Goal: Task Accomplishment & Management: Manage account settings

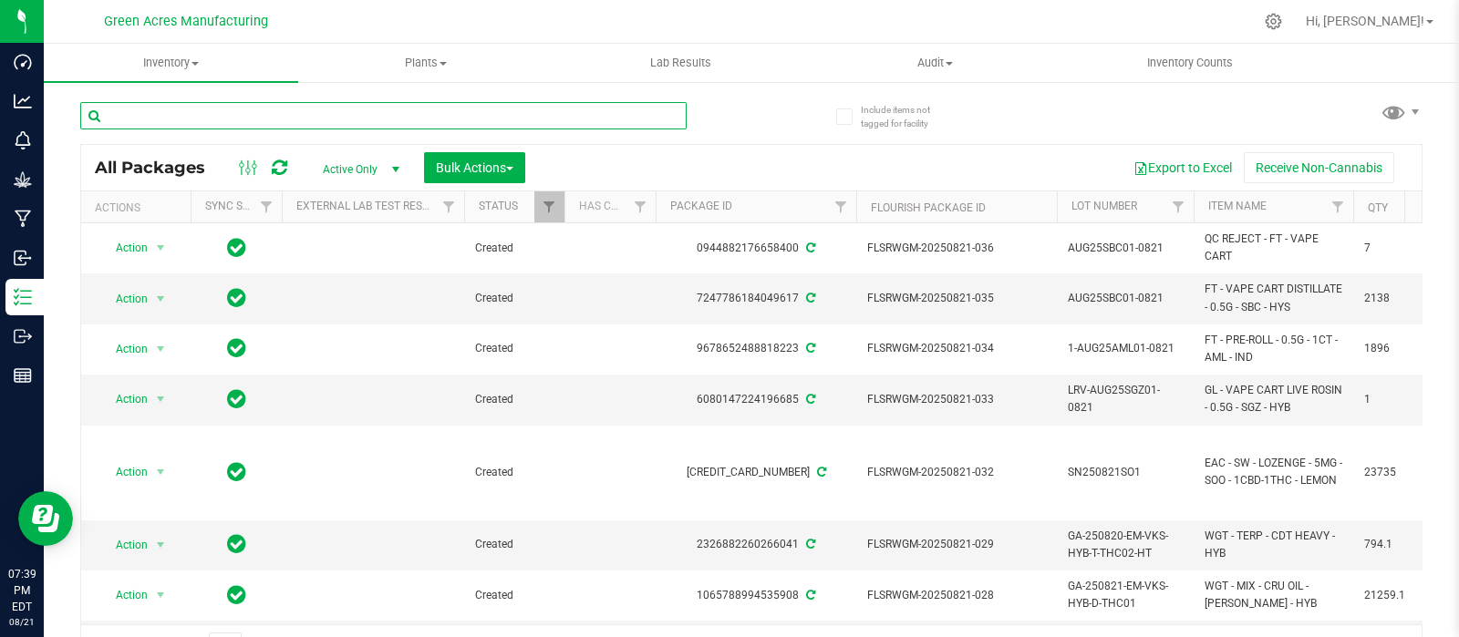
click at [334, 116] on input "text" at bounding box center [383, 115] width 606 height 27
click at [294, 107] on input "text" at bounding box center [383, 115] width 606 height 27
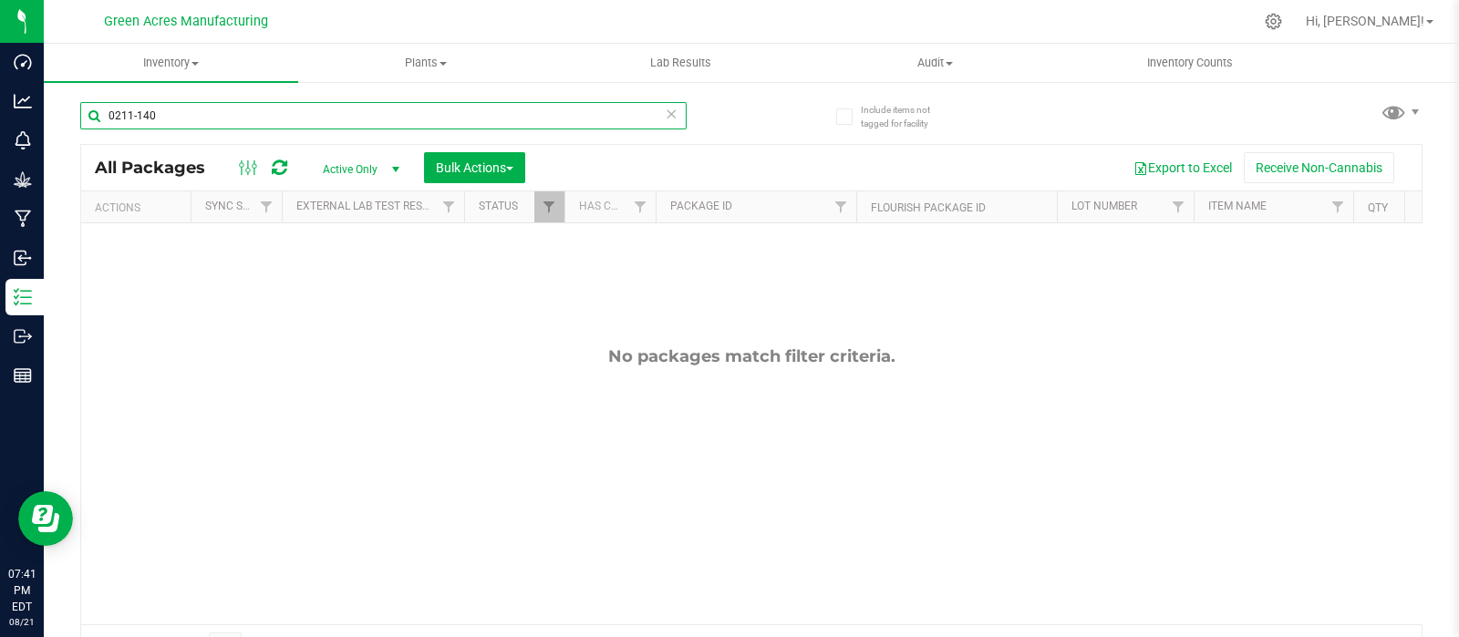
type input "0211-140"
click at [392, 168] on span "select" at bounding box center [395, 169] width 15 height 15
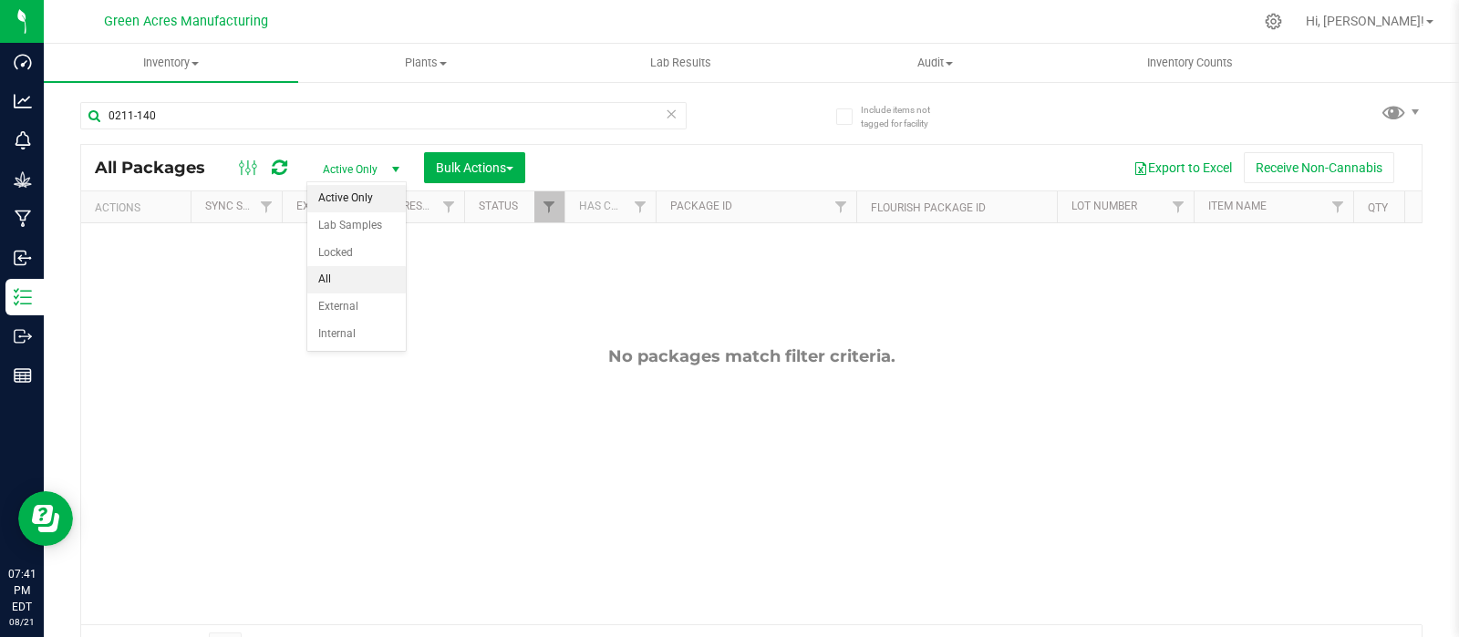
click at [339, 278] on li "All" at bounding box center [356, 279] width 98 height 27
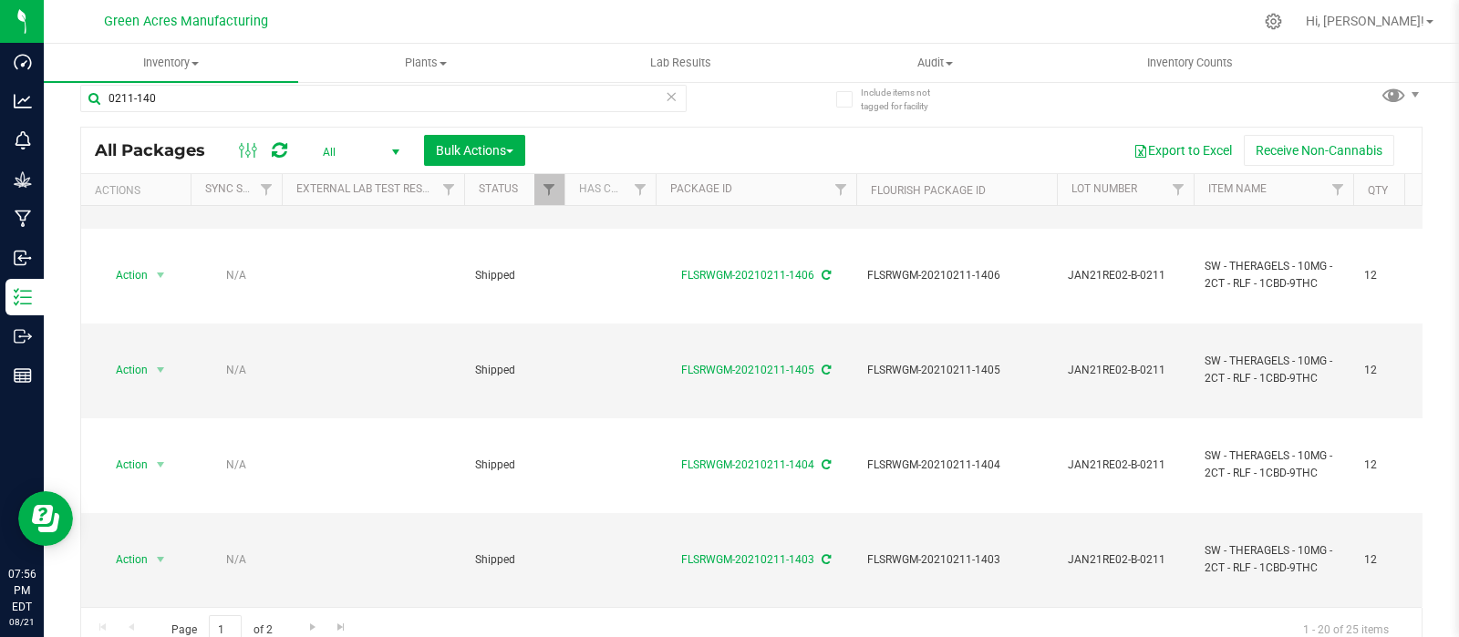
scroll to position [32, 0]
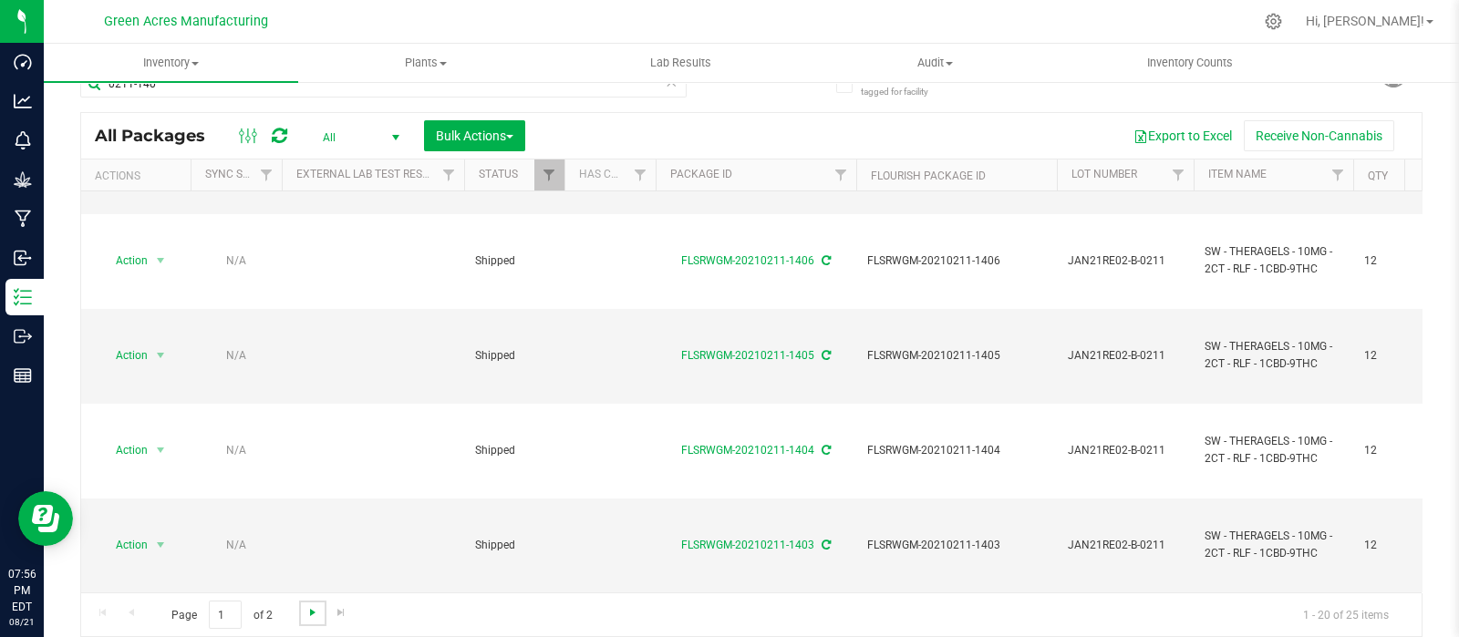
click at [312, 613] on span "Go to the next page" at bounding box center [312, 612] width 15 height 15
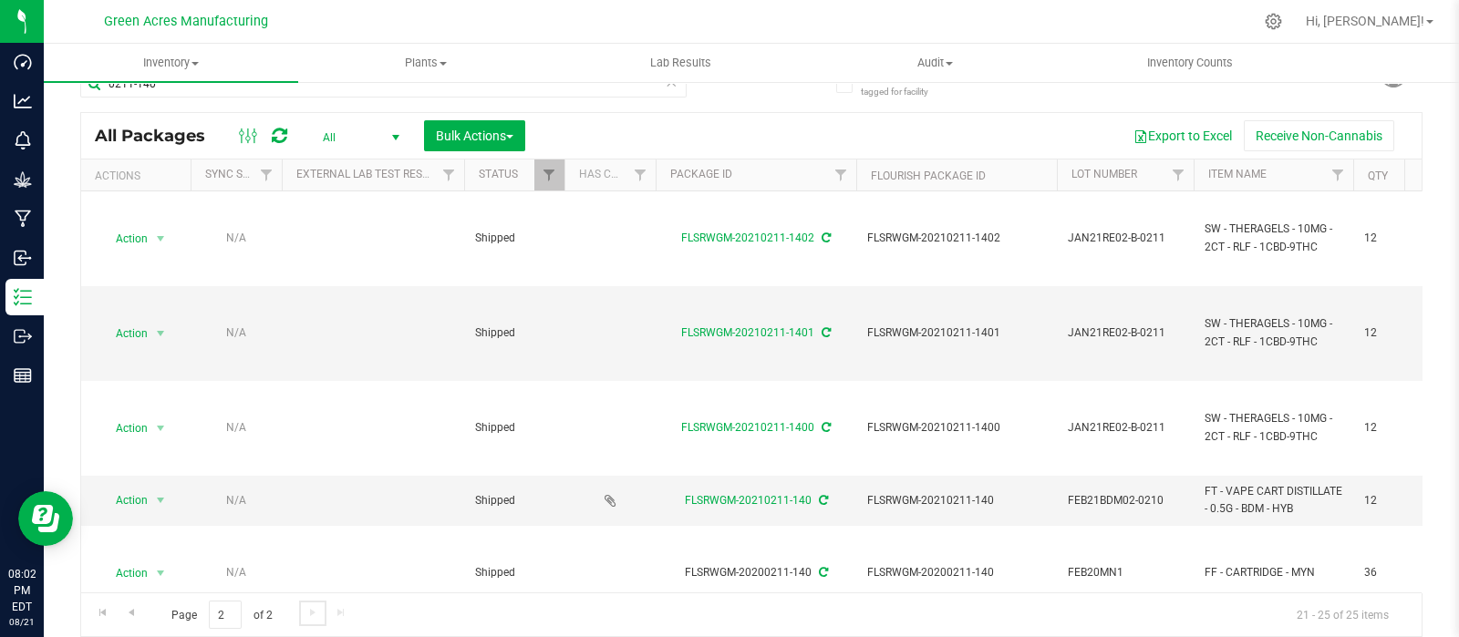
scroll to position [44, 0]
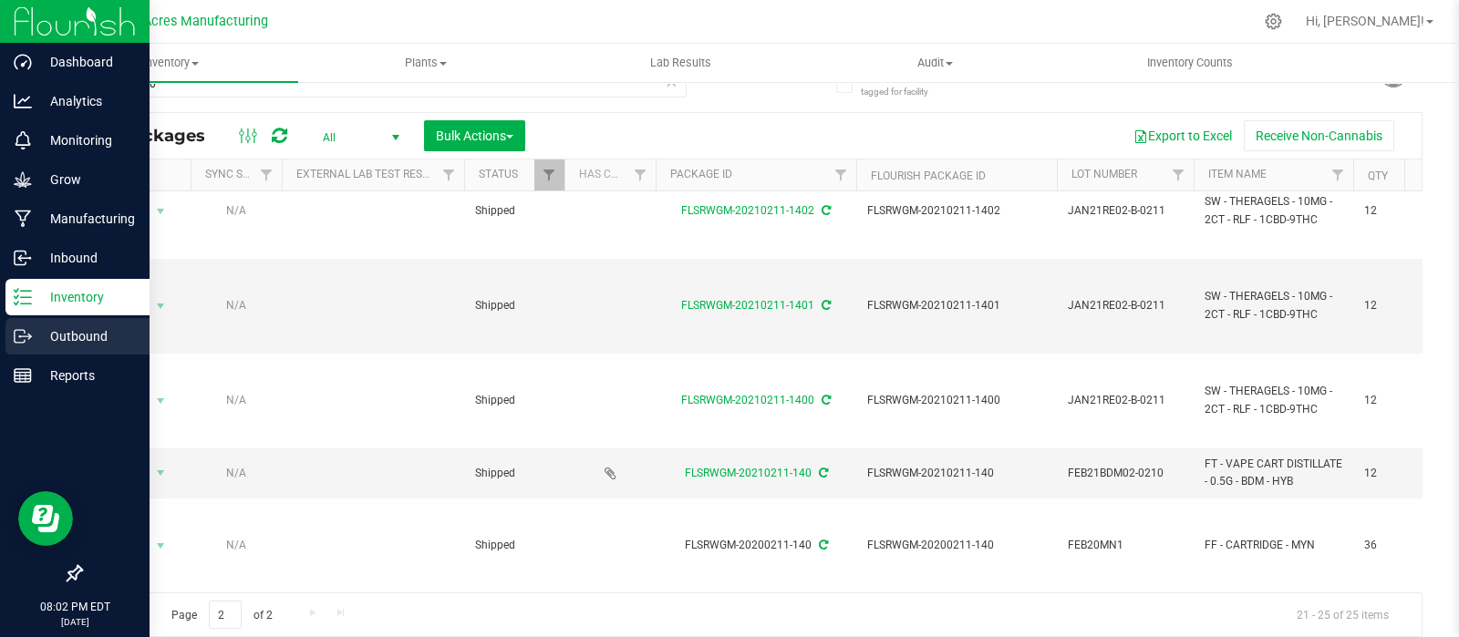
click at [83, 328] on p "Outbound" at bounding box center [86, 336] width 109 height 22
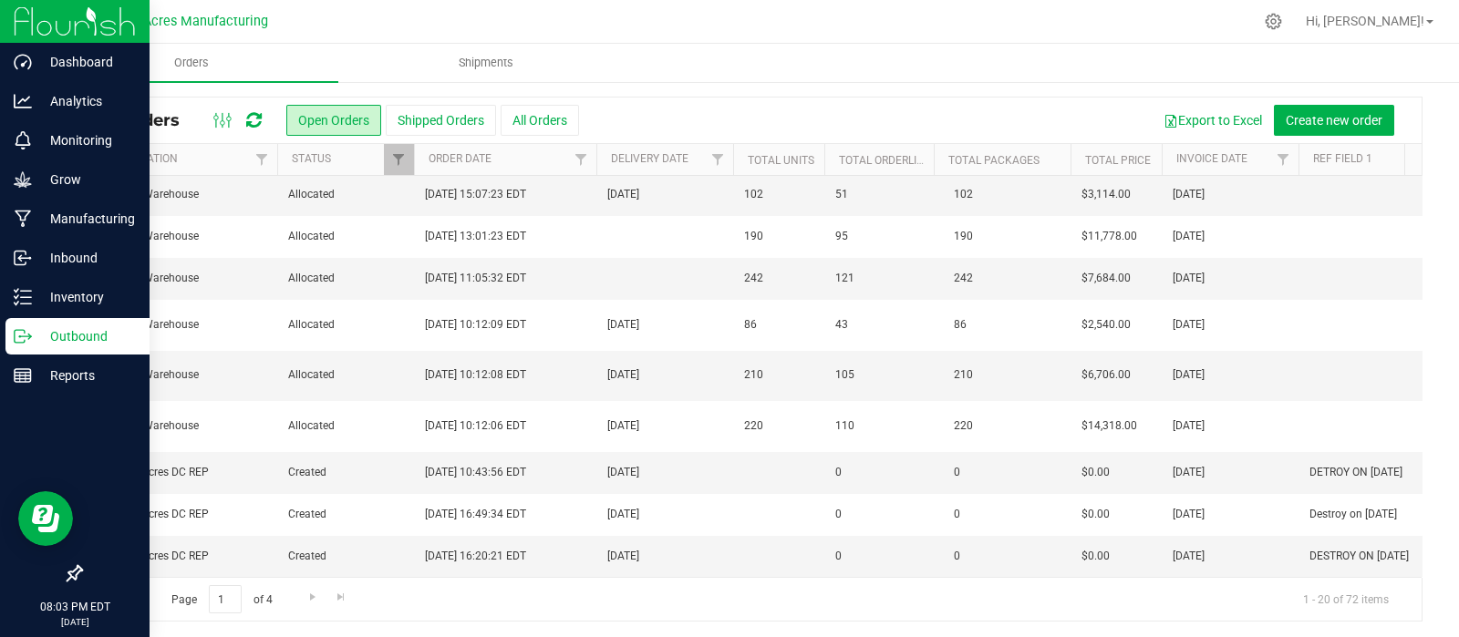
scroll to position [46, 0]
click at [311, 594] on span "Go to the next page" at bounding box center [312, 595] width 15 height 15
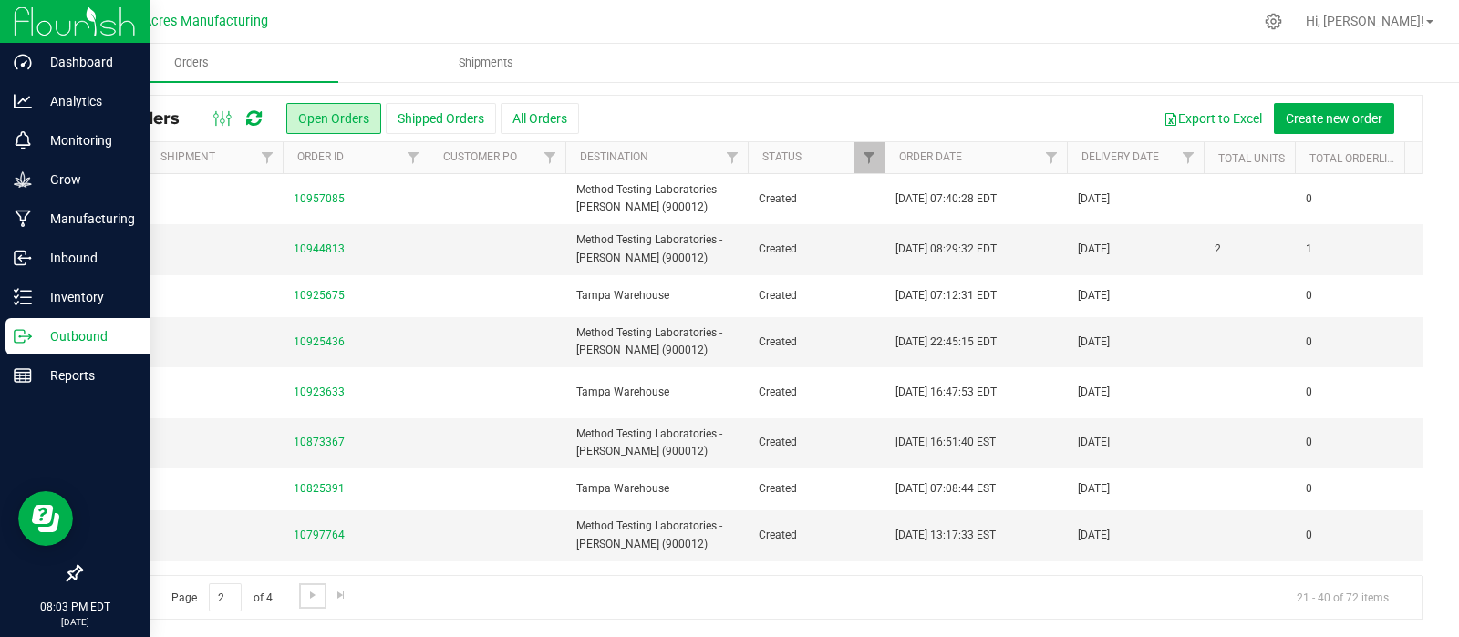
scroll to position [0, 258]
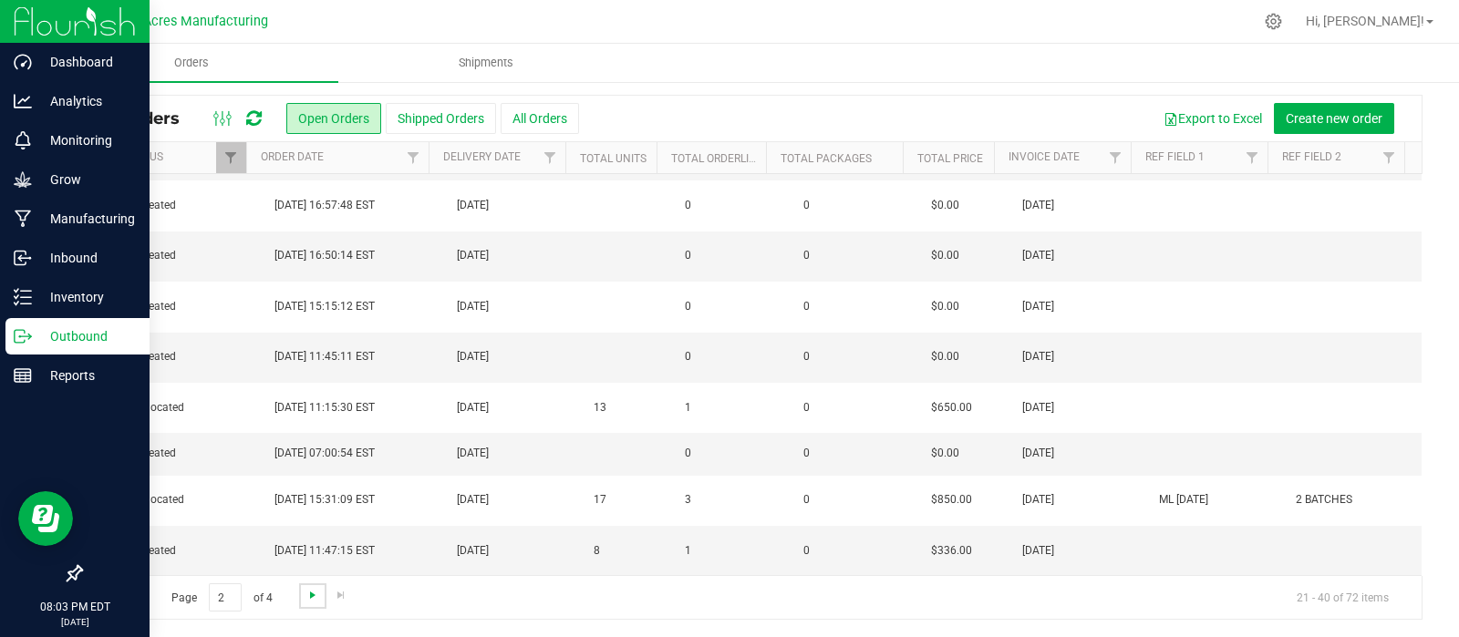
click at [307, 594] on span "Go to the next page" at bounding box center [312, 595] width 15 height 15
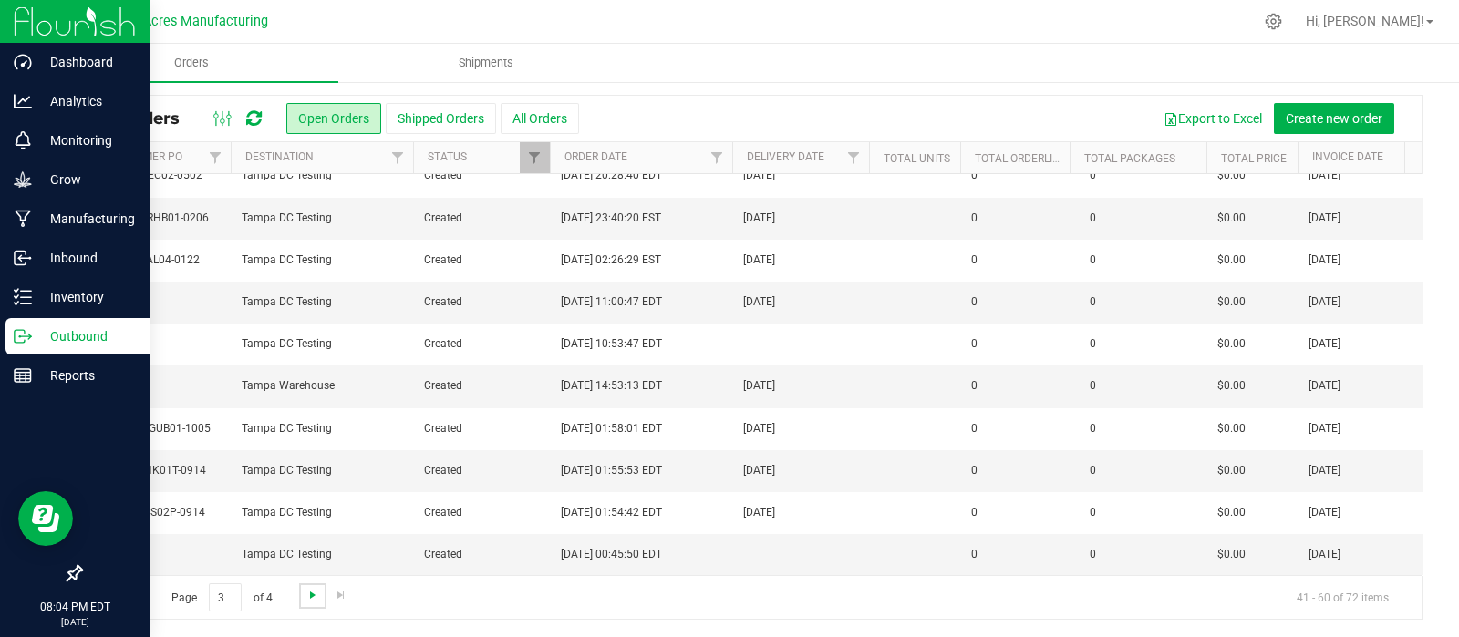
click at [311, 590] on span "Go to the next page" at bounding box center [312, 595] width 15 height 15
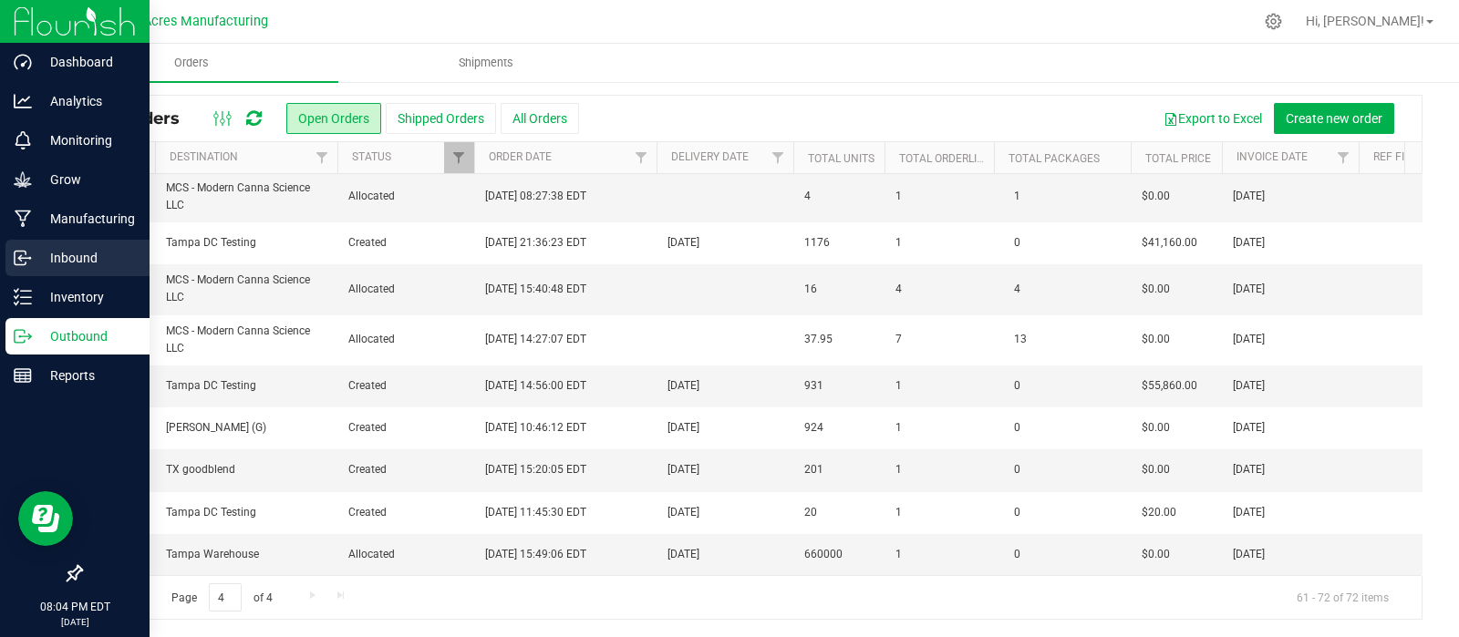
click at [75, 255] on p "Inbound" at bounding box center [86, 258] width 109 height 22
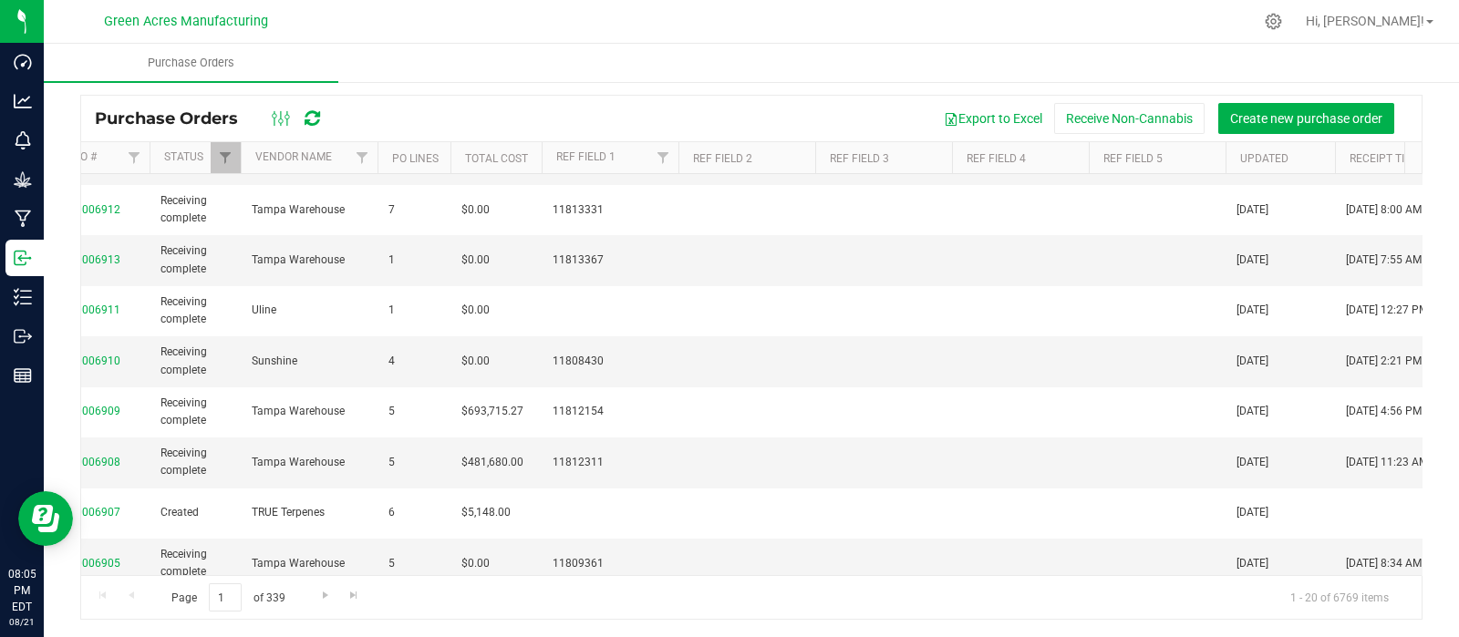
scroll to position [593, 242]
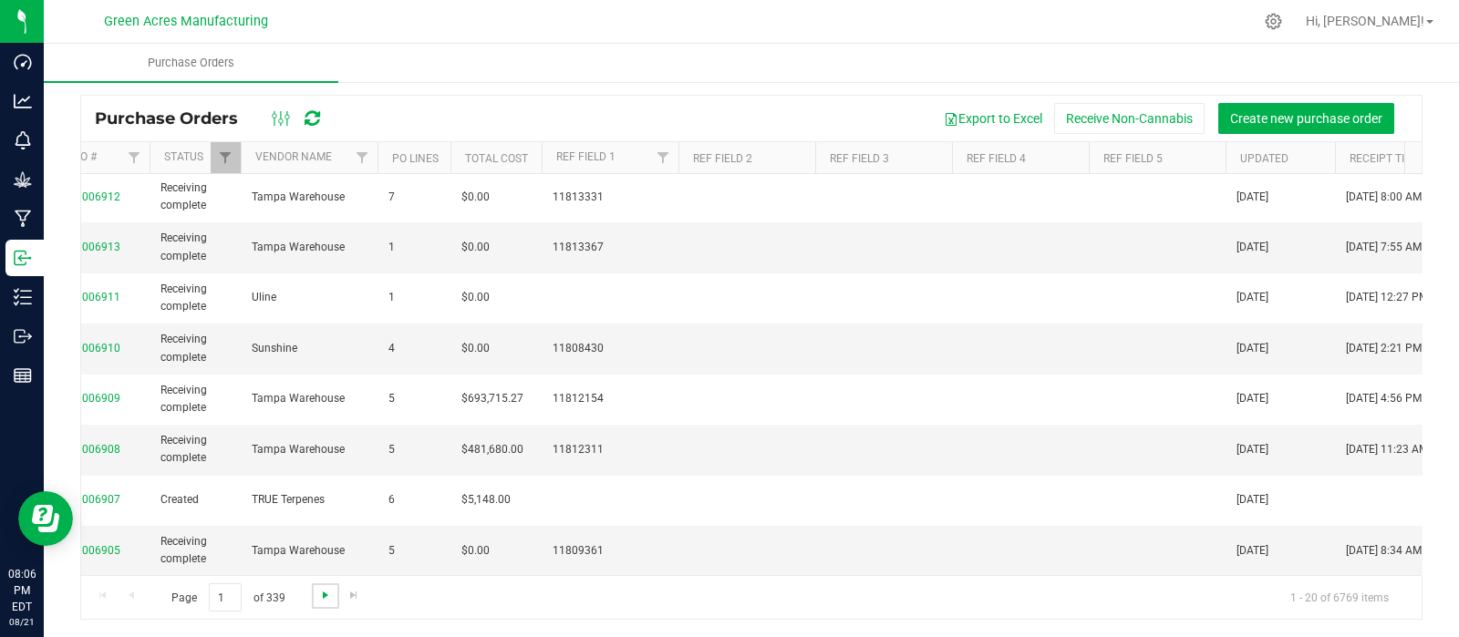
click at [324, 592] on span "Go to the next page" at bounding box center [325, 595] width 15 height 15
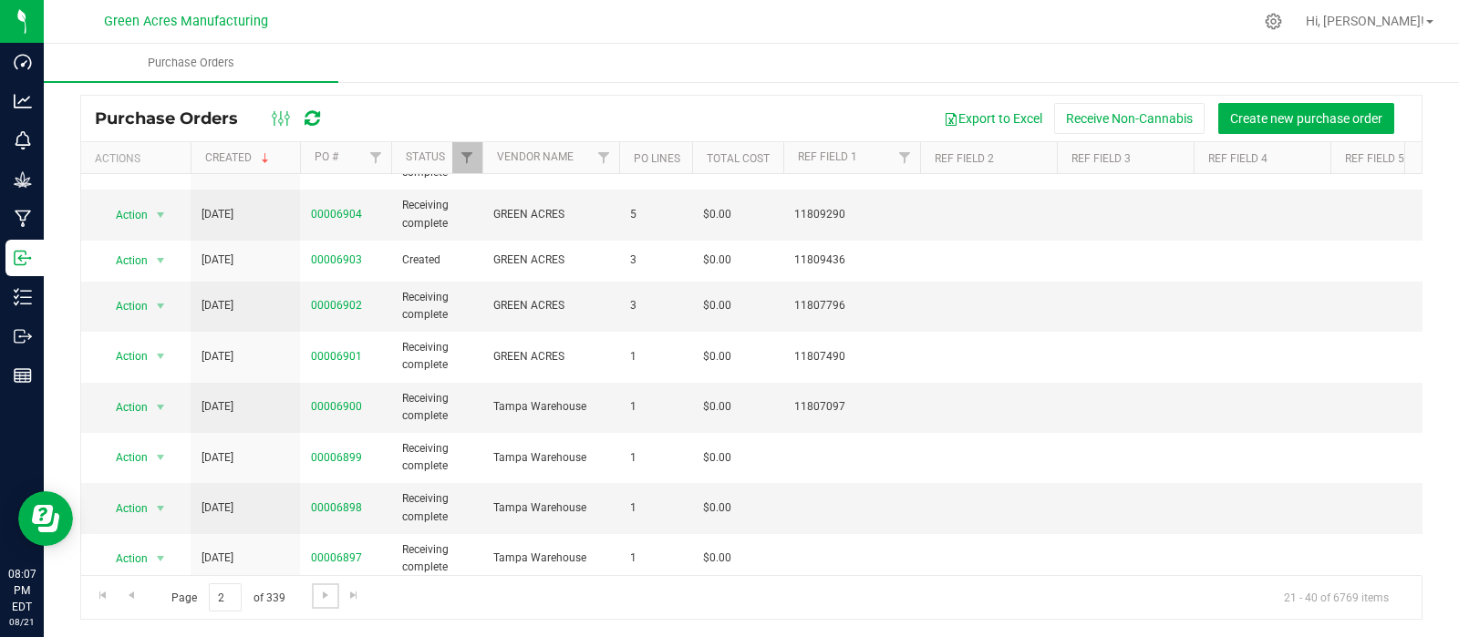
scroll to position [0, 0]
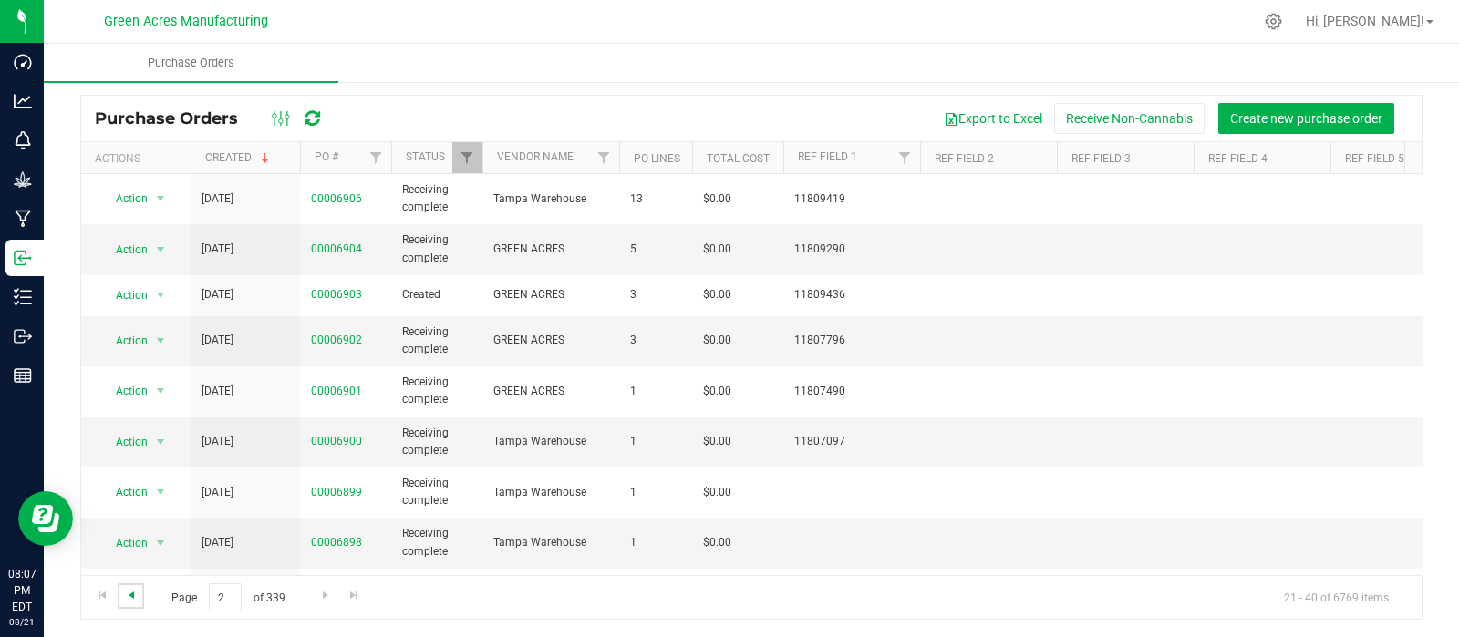
click at [131, 595] on span "Go to the previous page" at bounding box center [131, 595] width 15 height 15
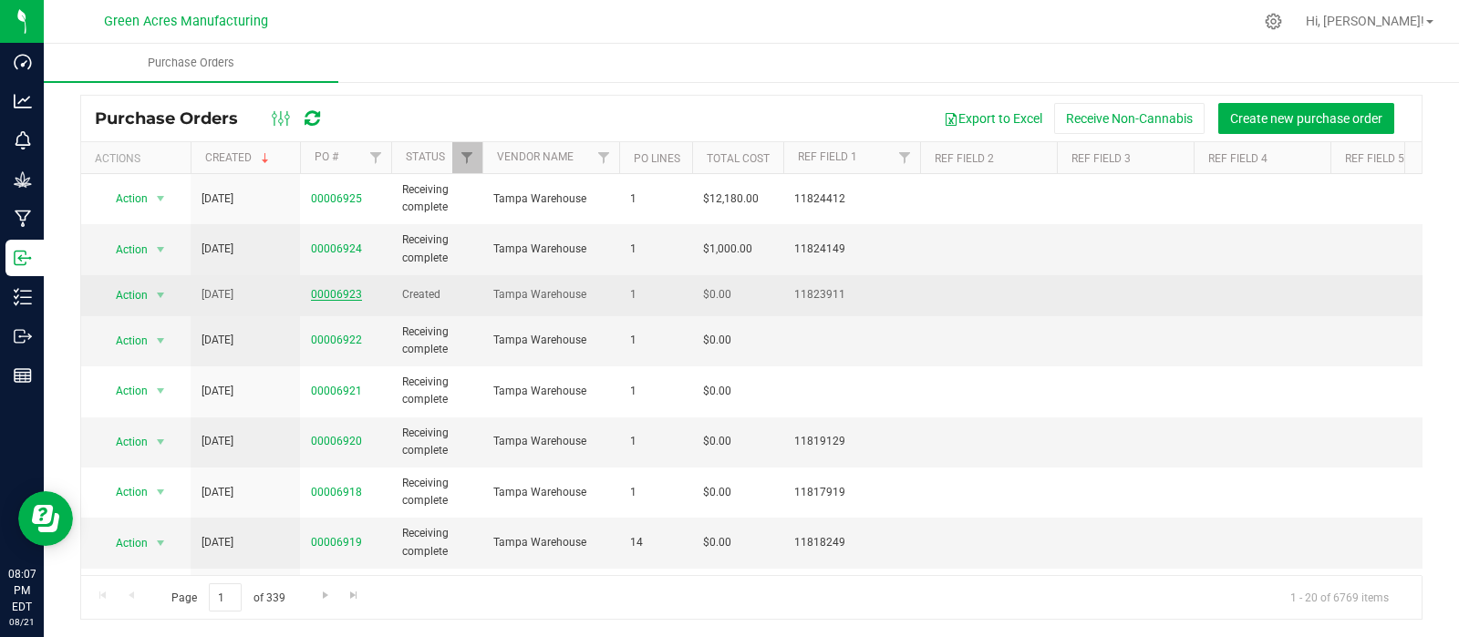
click at [339, 293] on link "00006923" at bounding box center [336, 294] width 51 height 13
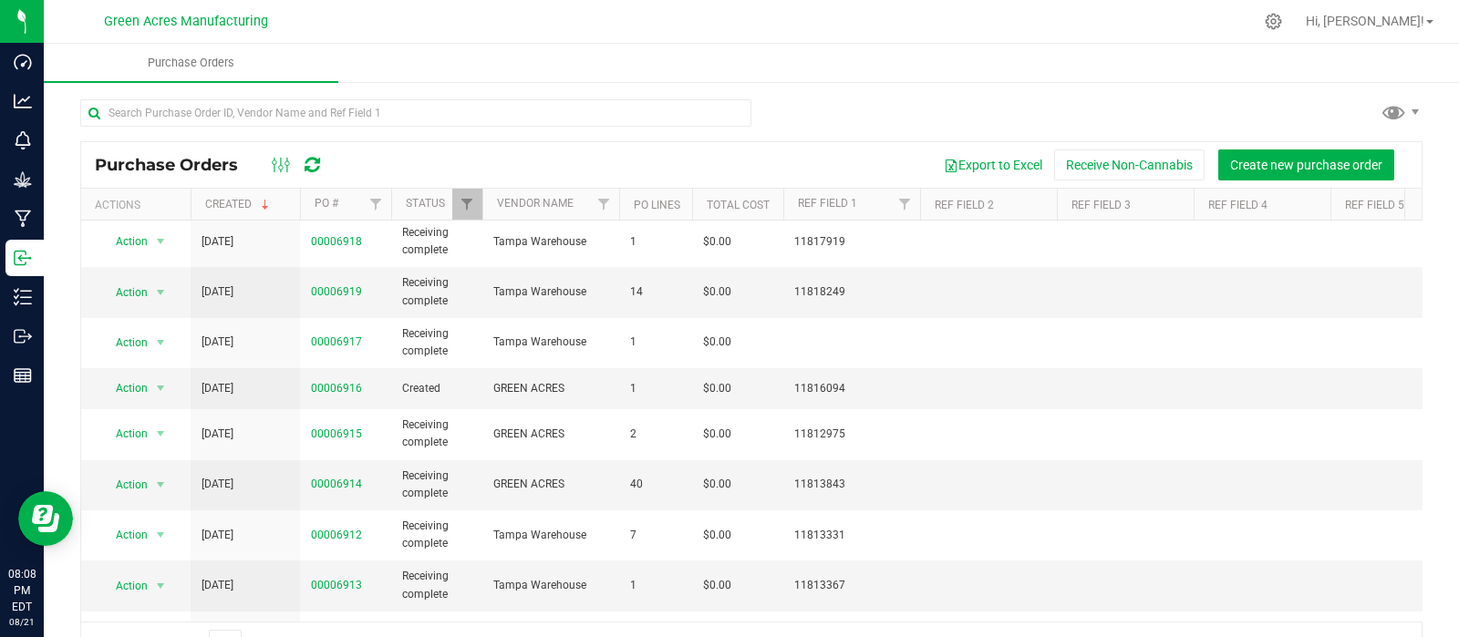
scroll to position [313, 0]
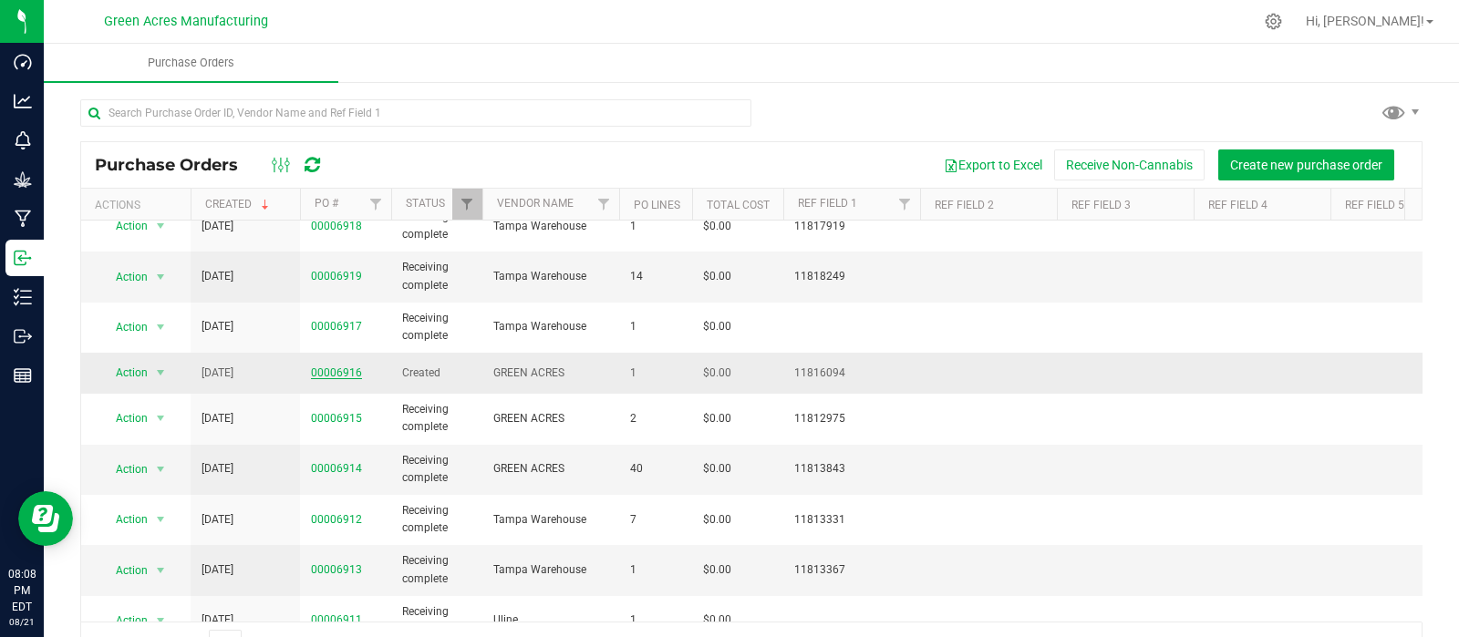
click at [343, 374] on link "00006916" at bounding box center [336, 373] width 51 height 13
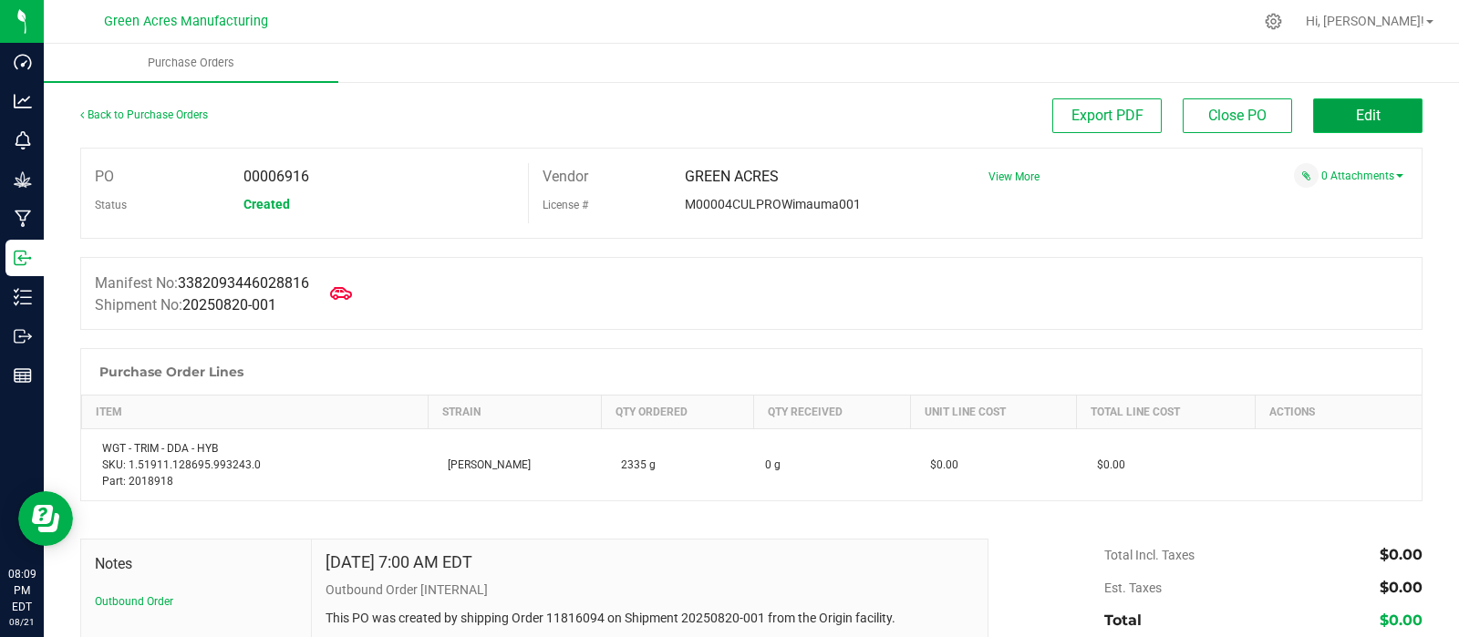
click at [1356, 108] on span "Edit" at bounding box center [1368, 115] width 25 height 17
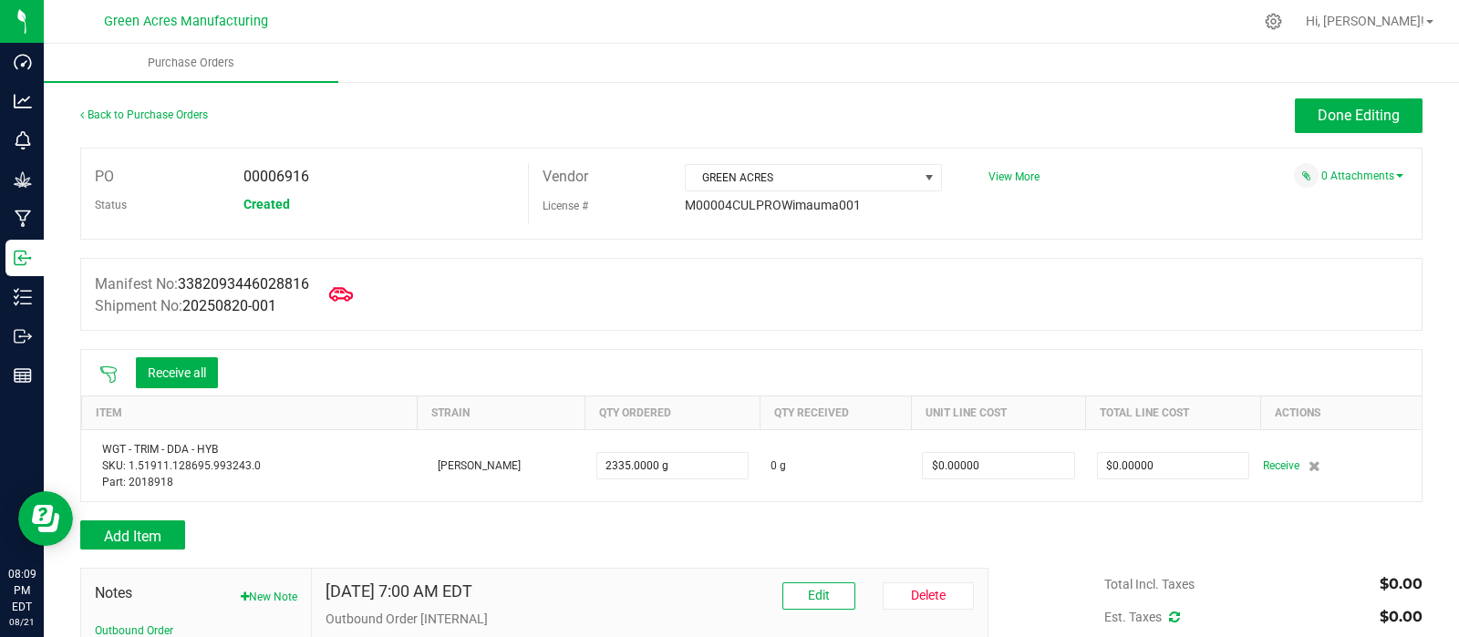
click at [348, 296] on icon at bounding box center [341, 295] width 24 height 24
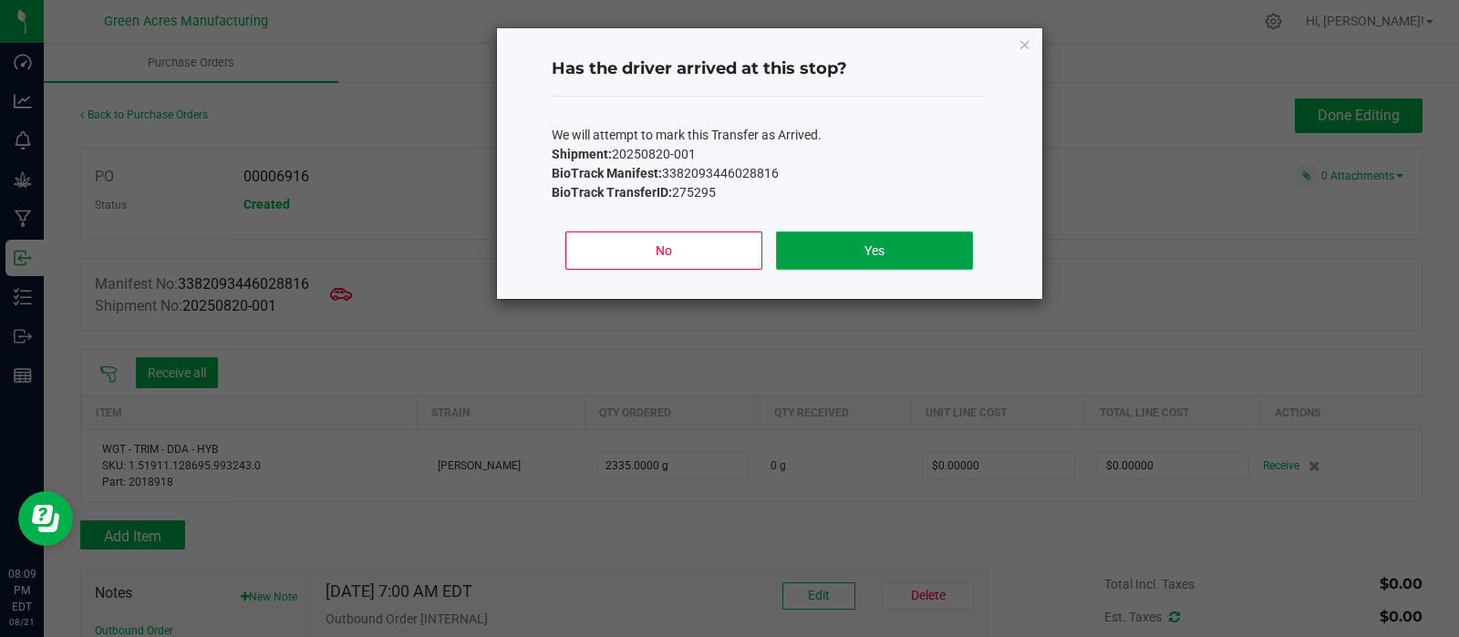
click at [911, 249] on button "Yes" at bounding box center [874, 251] width 196 height 38
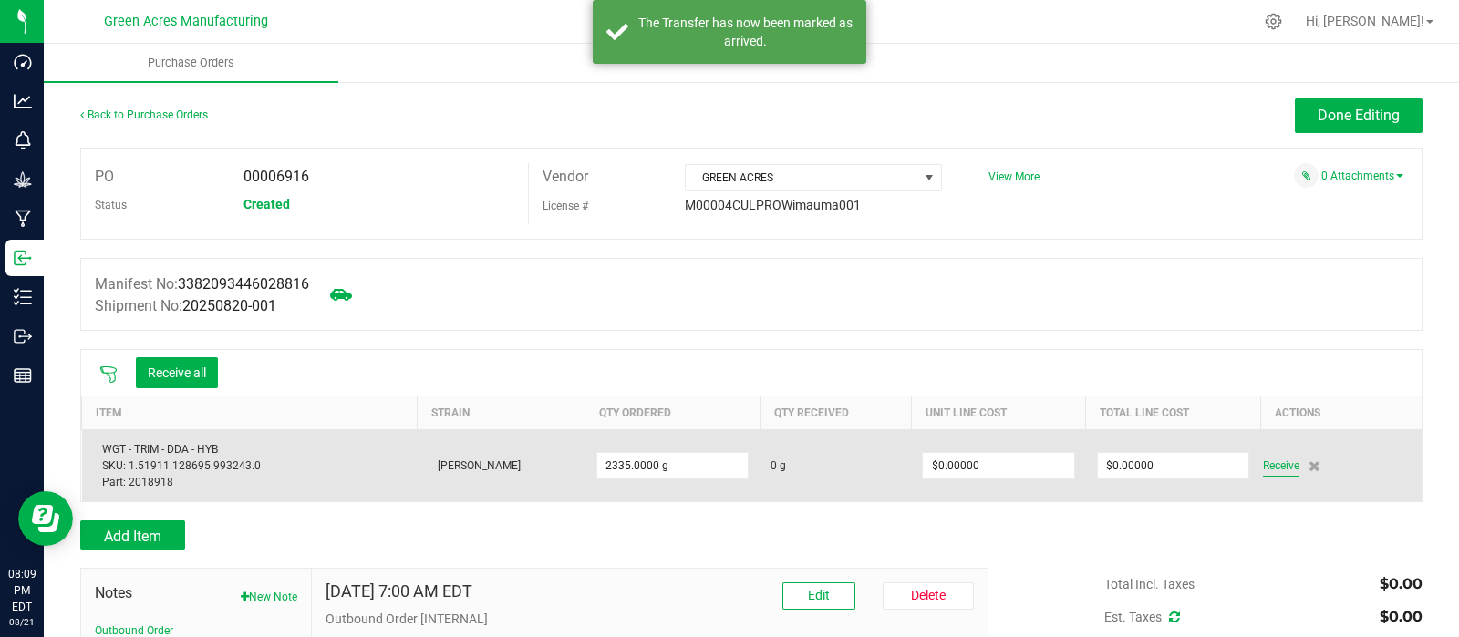
click at [1265, 462] on span "Receive" at bounding box center [1281, 466] width 36 height 22
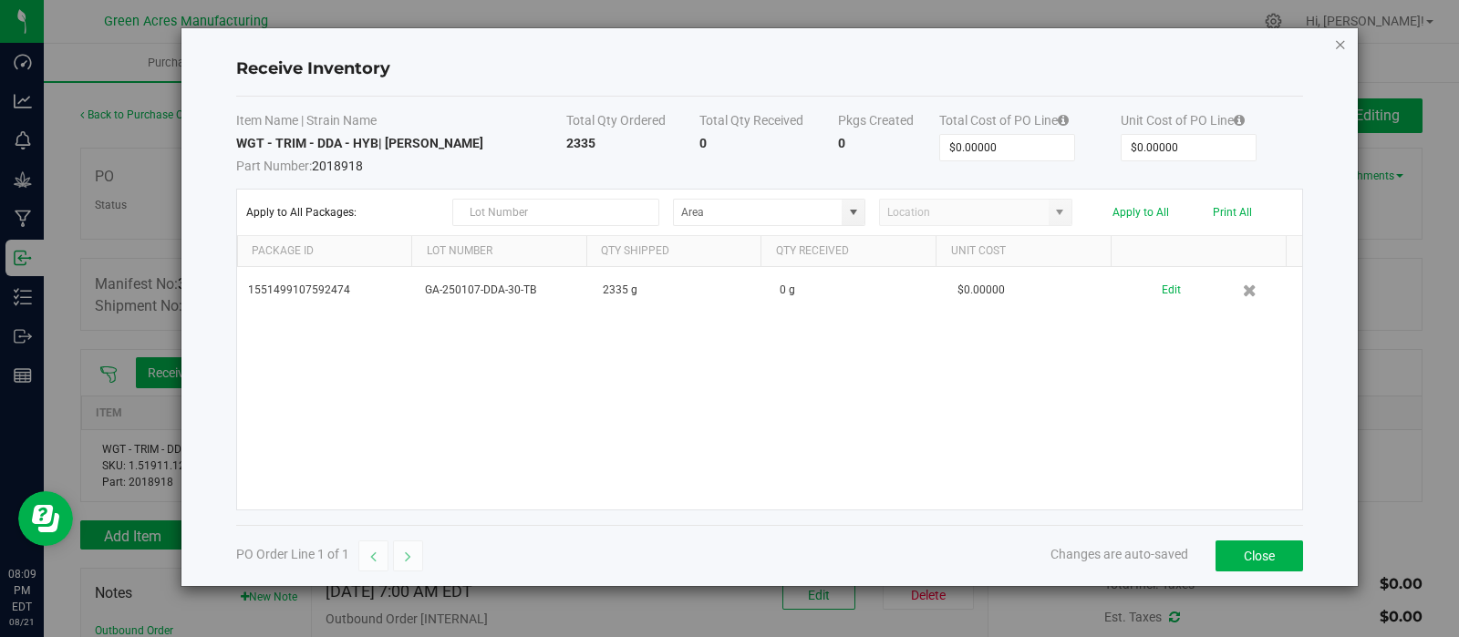
click at [1336, 43] on icon "Close modal" at bounding box center [1340, 44] width 13 height 22
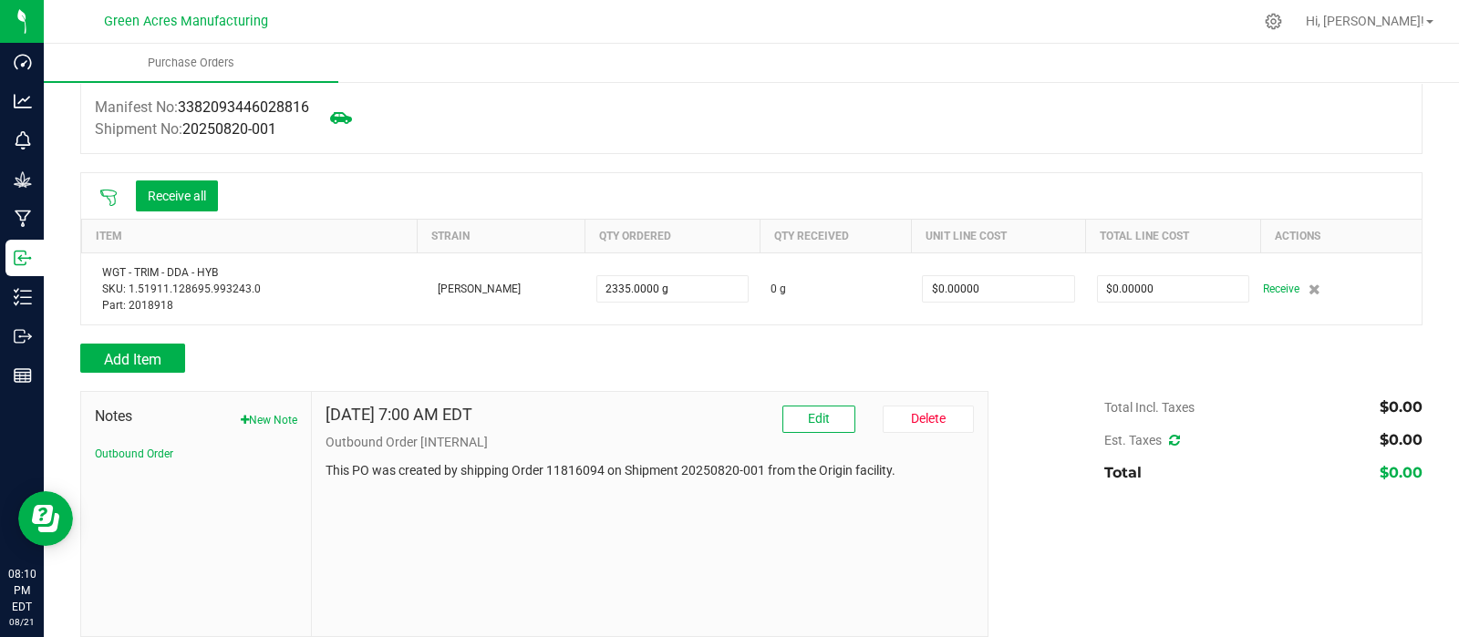
scroll to position [193, 0]
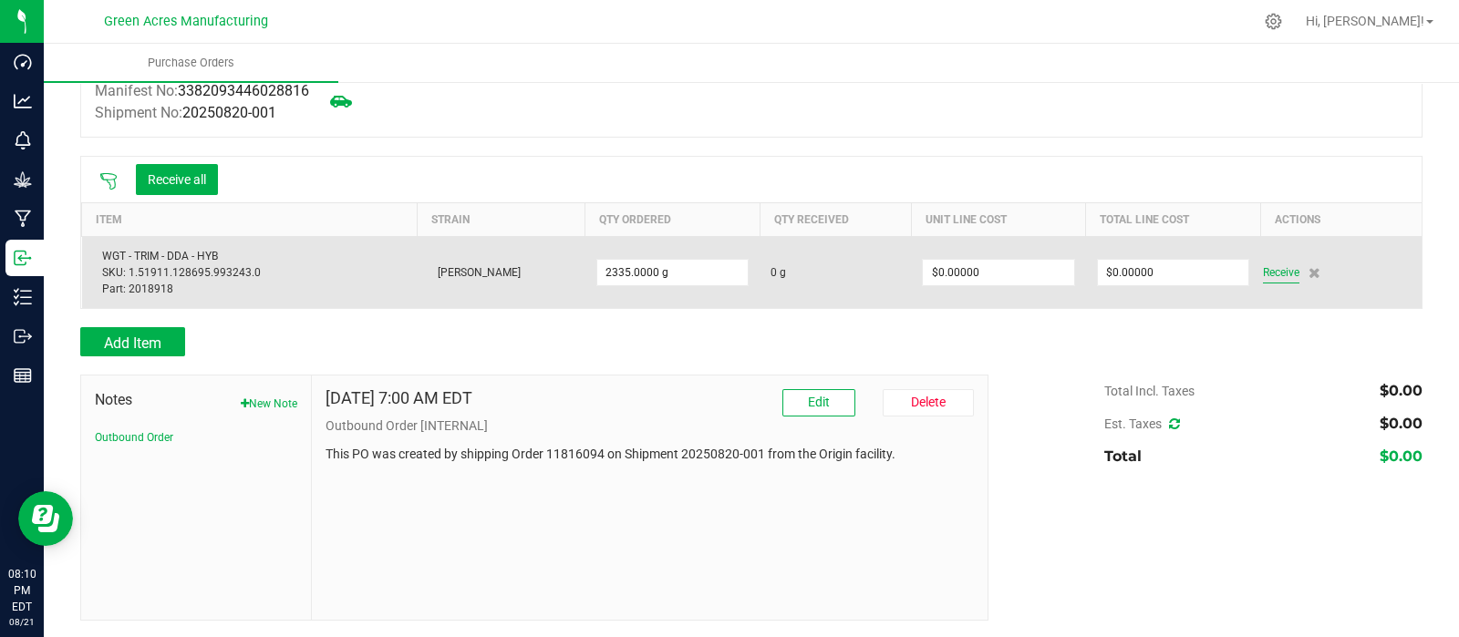
click at [1266, 271] on span "Receive" at bounding box center [1281, 273] width 36 height 22
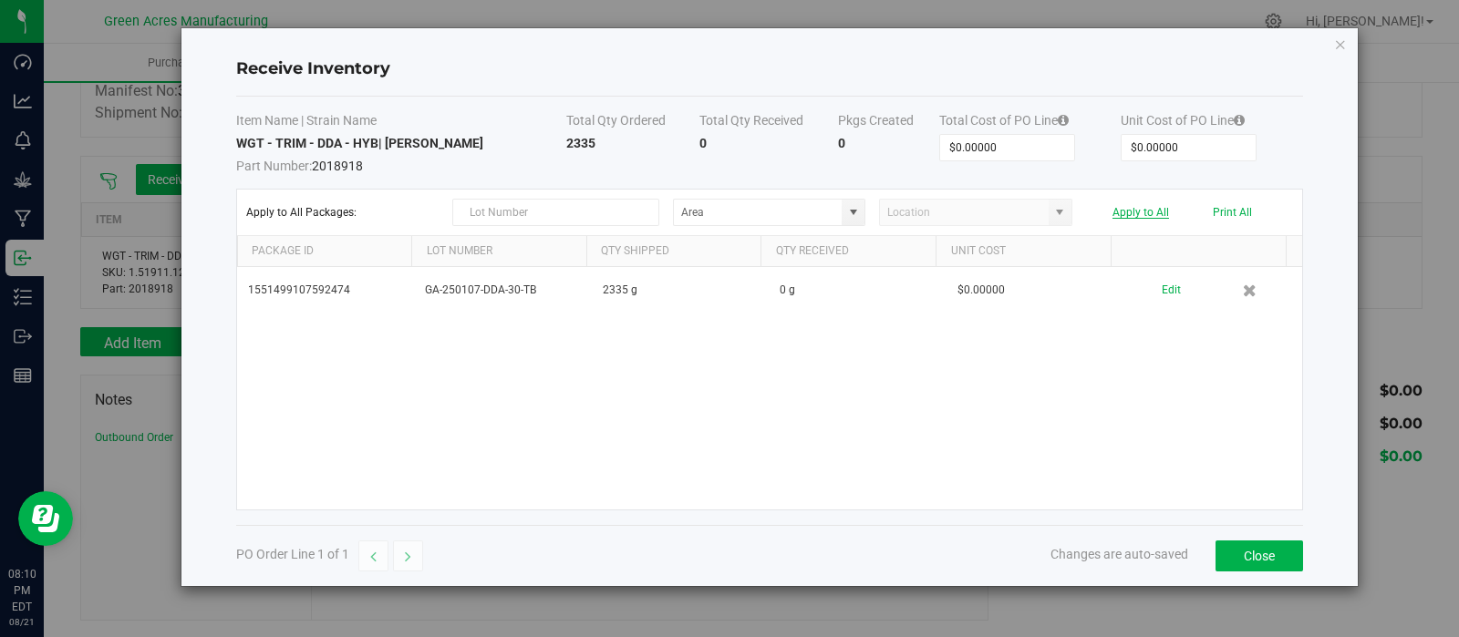
click at [1147, 212] on button "Apply to All" at bounding box center [1140, 212] width 57 height 13
click at [1262, 553] on button "Close" at bounding box center [1259, 556] width 88 height 31
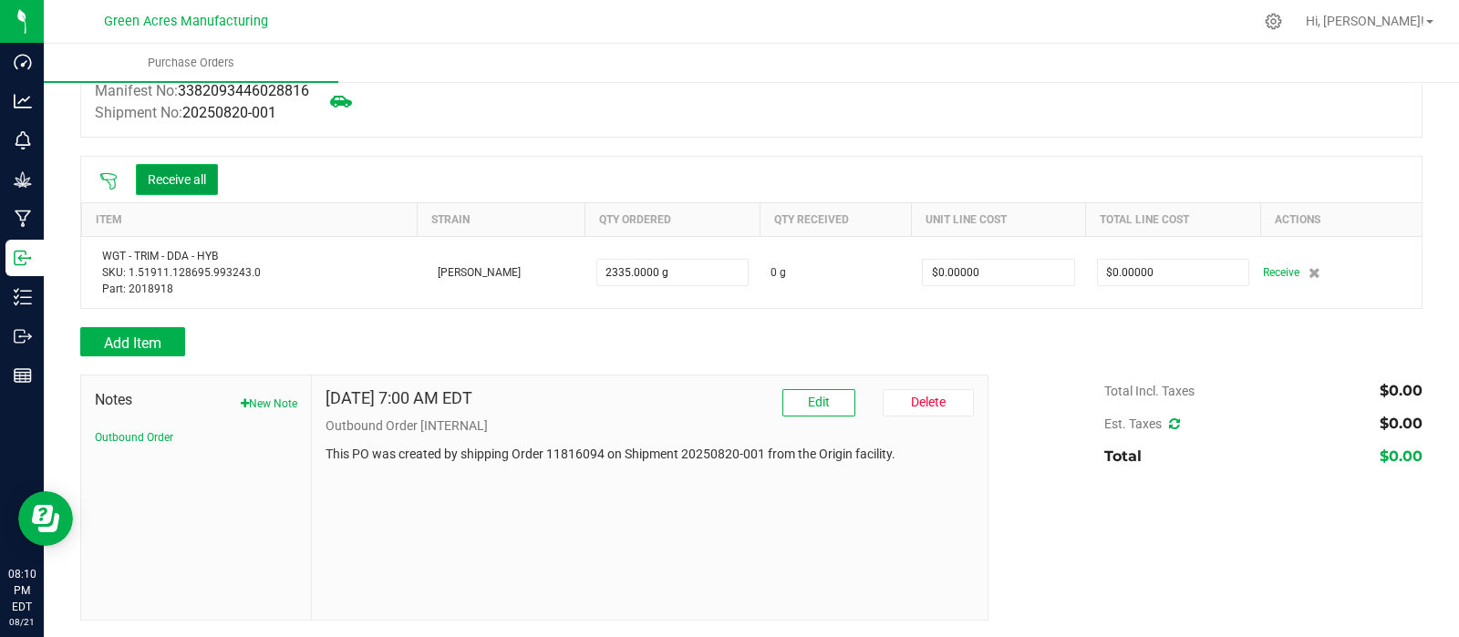
click at [192, 175] on button "Receive all" at bounding box center [177, 179] width 82 height 31
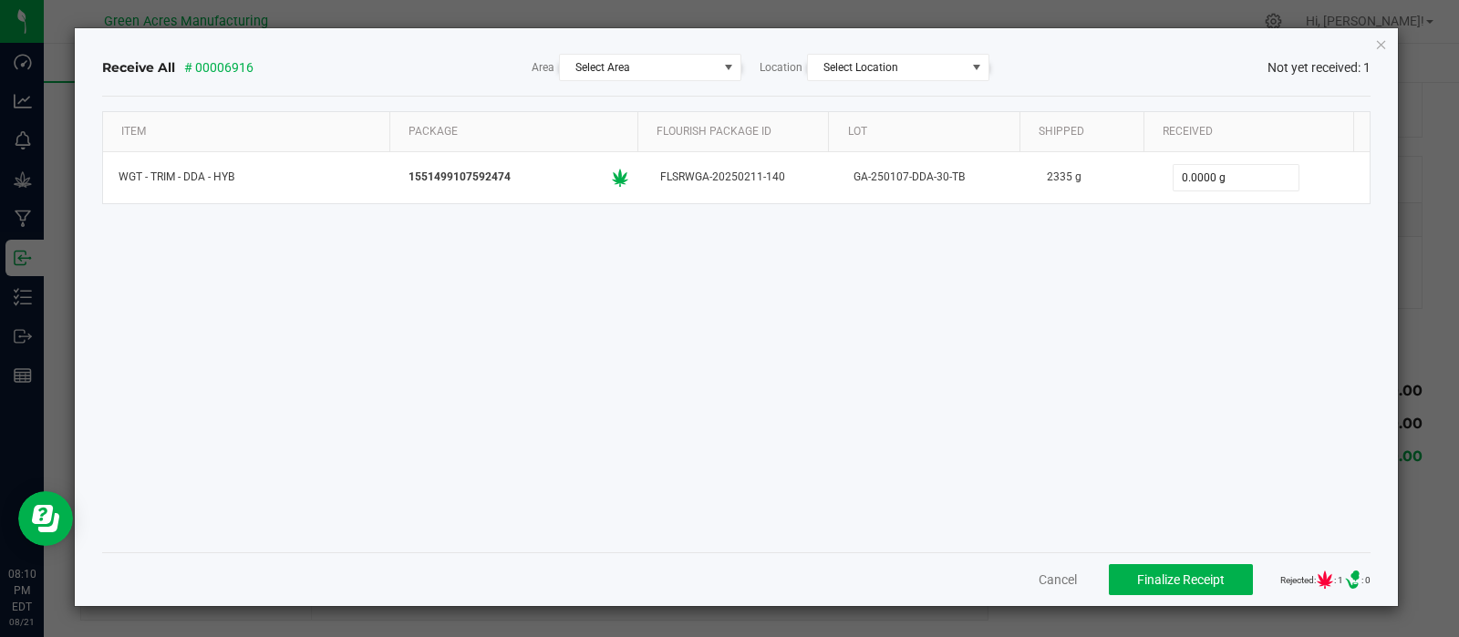
click at [1317, 579] on icon at bounding box center [1325, 580] width 16 height 18
click at [1156, 573] on span "Finalize Receipt" at bounding box center [1181, 580] width 88 height 15
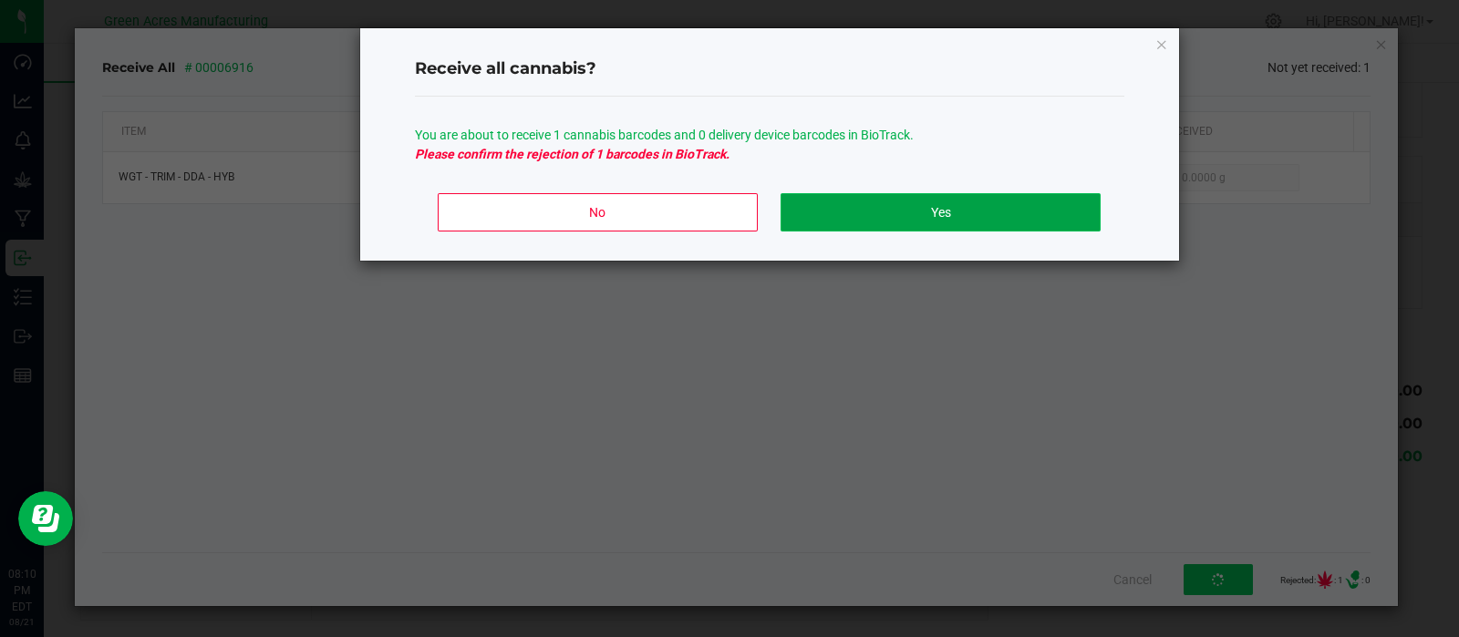
click at [864, 212] on button "Yes" at bounding box center [939, 212] width 319 height 38
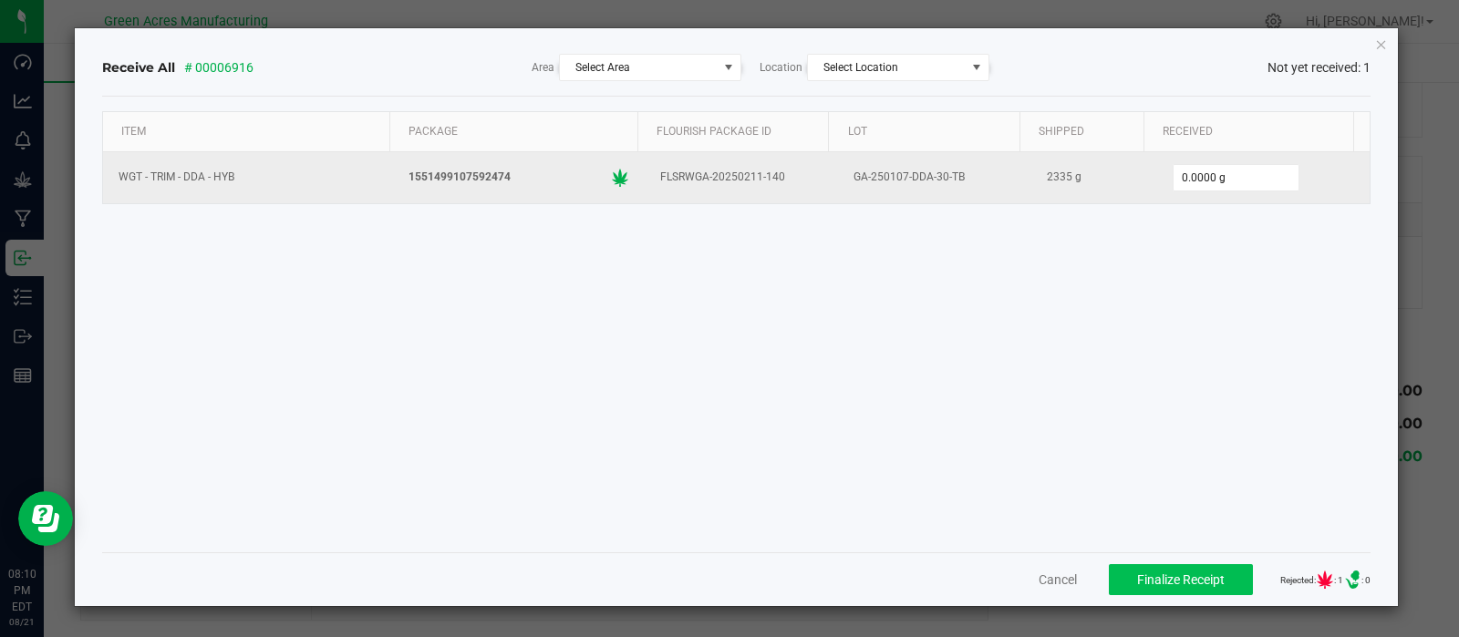
click at [604, 181] on icon at bounding box center [620, 178] width 58 height 18
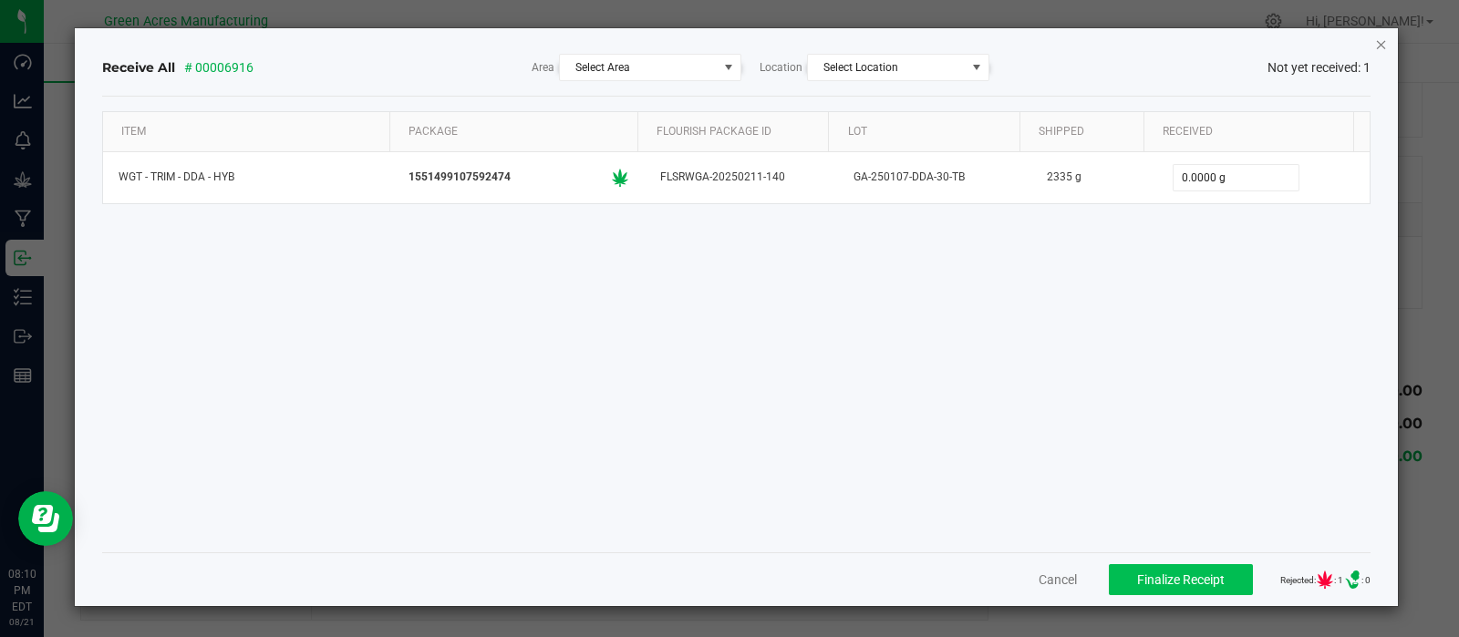
click at [1379, 43] on icon "Close" at bounding box center [1381, 44] width 13 height 22
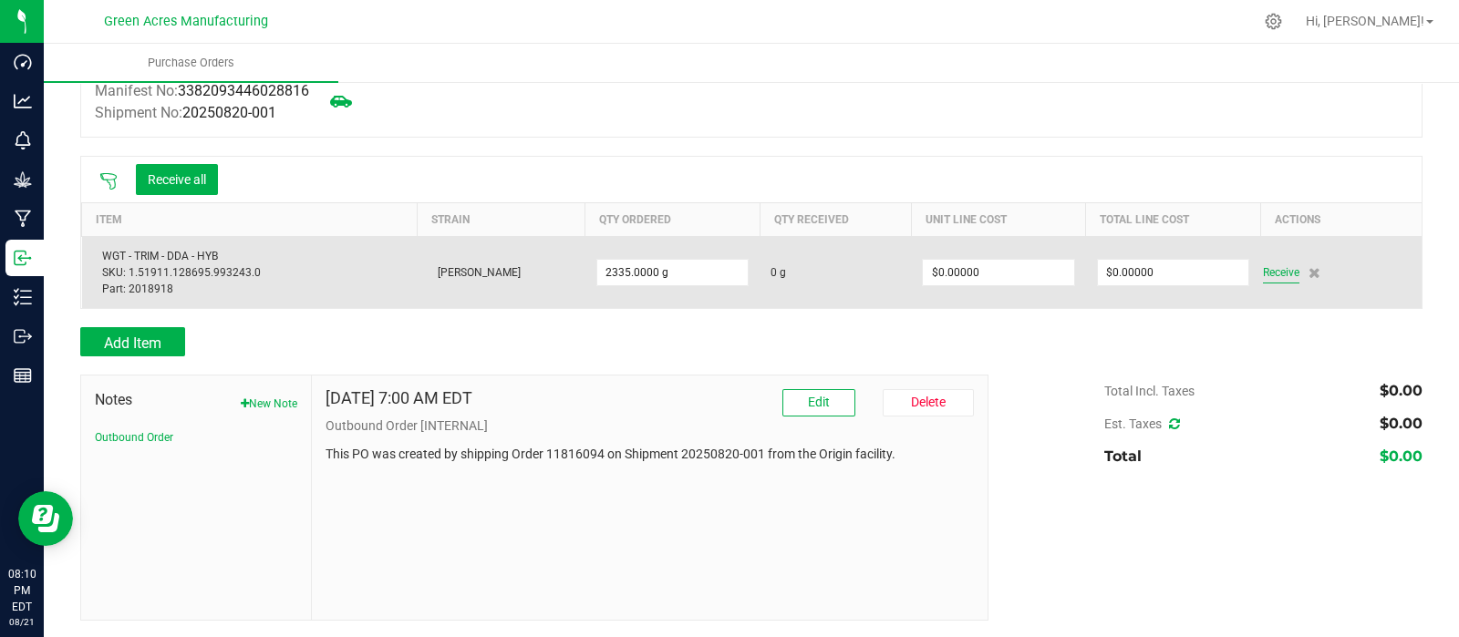
click at [1264, 266] on span "Receive" at bounding box center [1281, 273] width 36 height 22
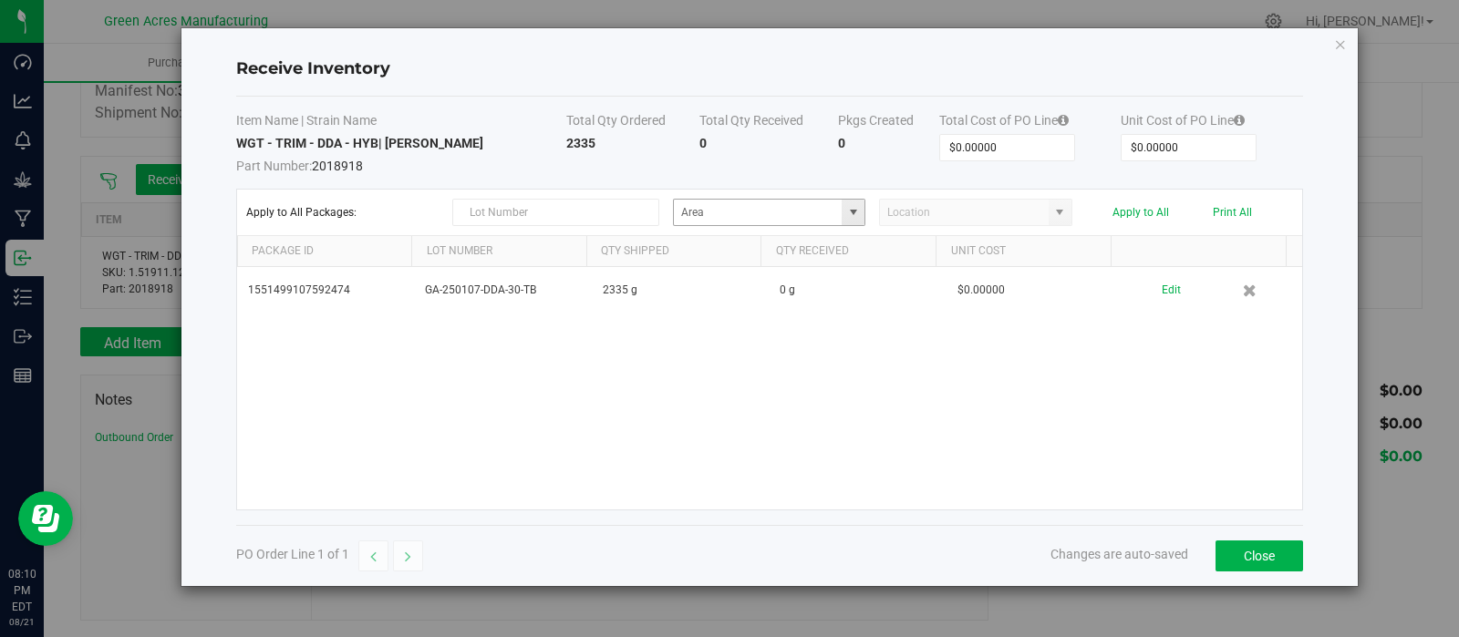
click at [850, 212] on span at bounding box center [853, 212] width 15 height 15
click at [731, 266] on span "Inventory" at bounding box center [748, 252] width 37 height 27
type input "L01 - EXT"
click at [1063, 212] on span at bounding box center [1059, 212] width 15 height 15
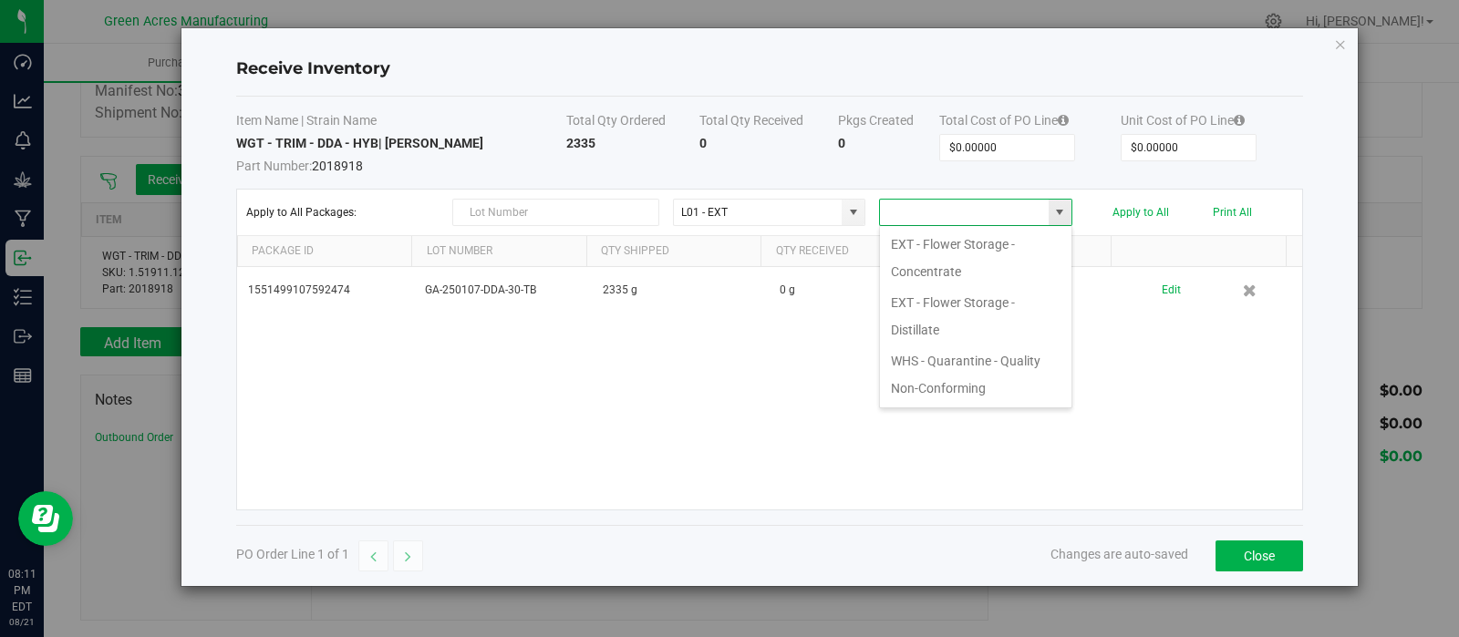
scroll to position [26, 192]
click at [966, 316] on li "EXT - Flower Storage - Distillate" at bounding box center [975, 316] width 191 height 58
type input "EXT - Flower Storage - Distillate"
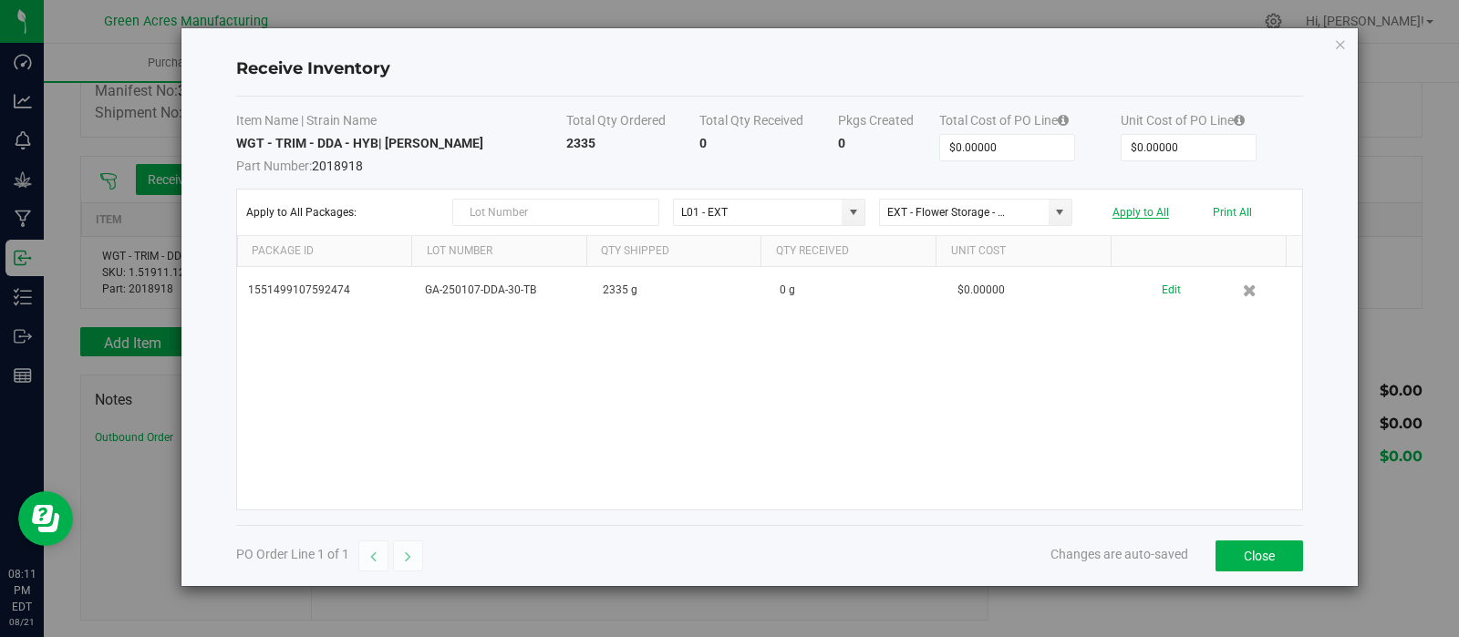
click at [1141, 212] on button "Apply to All" at bounding box center [1140, 212] width 57 height 13
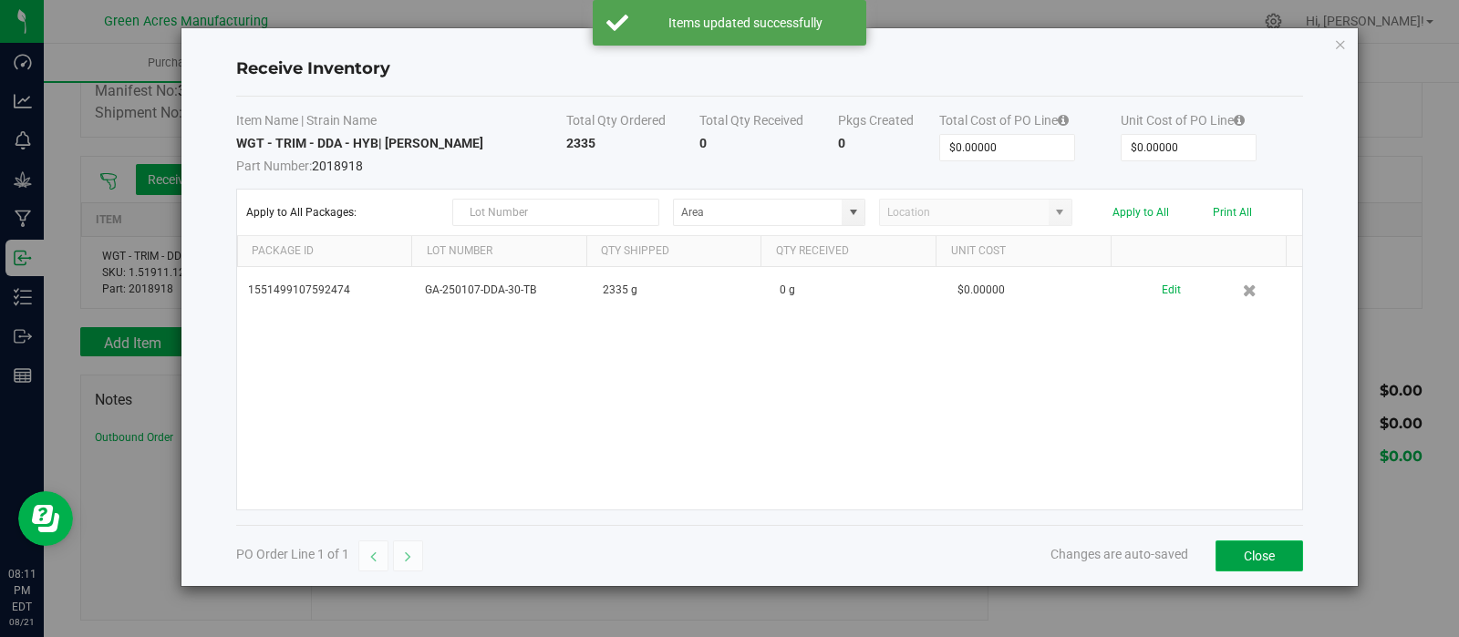
click at [1231, 541] on button "Close" at bounding box center [1259, 556] width 88 height 31
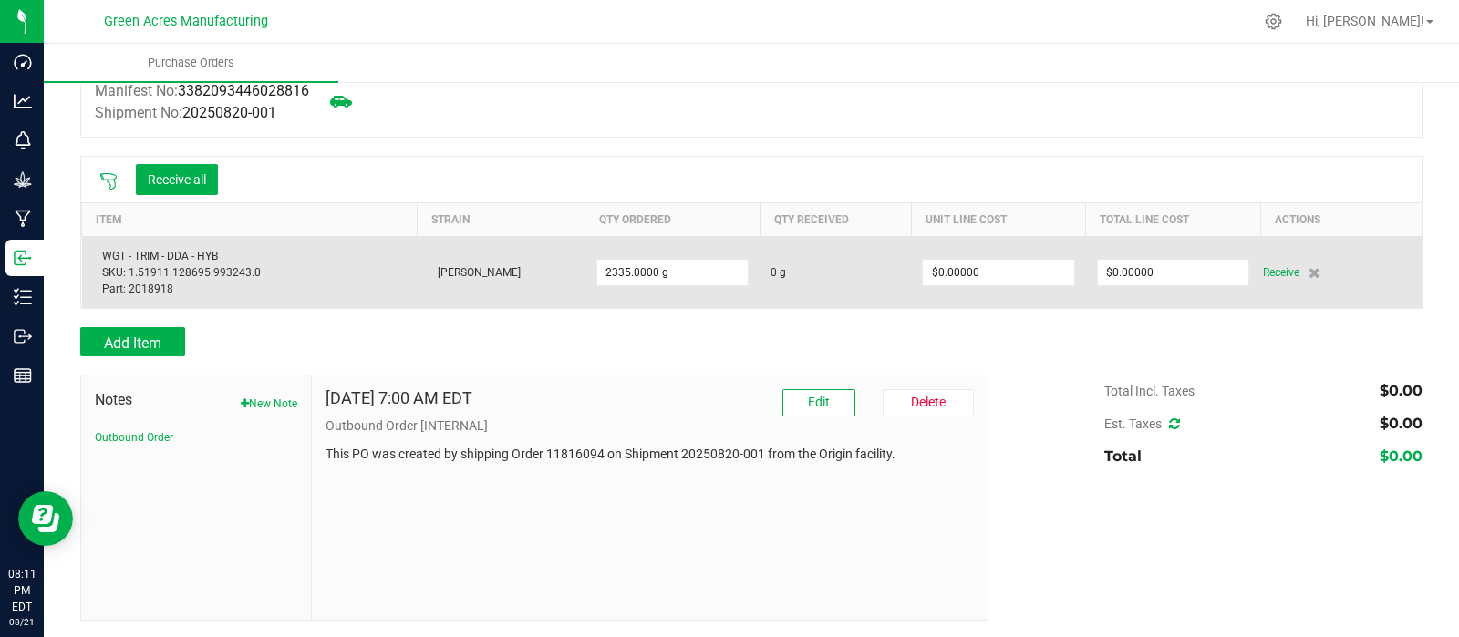
click at [1263, 274] on span "Receive" at bounding box center [1281, 273] width 36 height 22
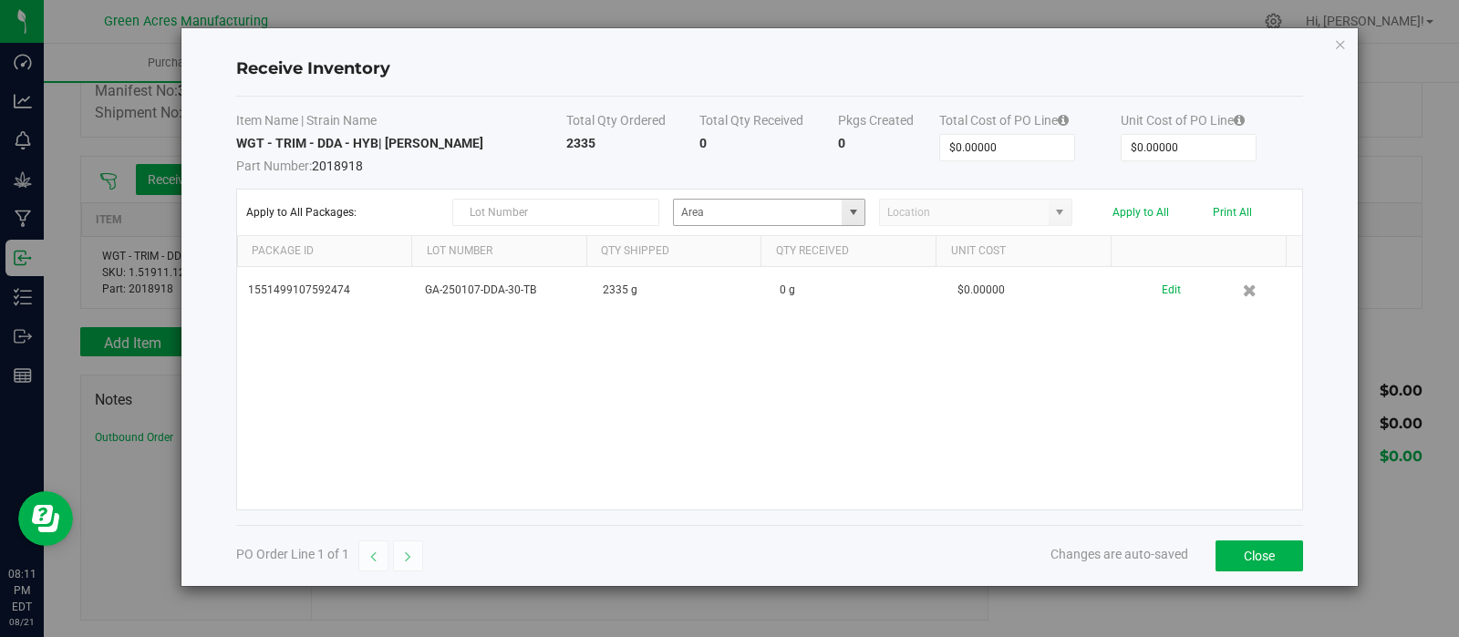
click at [855, 209] on span at bounding box center [853, 212] width 15 height 15
click at [749, 206] on span "Inventory" at bounding box center [748, 192] width 37 height 27
type input "L01 - EXT"
click at [1059, 216] on span at bounding box center [1059, 212] width 15 height 15
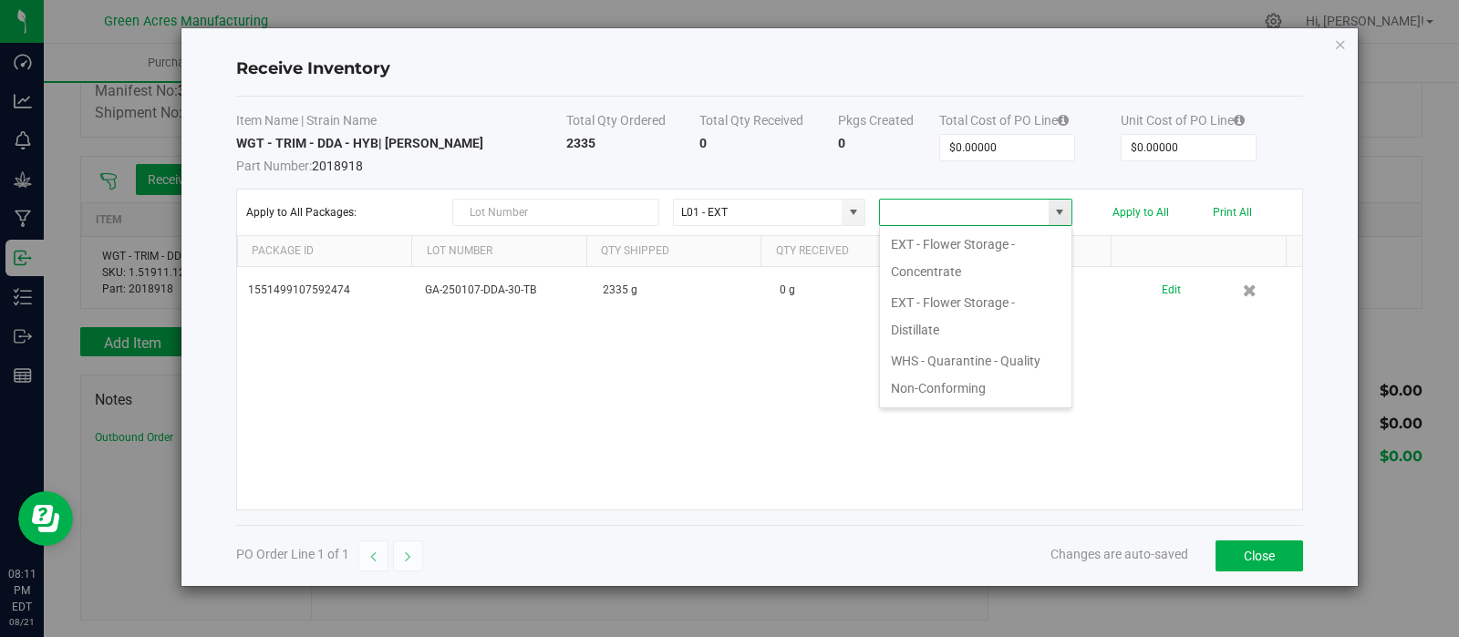
scroll to position [26, 192]
click at [967, 313] on li "EXT - Flower Storage - Distillate" at bounding box center [975, 316] width 191 height 58
type input "EXT - Flower Storage - Distillate"
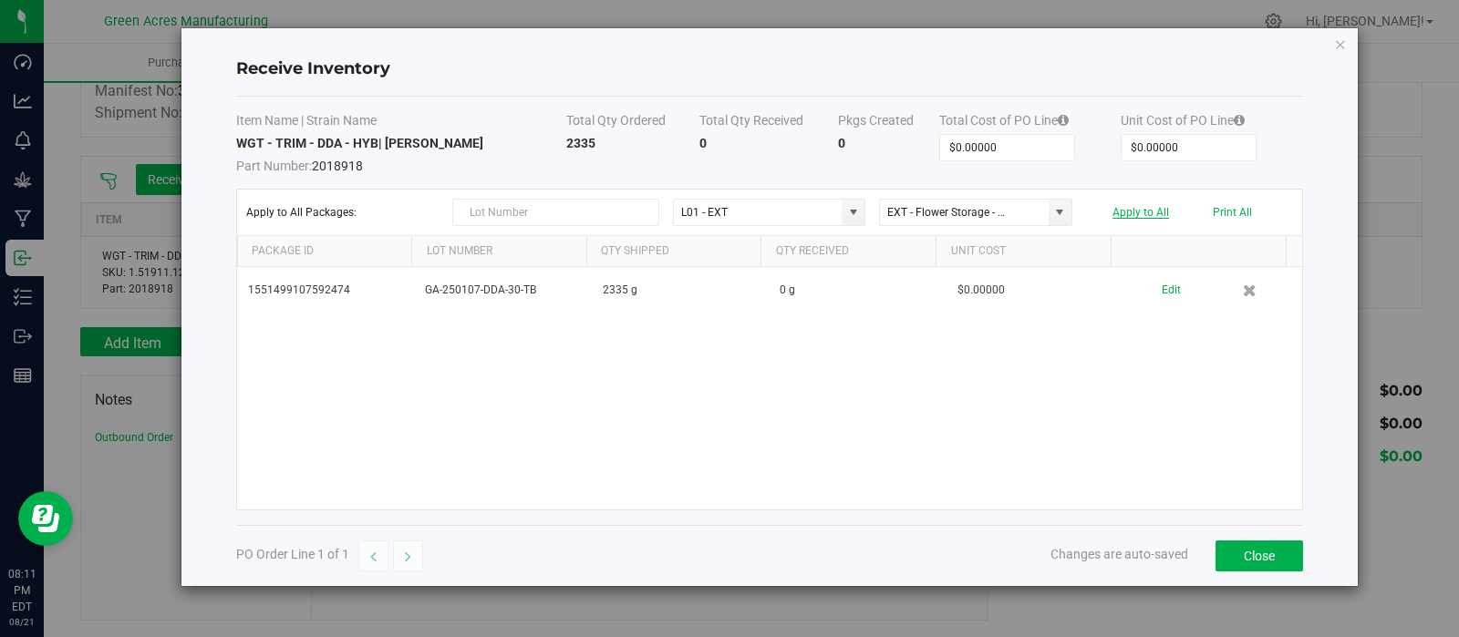
click at [1139, 210] on button "Apply to All" at bounding box center [1140, 212] width 57 height 13
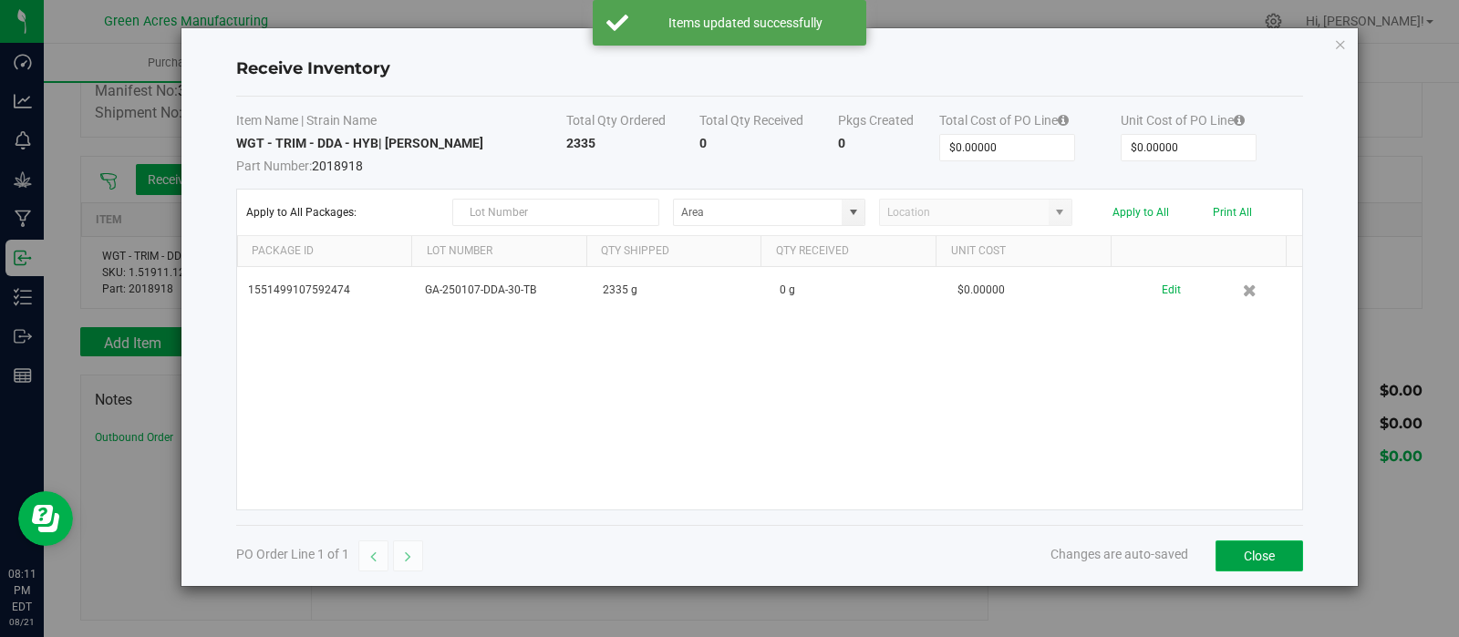
click at [1272, 544] on button "Close" at bounding box center [1259, 556] width 88 height 31
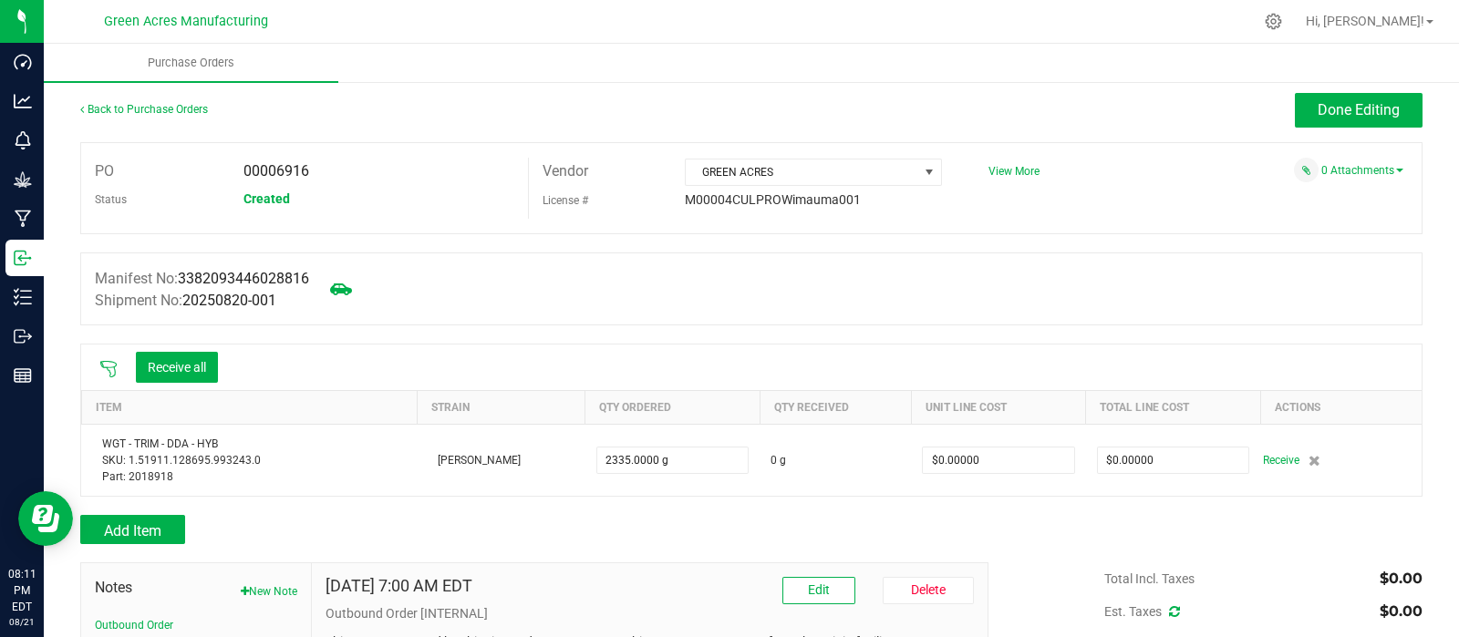
scroll to position [0, 0]
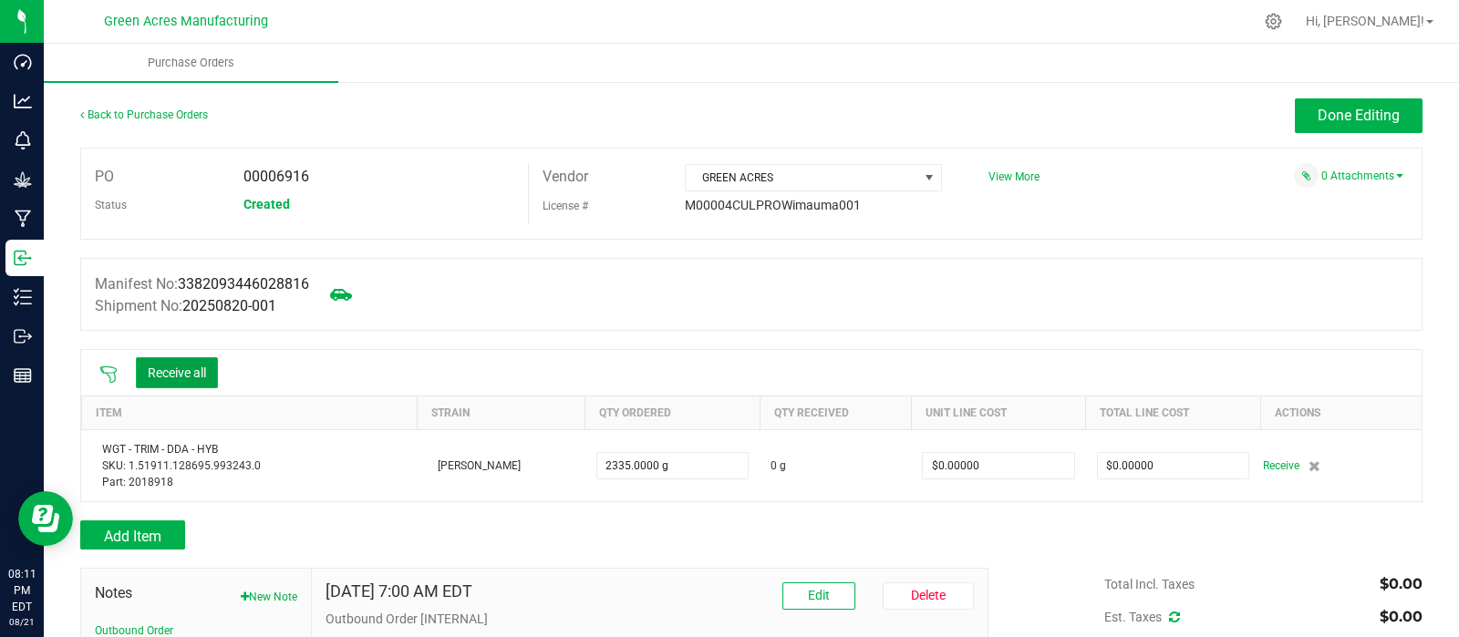
click at [169, 363] on button "Receive all" at bounding box center [177, 372] width 82 height 31
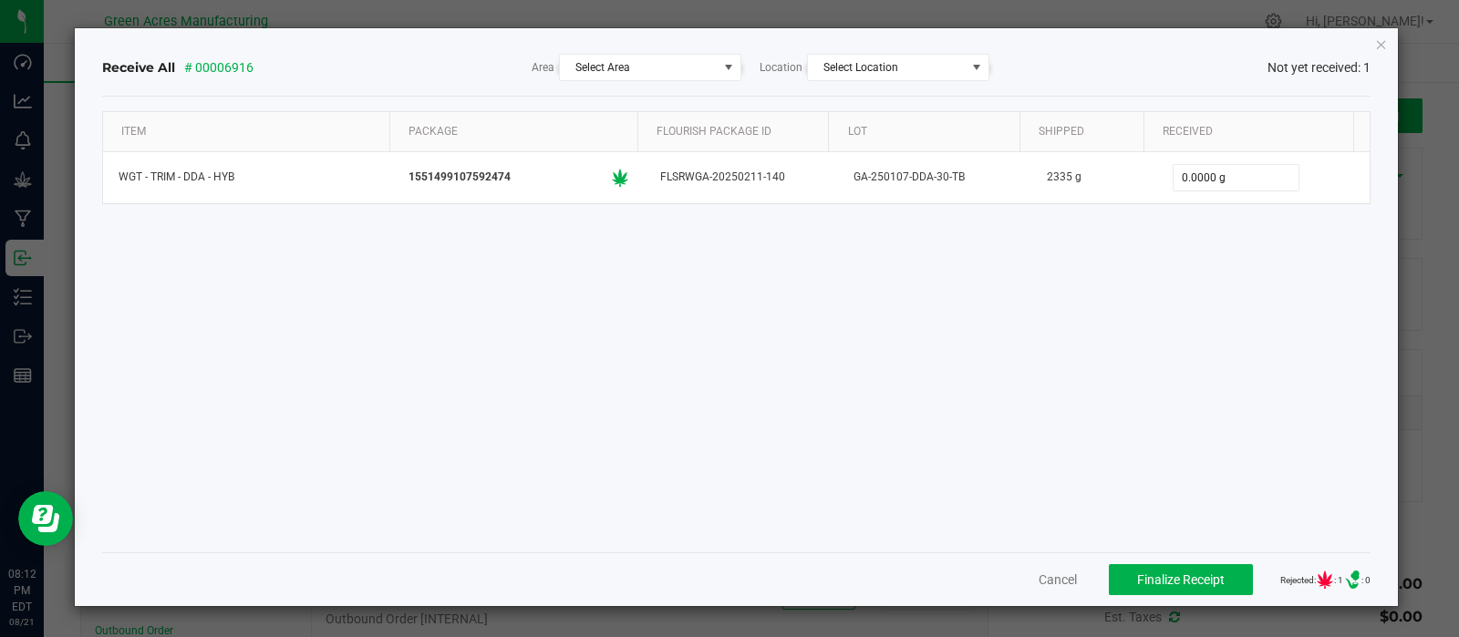
click at [1317, 573] on icon at bounding box center [1325, 580] width 16 height 18
click at [1351, 581] on icon ".st0{ }" at bounding box center [1352, 580] width 58 height 18
click at [732, 61] on span at bounding box center [728, 67] width 15 height 15
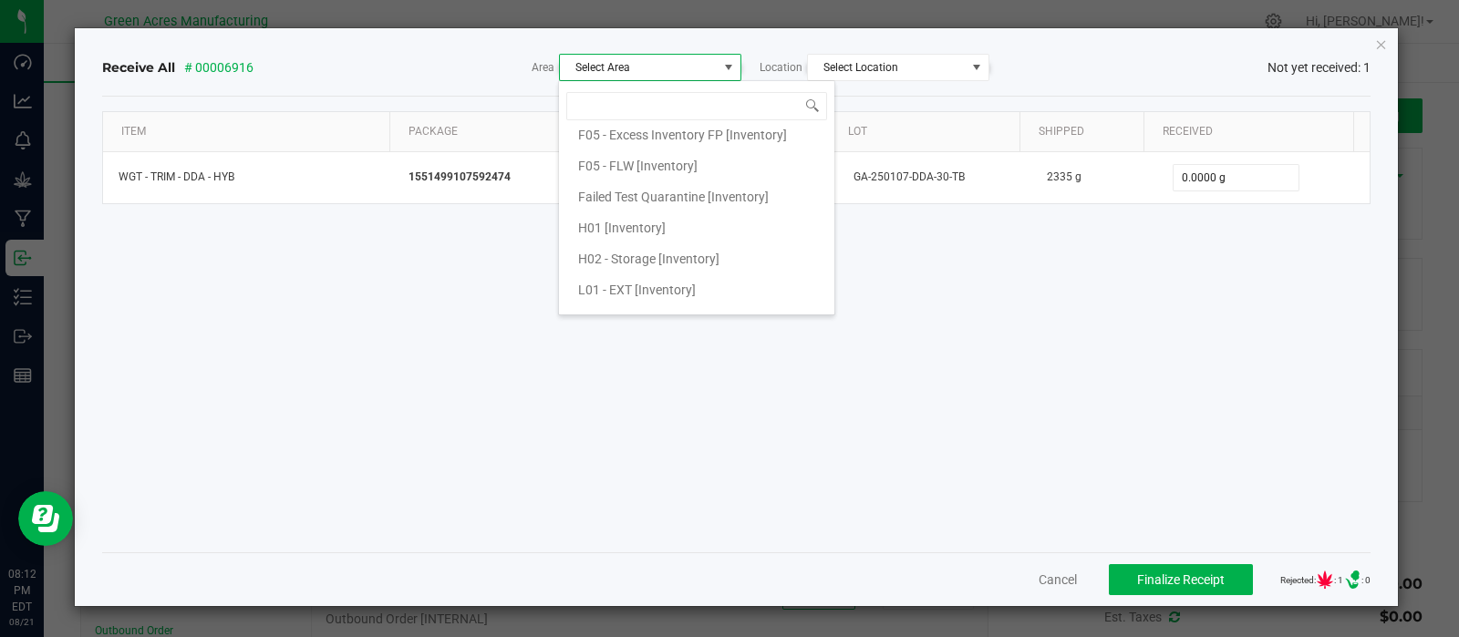
scroll to position [318, 0]
click at [660, 216] on span "L01 - EXT [Inventory]" at bounding box center [637, 229] width 118 height 27
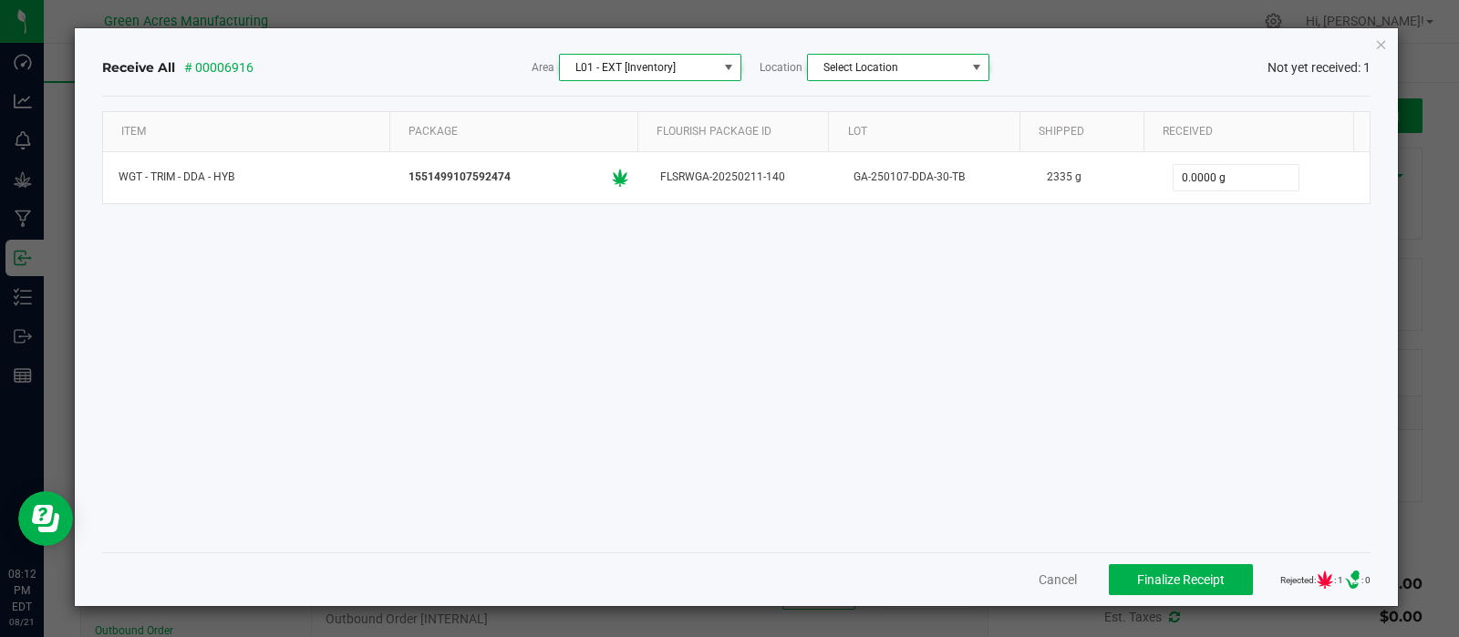
click at [976, 64] on span at bounding box center [976, 67] width 15 height 15
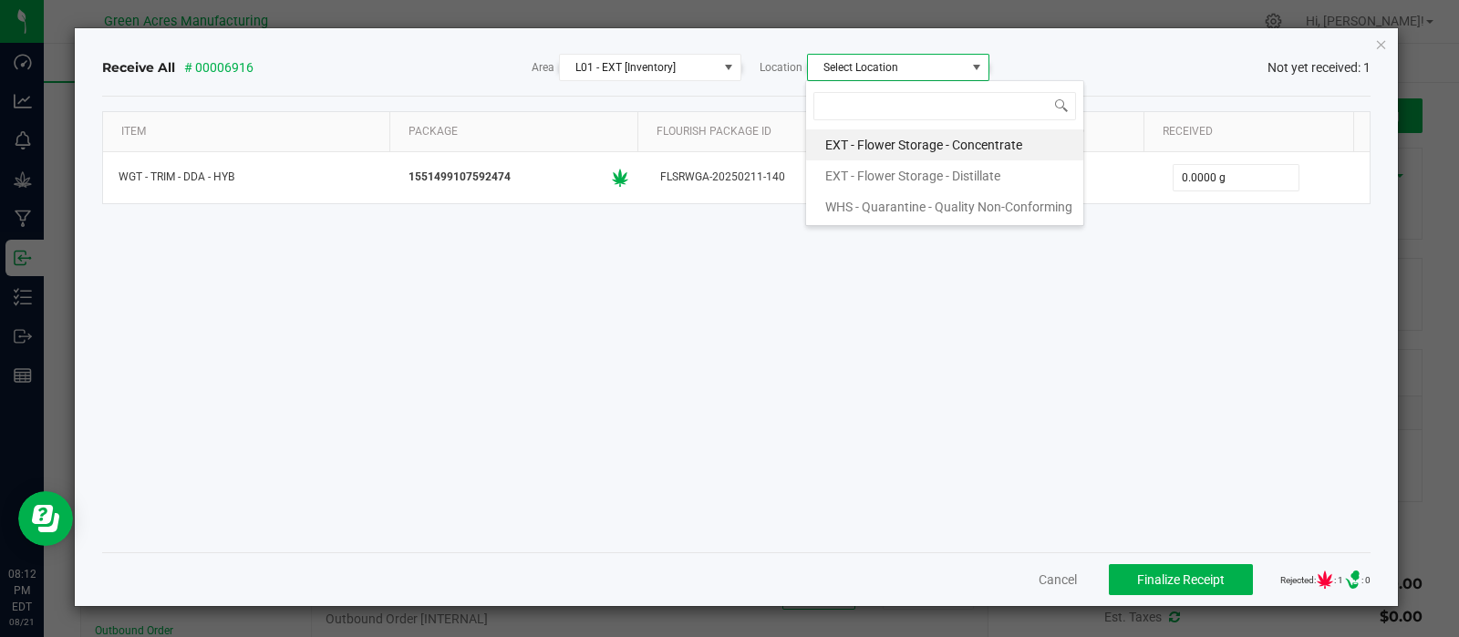
scroll to position [26, 181]
click at [962, 171] on span "EXT - Flower Storage - Distillate" at bounding box center [912, 175] width 175 height 27
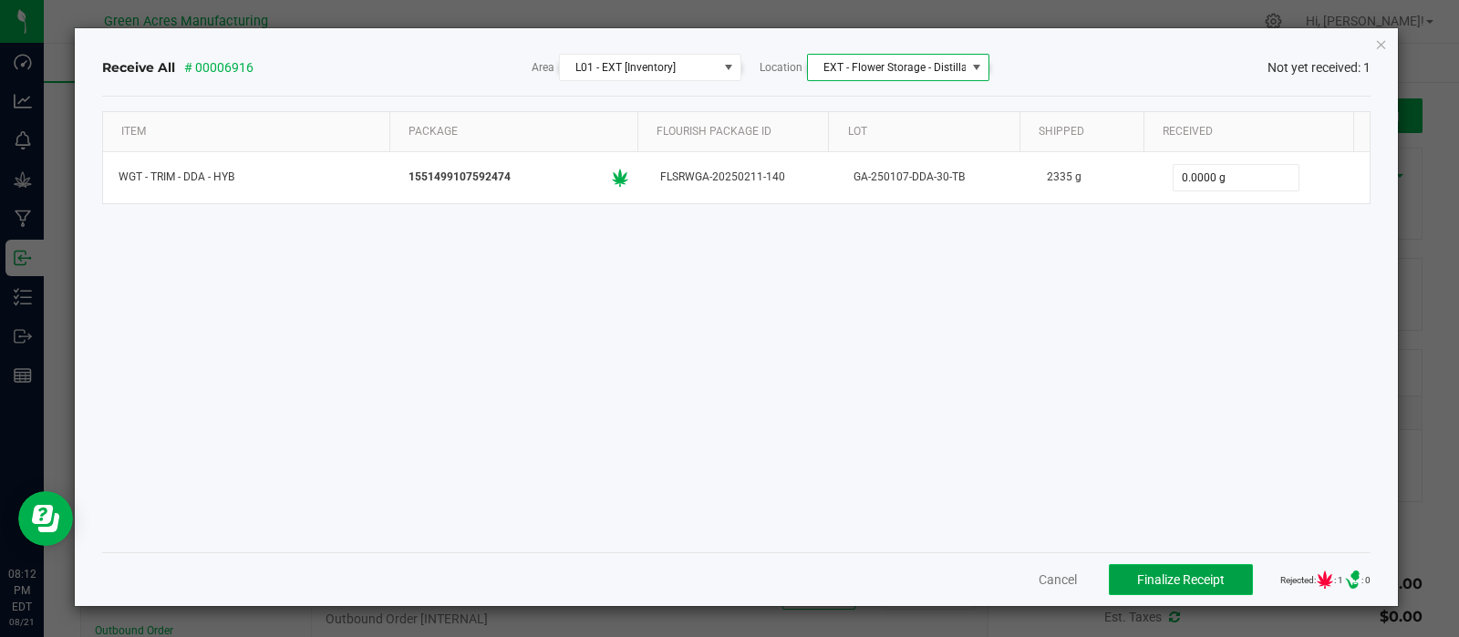
click at [1146, 574] on span "Finalize Receipt" at bounding box center [1181, 580] width 88 height 15
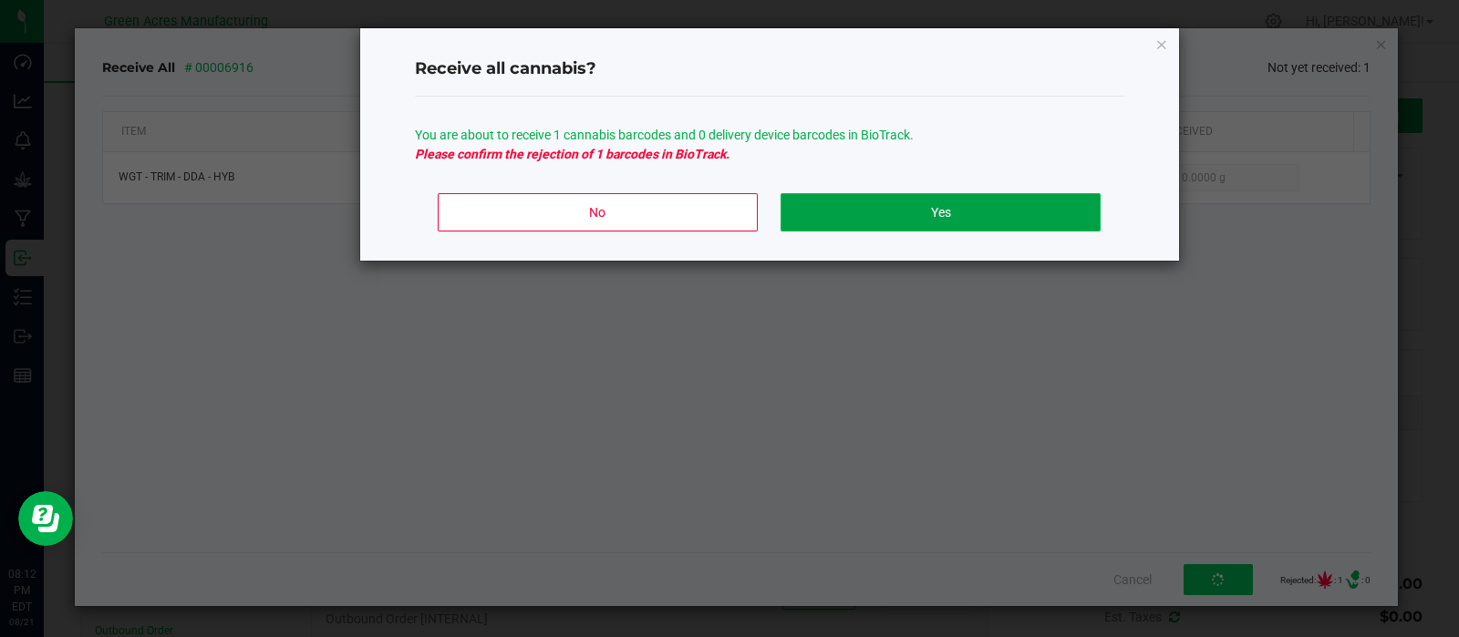
click at [859, 210] on button "Yes" at bounding box center [939, 212] width 319 height 38
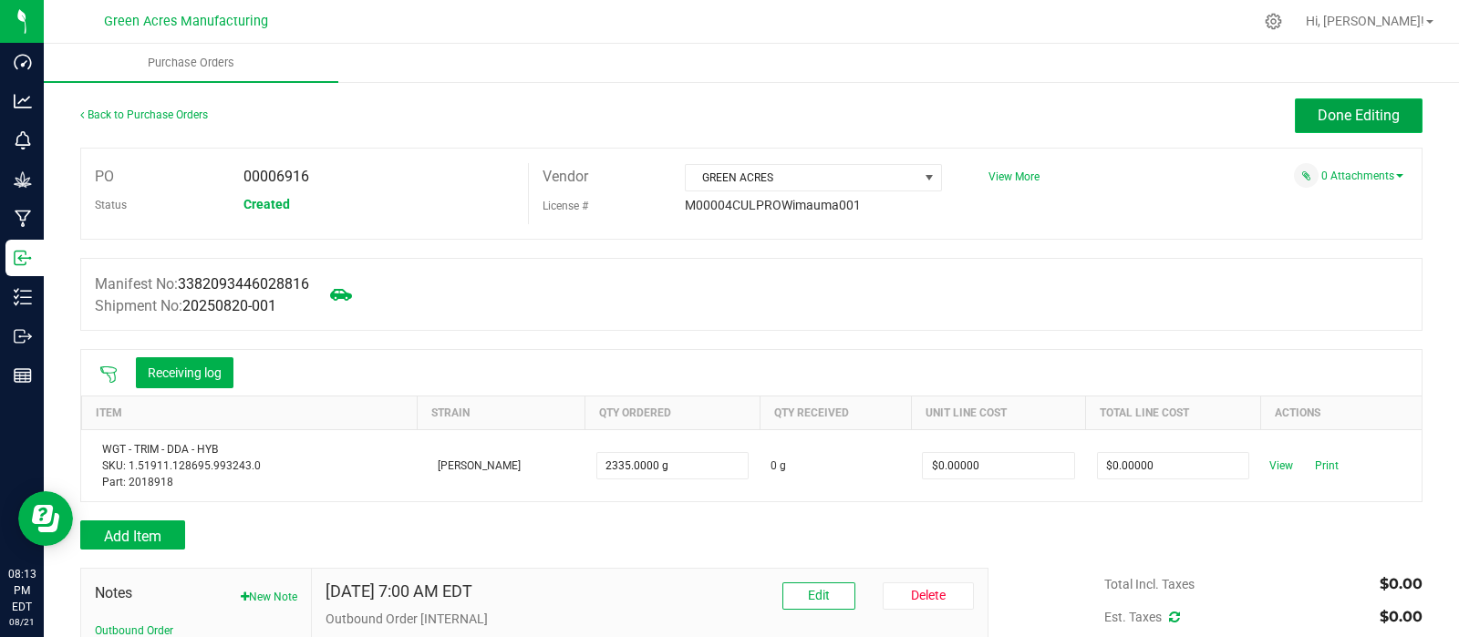
click at [1322, 111] on span "Done Editing" at bounding box center [1358, 115] width 82 height 17
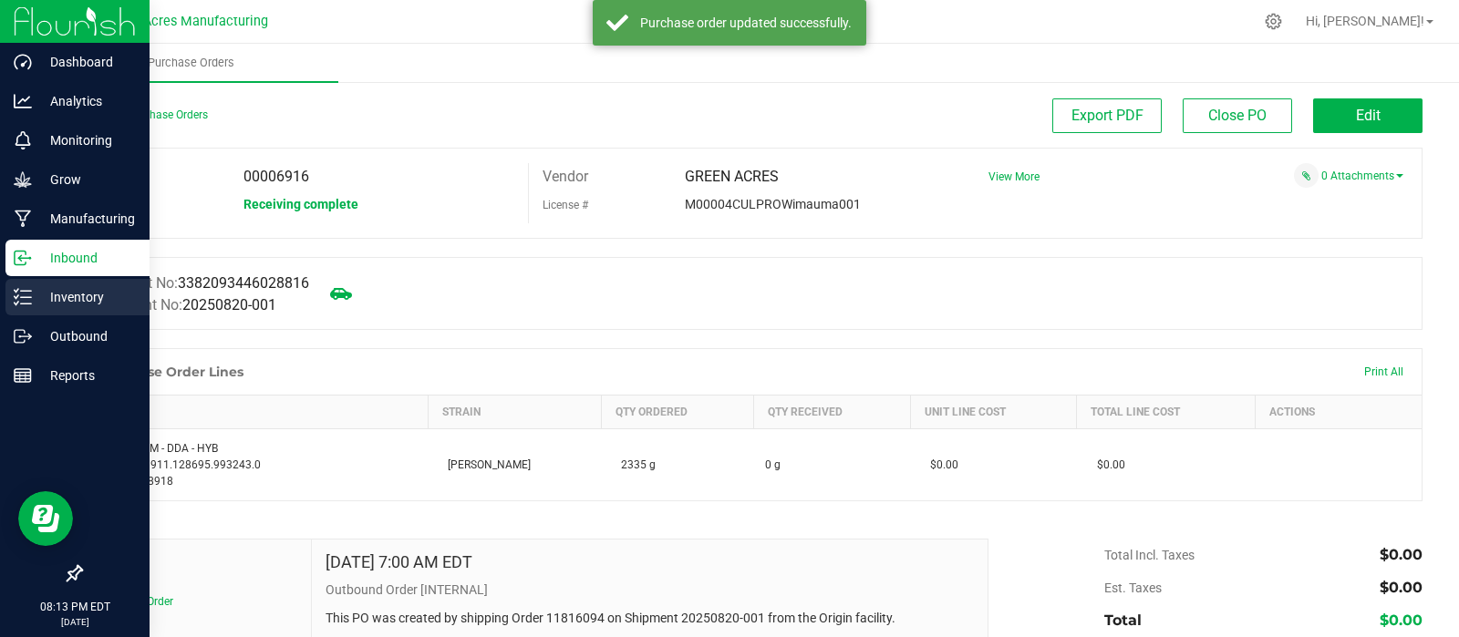
click at [81, 294] on p "Inventory" at bounding box center [86, 297] width 109 height 22
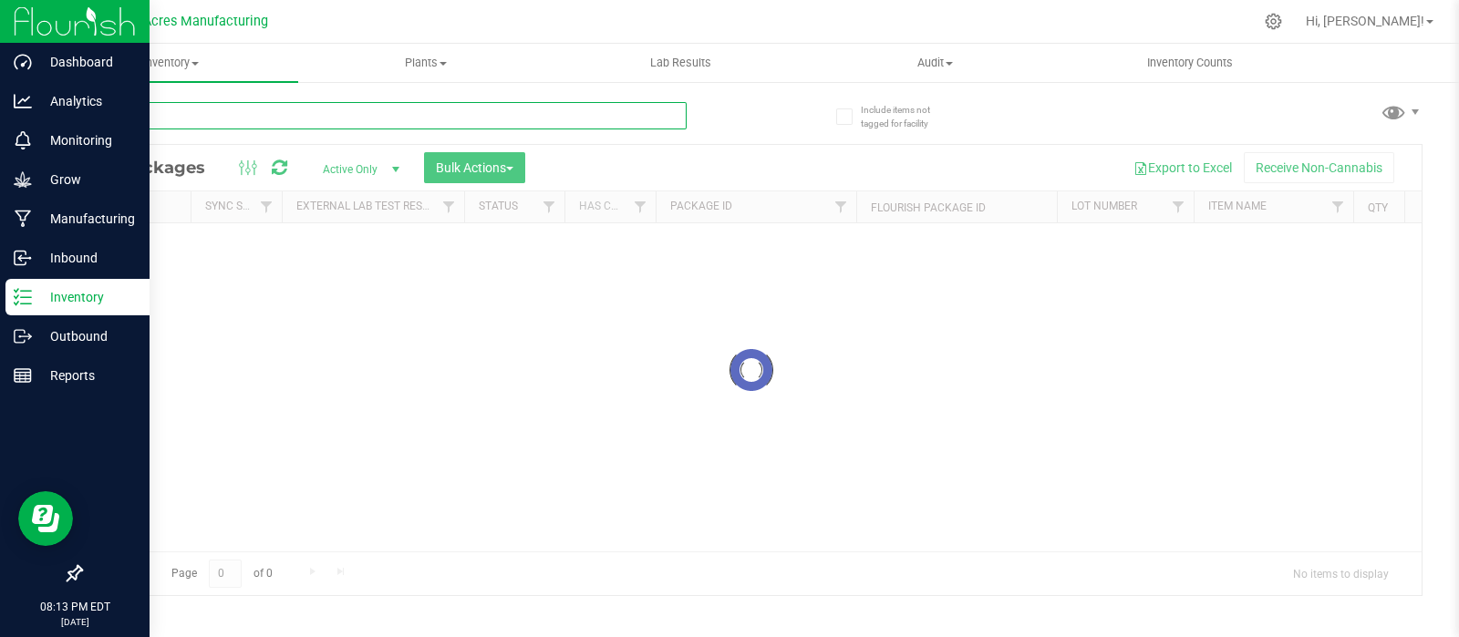
click at [476, 111] on input "text" at bounding box center [383, 115] width 606 height 27
type input "0211-140"
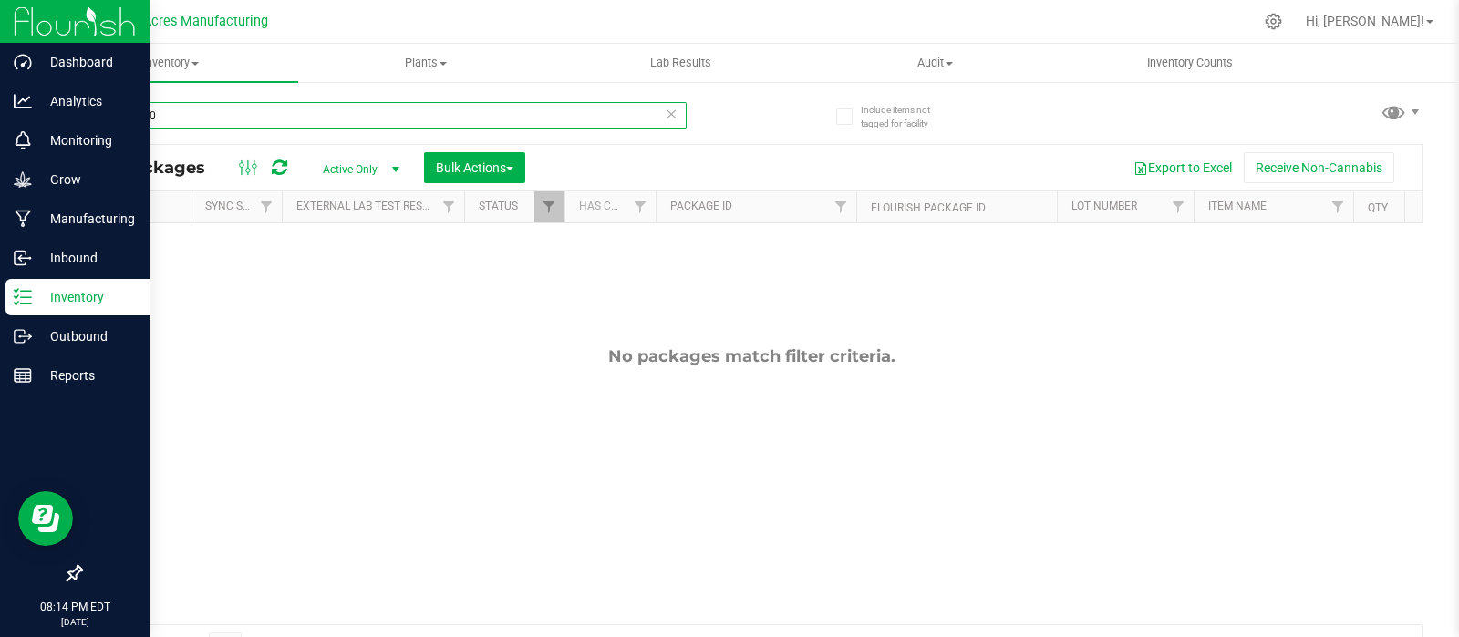
drag, startPoint x: 166, startPoint y: 116, endPoint x: 68, endPoint y: 120, distance: 97.7
click at [68, 120] on div "Include items not tagged for facility 0211-140 All Packages Active Only Active …" at bounding box center [751, 358] width 1415 height 556
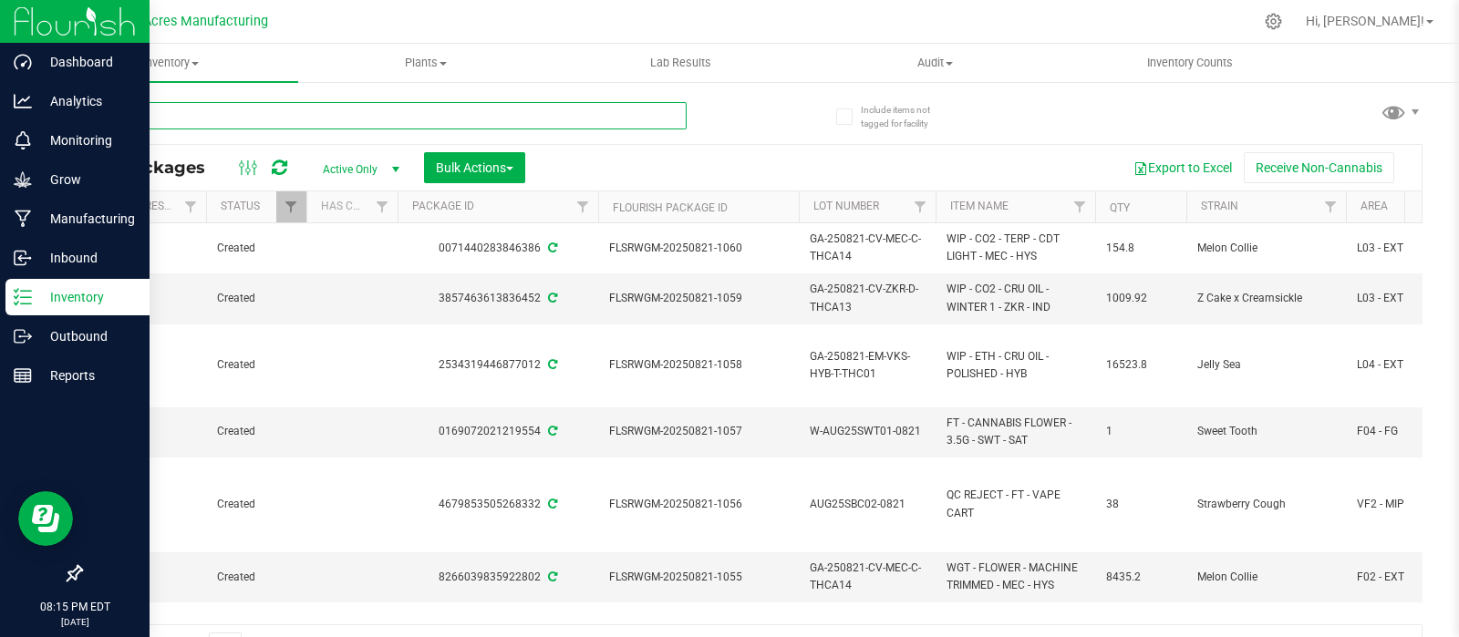
scroll to position [0, 470]
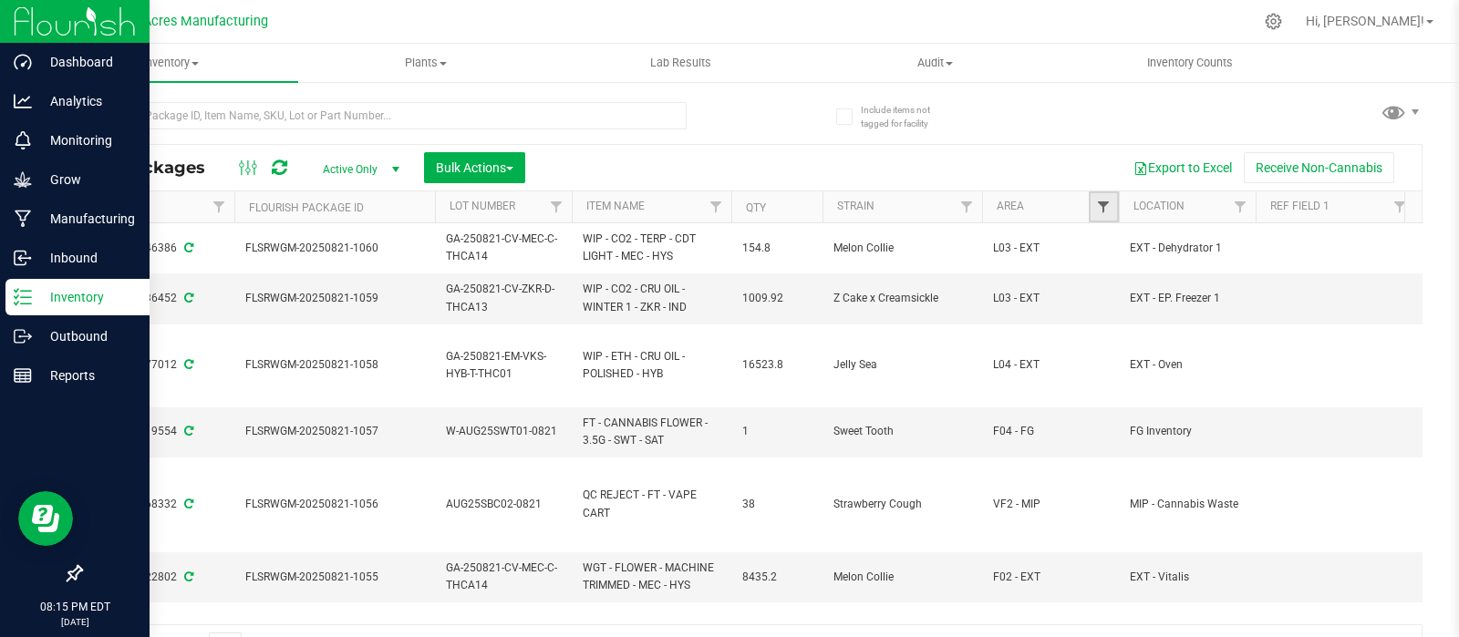
click at [1100, 201] on span "Filter" at bounding box center [1103, 207] width 15 height 15
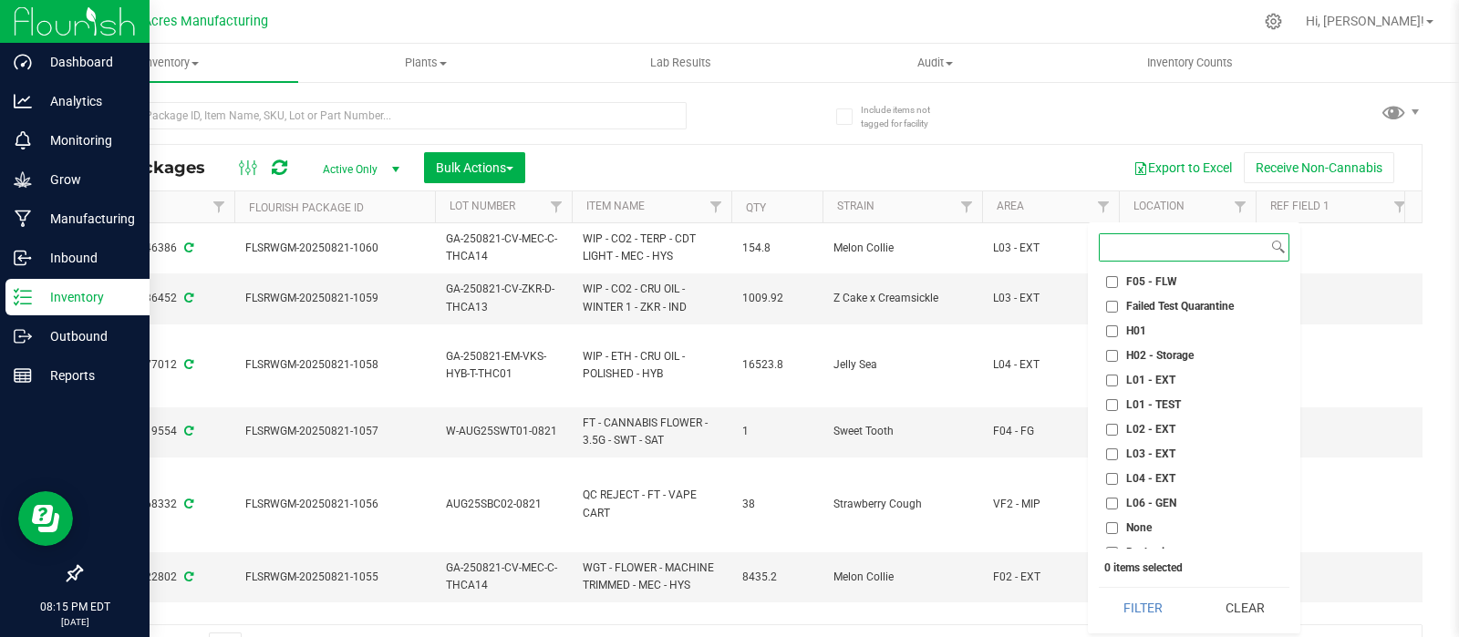
scroll to position [288, 0]
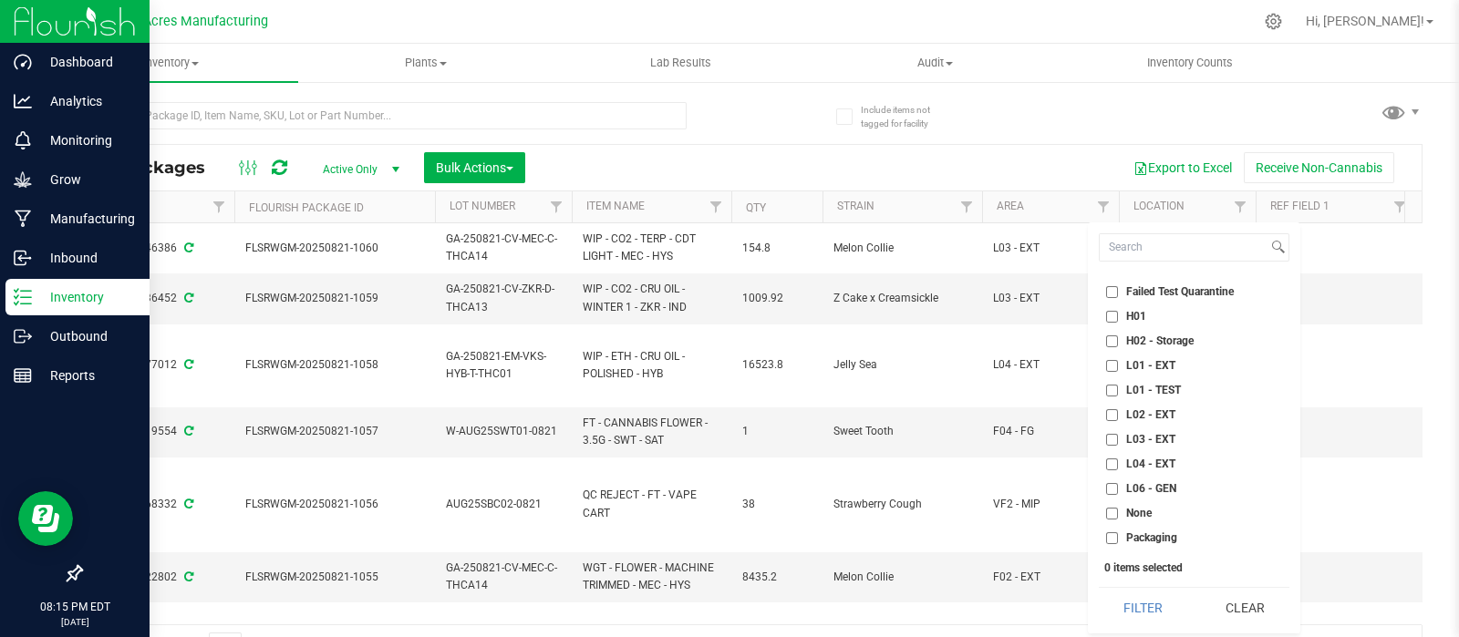
click at [1113, 360] on input "L01 - EXT" at bounding box center [1112, 366] width 12 height 12
checkbox input "true"
click at [1165, 604] on button "Filter" at bounding box center [1143, 608] width 88 height 40
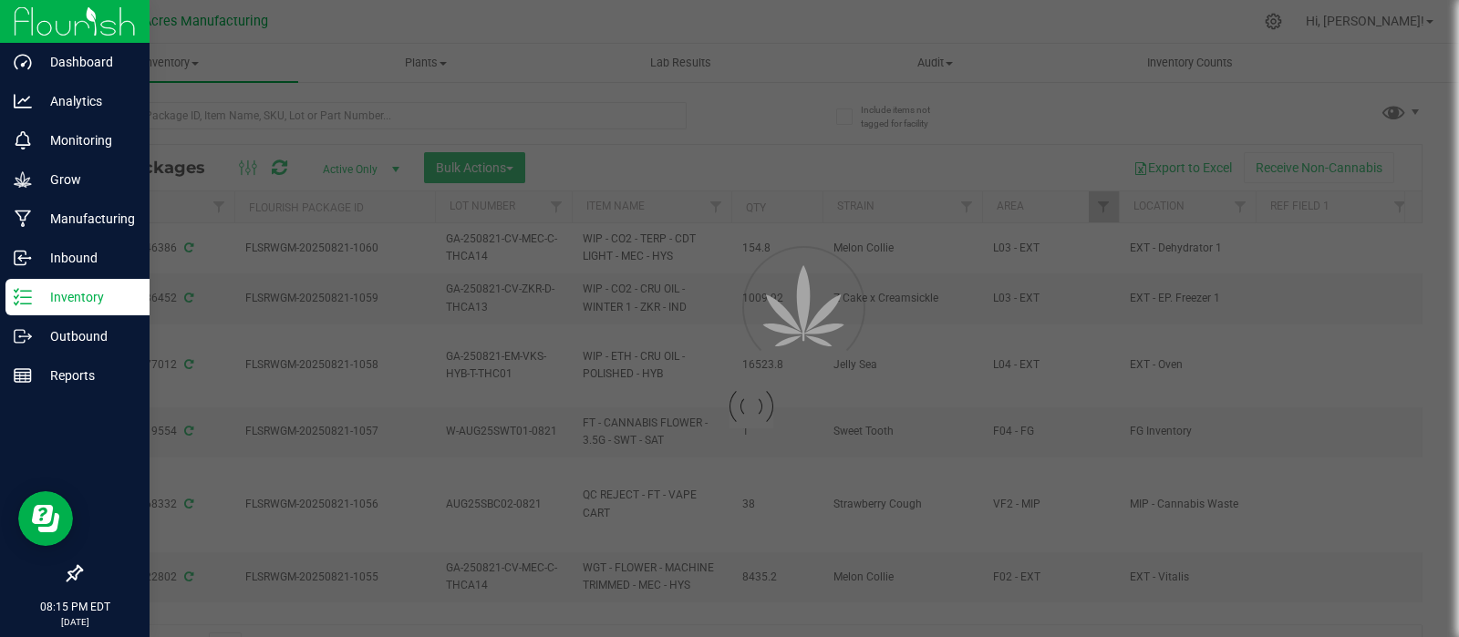
type input "[DATE]"
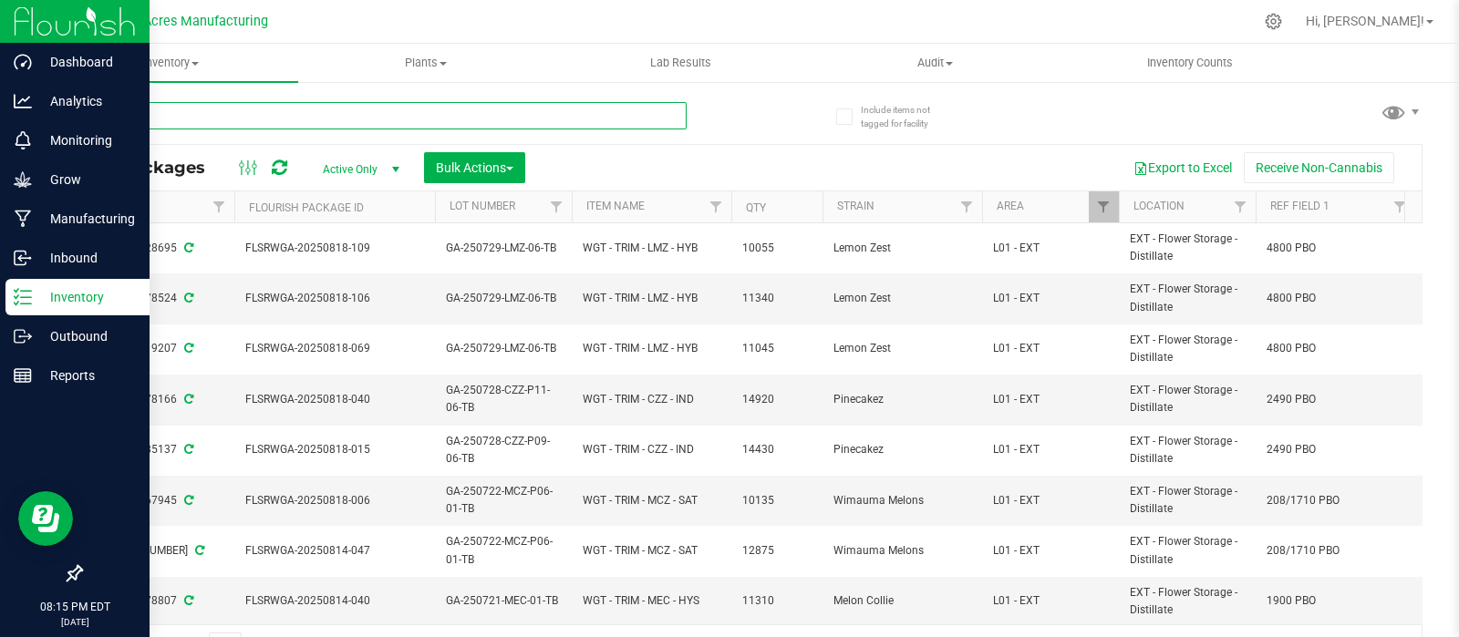
click at [386, 115] on input "text" at bounding box center [383, 115] width 606 height 27
type input "0211-140"
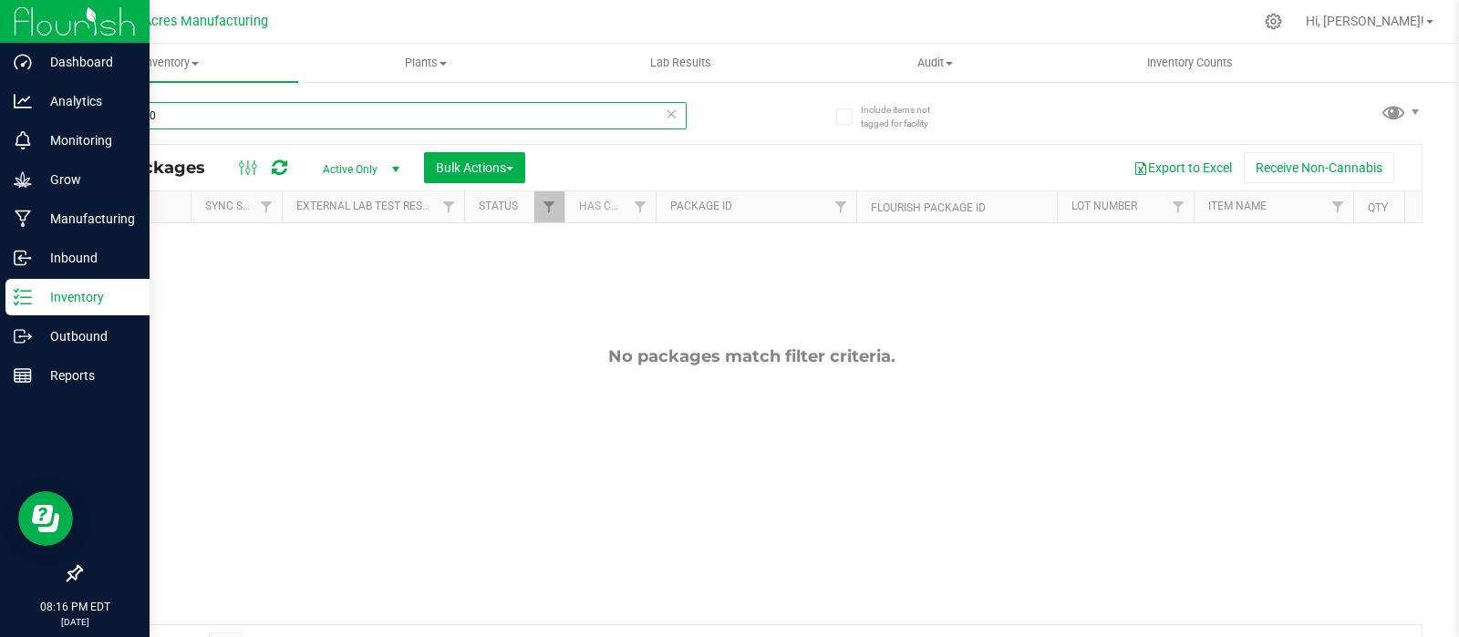
drag, startPoint x: 173, startPoint y: 117, endPoint x: 53, endPoint y: 103, distance: 121.1
click at [53, 103] on div "Include items not tagged for facility 0211-140 All Packages Active Only Active …" at bounding box center [751, 358] width 1415 height 556
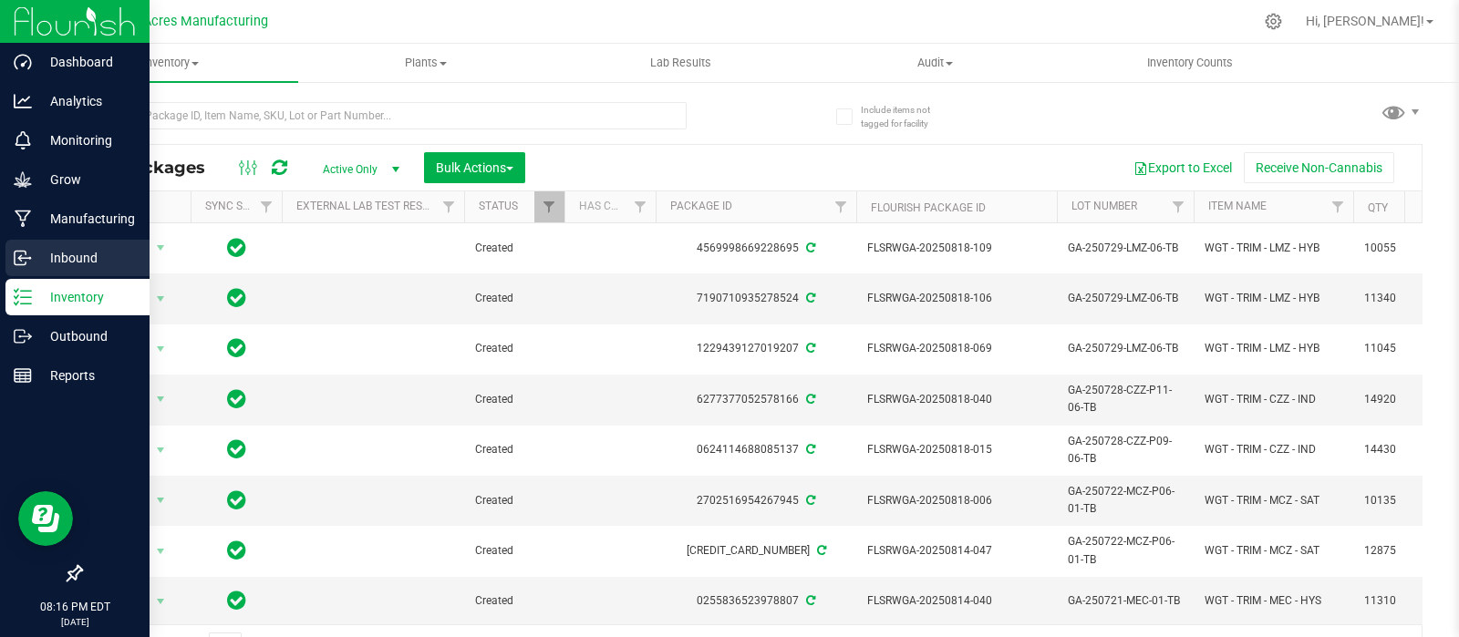
click at [71, 253] on p "Inbound" at bounding box center [86, 258] width 109 height 22
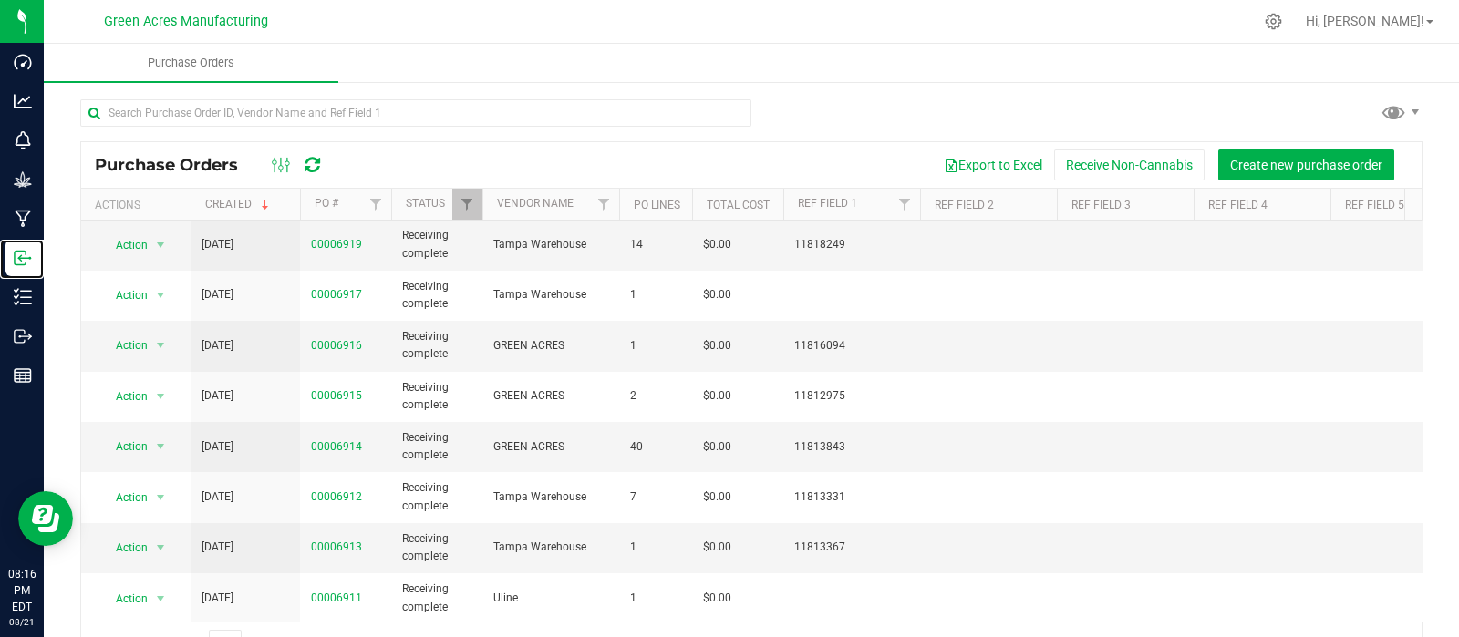
scroll to position [405, 0]
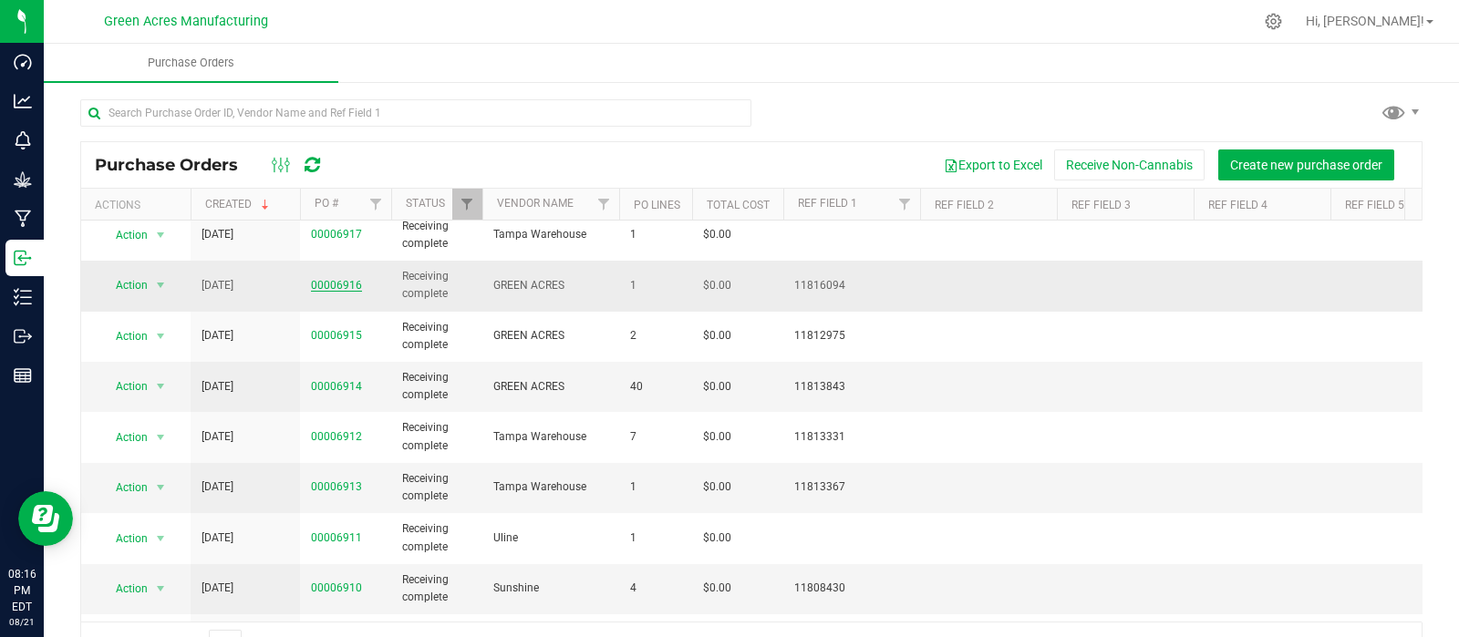
click at [332, 280] on link "00006916" at bounding box center [336, 285] width 51 height 13
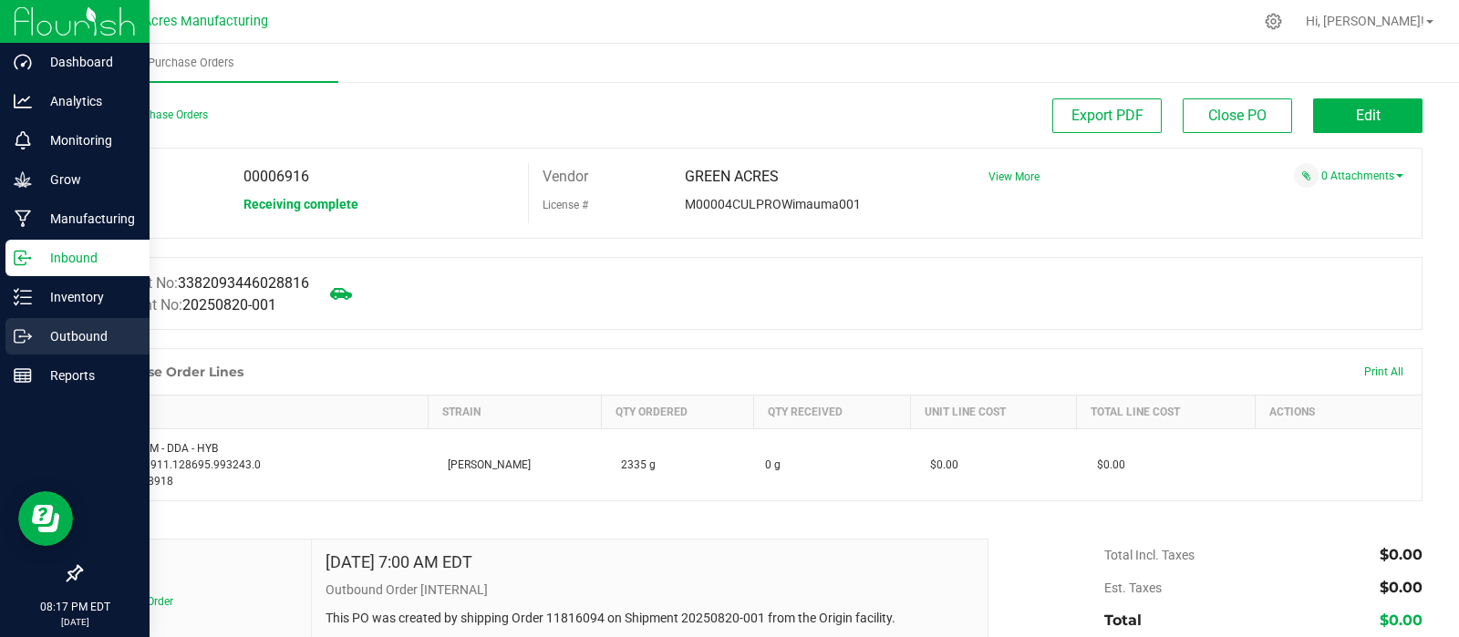
click at [63, 335] on p "Outbound" at bounding box center [86, 336] width 109 height 22
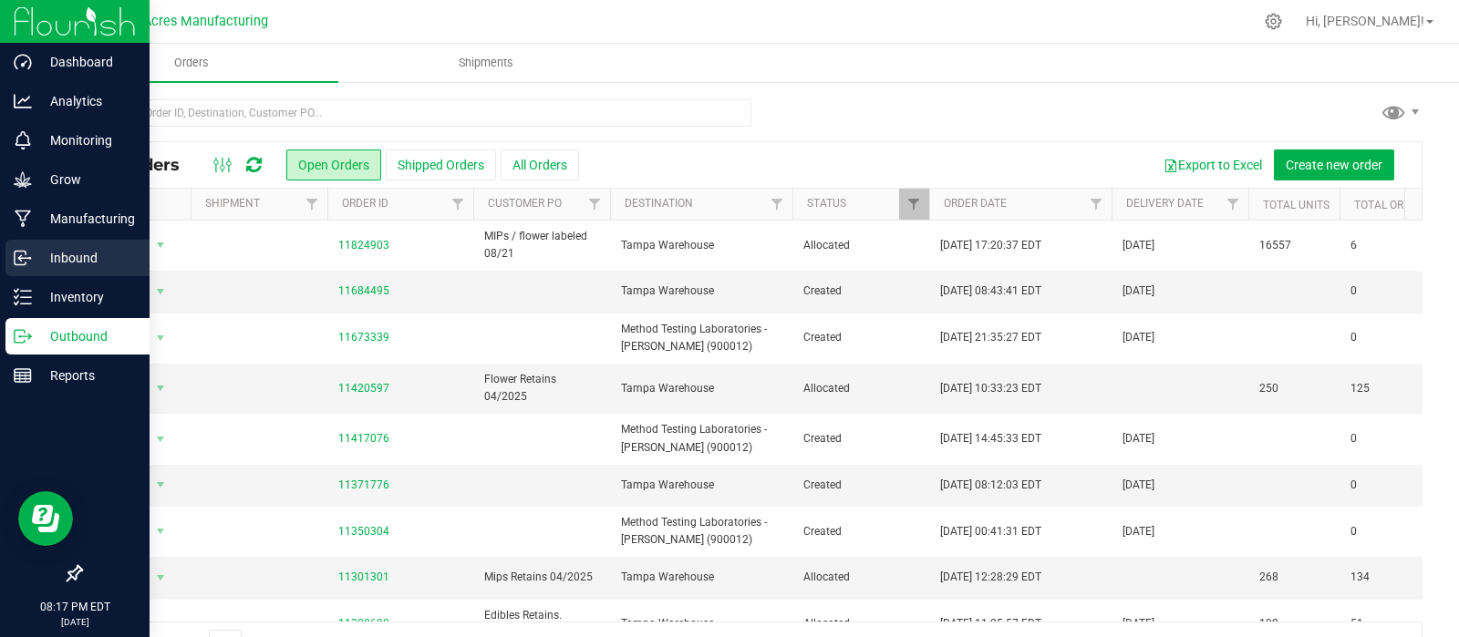
click at [75, 263] on p "Inbound" at bounding box center [86, 258] width 109 height 22
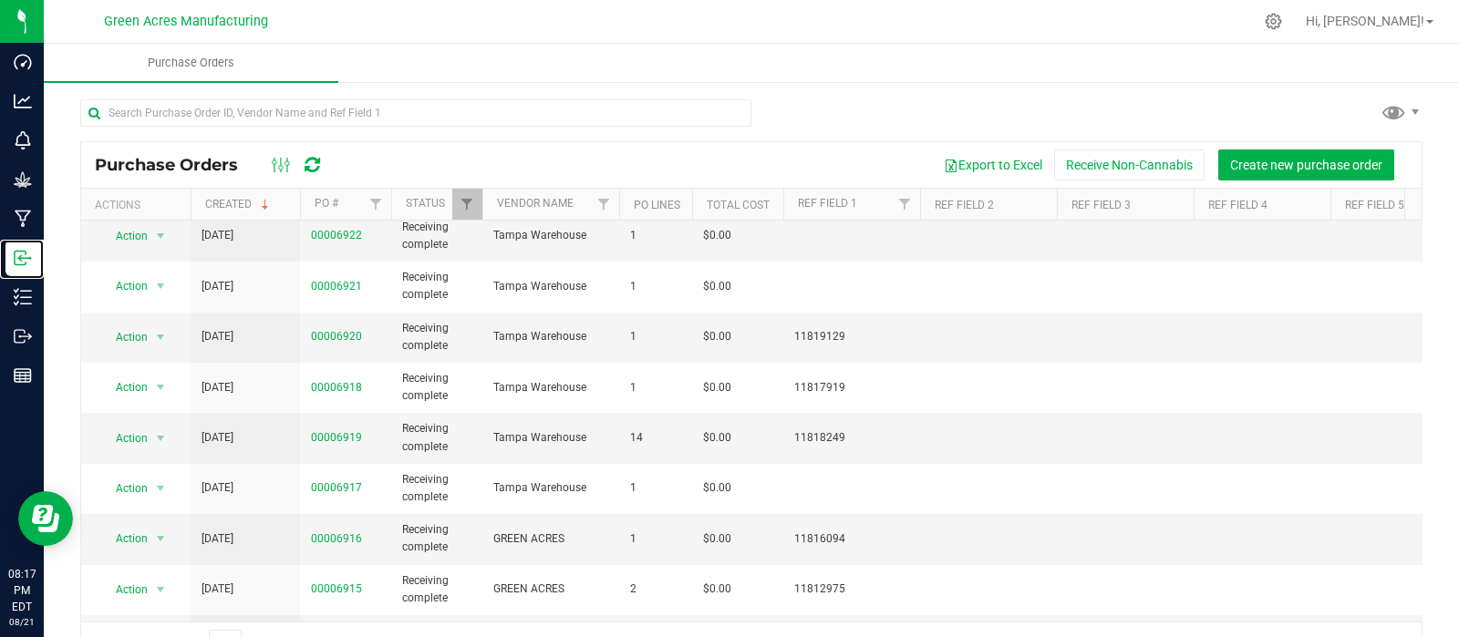
scroll to position [227, 0]
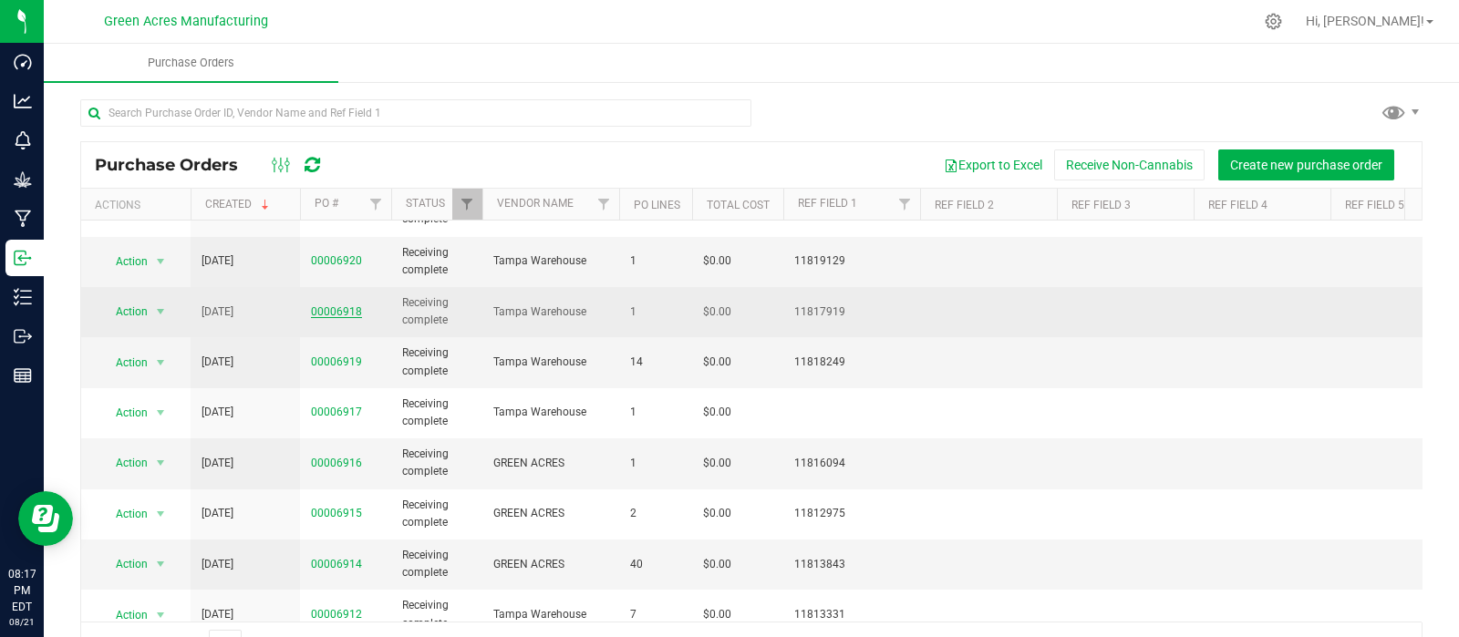
click at [334, 307] on link "00006918" at bounding box center [336, 311] width 51 height 13
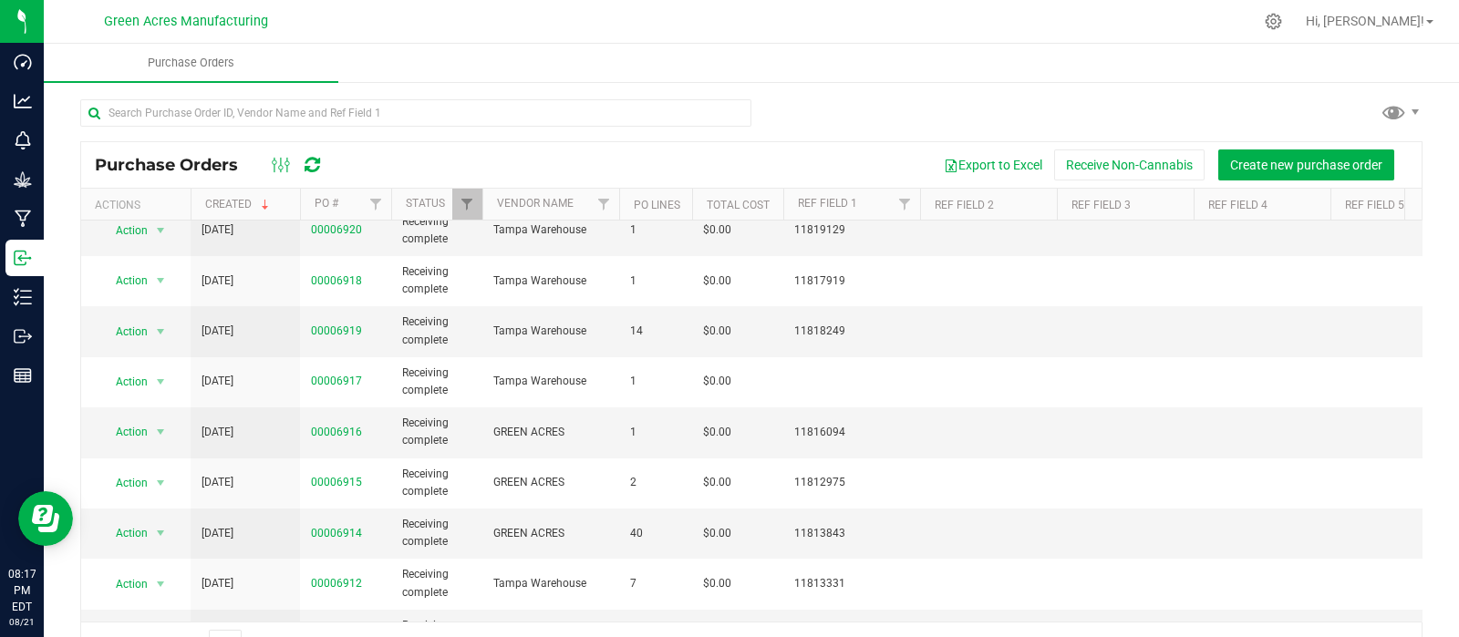
scroll to position [304, 0]
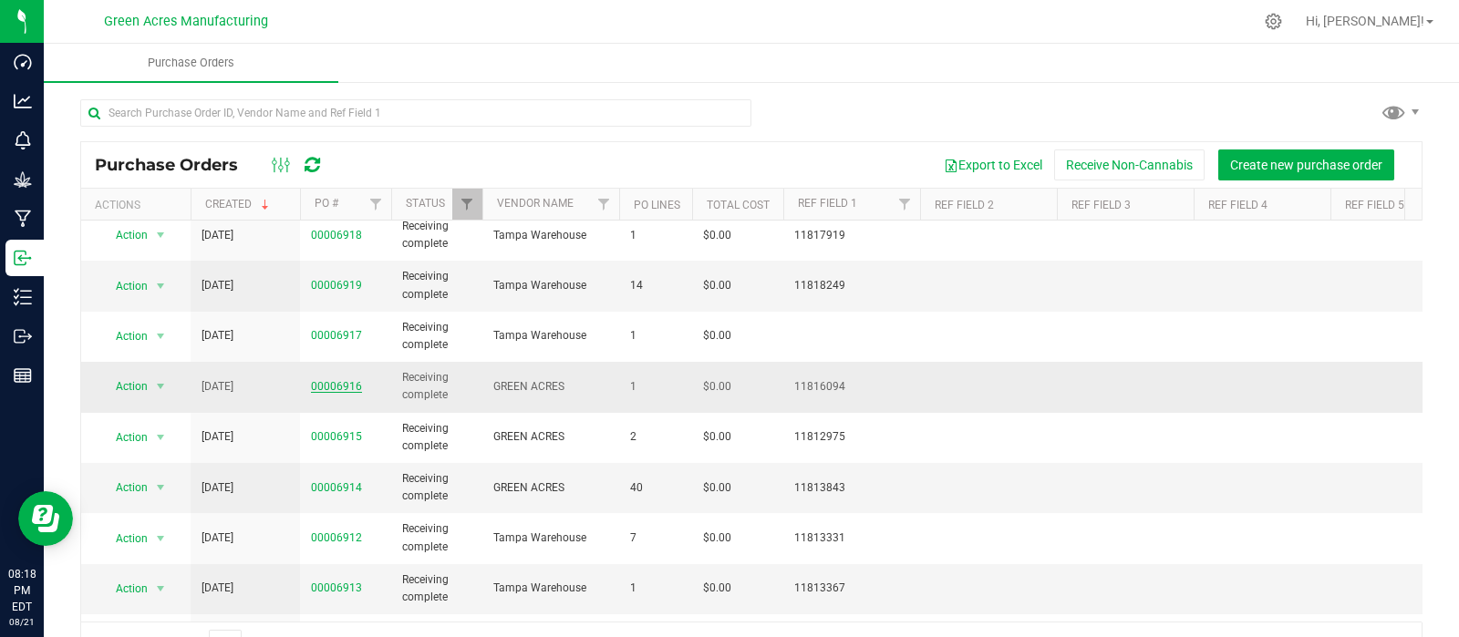
click at [343, 380] on link "00006916" at bounding box center [336, 386] width 51 height 13
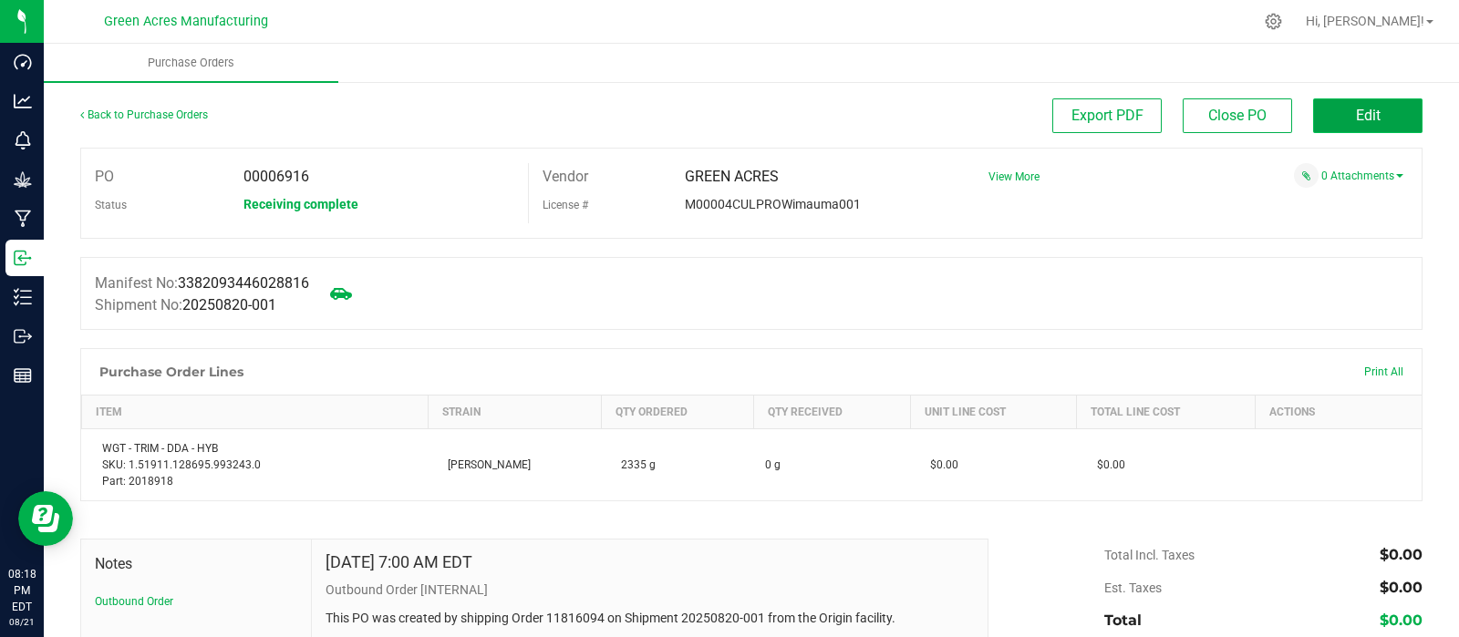
click at [1356, 116] on span "Edit" at bounding box center [1368, 115] width 25 height 17
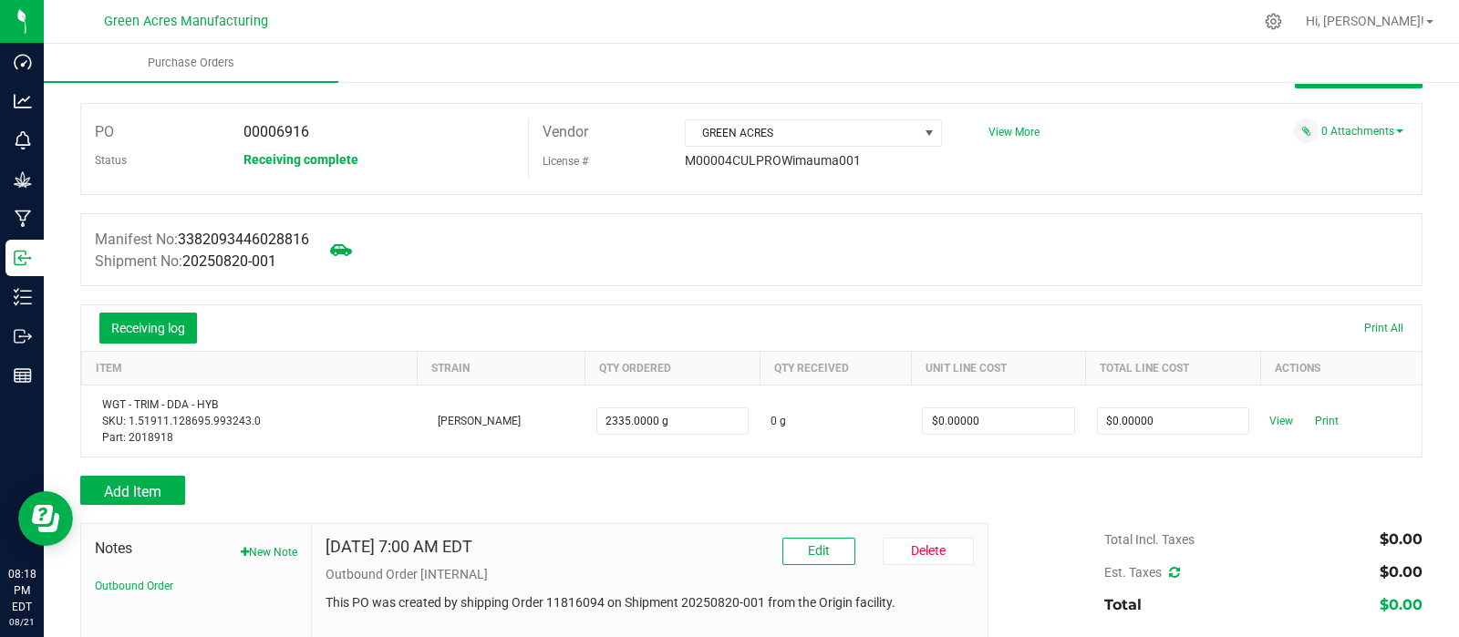
scroll to position [193, 0]
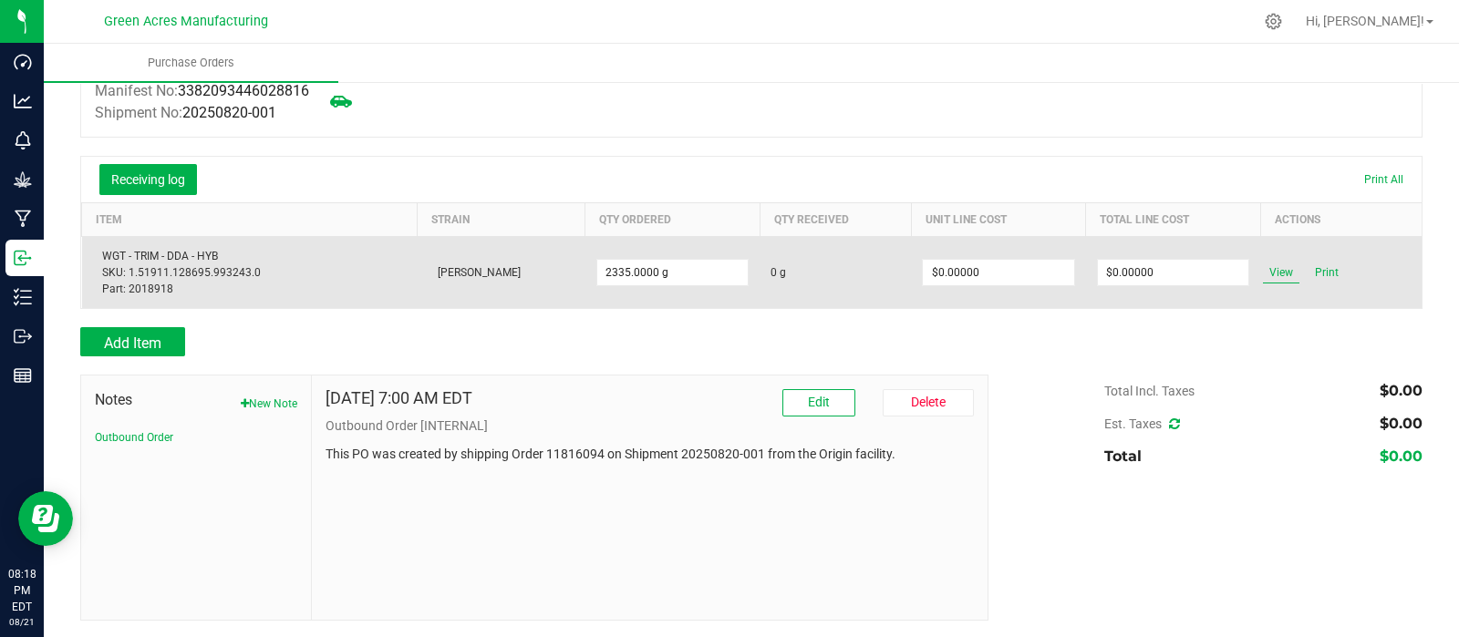
click at [1263, 274] on span "View" at bounding box center [1281, 273] width 36 height 22
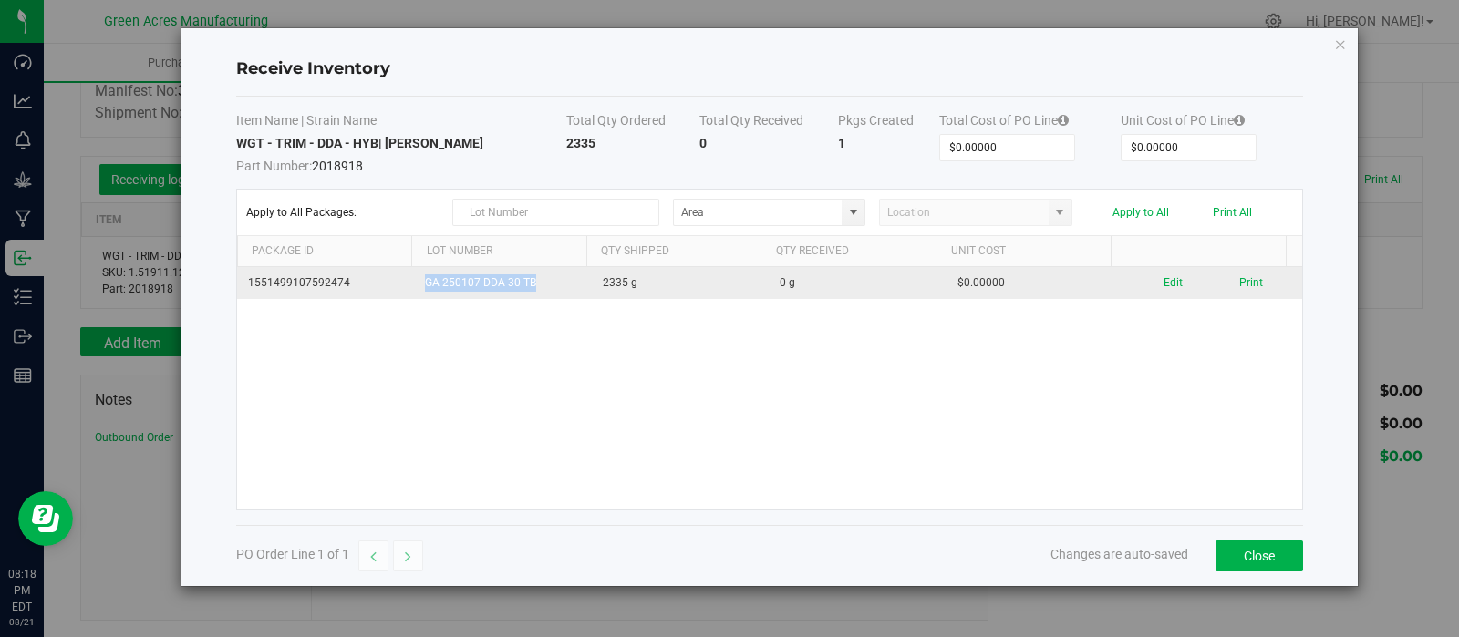
drag, startPoint x: 532, startPoint y: 284, endPoint x: 416, endPoint y: 290, distance: 116.8
click at [416, 290] on td "GA-250107-DDA-30-TB" at bounding box center [503, 283] width 178 height 32
copy td "GA-250107-DDA-30-TB"
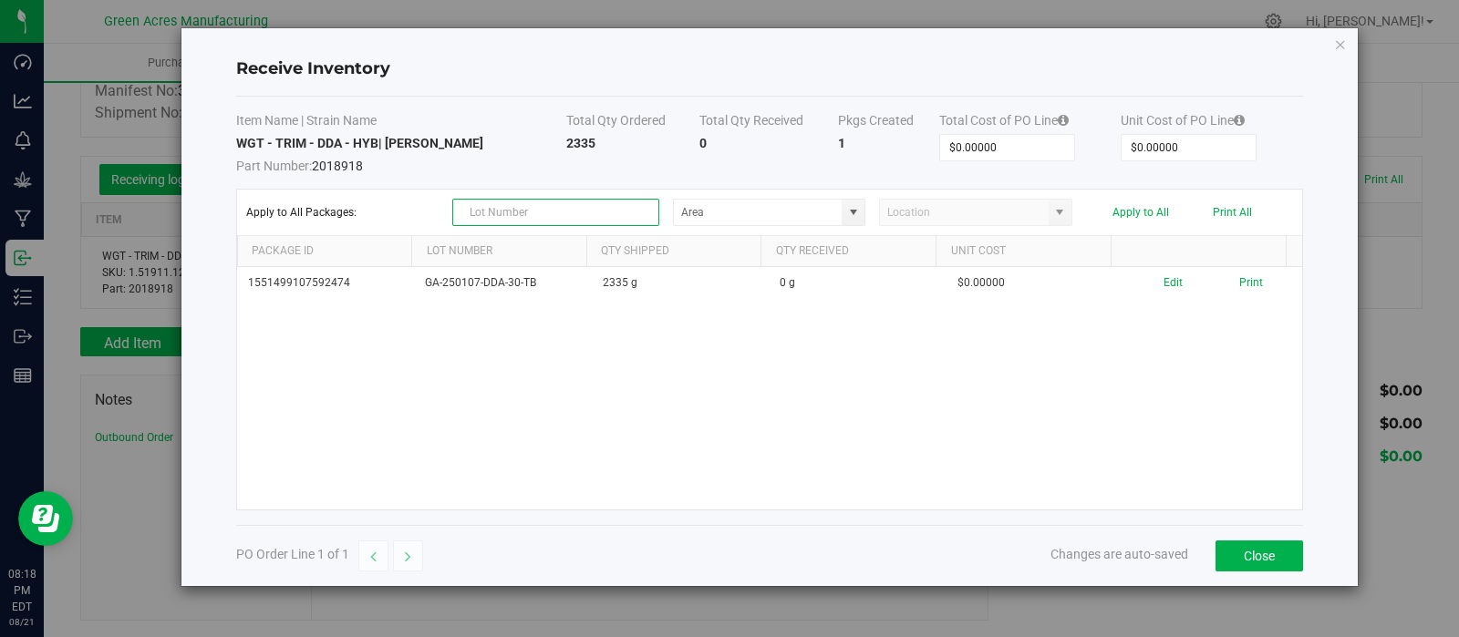
click at [533, 213] on input "text" at bounding box center [555, 212] width 206 height 27
paste input "GA-250107-DDA-30-TB"
click at [468, 208] on input "GA-250107-DDA-30-TB" at bounding box center [555, 212] width 206 height 27
click at [851, 216] on span at bounding box center [853, 212] width 15 height 15
type input "GA-250107-DDA-30-TB"
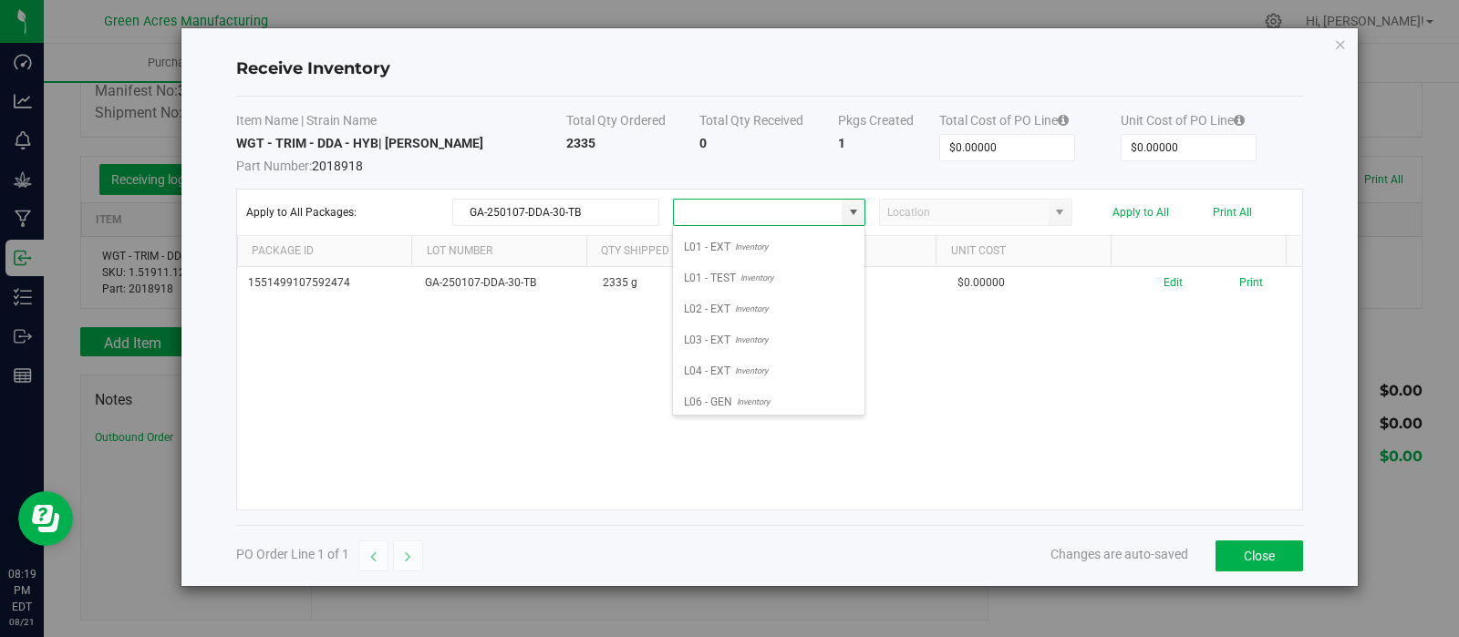
scroll to position [409, 0]
click at [747, 252] on span "Inventory" at bounding box center [748, 237] width 37 height 27
type input "L01 - EXT"
click at [1059, 212] on span at bounding box center [1059, 212] width 15 height 15
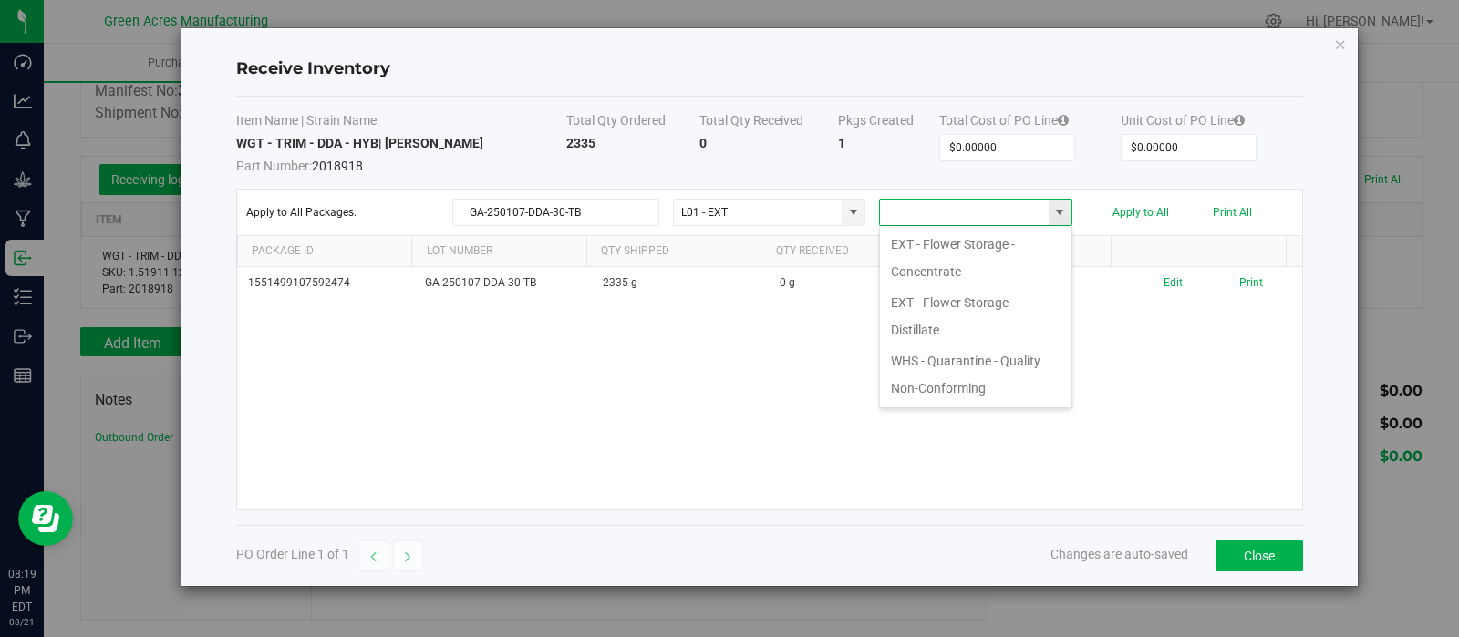
scroll to position [26, 192]
click at [981, 309] on li "EXT - Flower Storage - Distillate" at bounding box center [975, 316] width 191 height 58
type input "EXT - Flower Storage - Distillate"
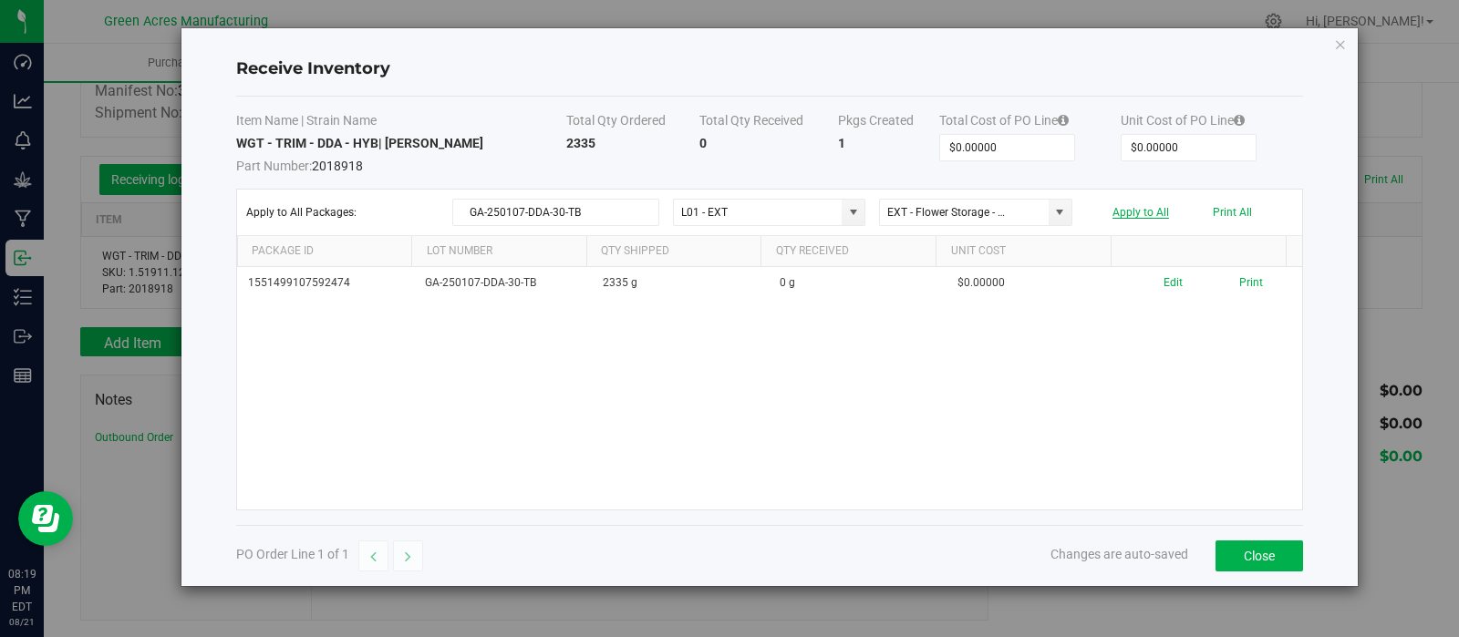
click at [1144, 211] on button "Apply to All" at bounding box center [1140, 212] width 57 height 13
click at [1256, 558] on button "Close" at bounding box center [1259, 556] width 88 height 31
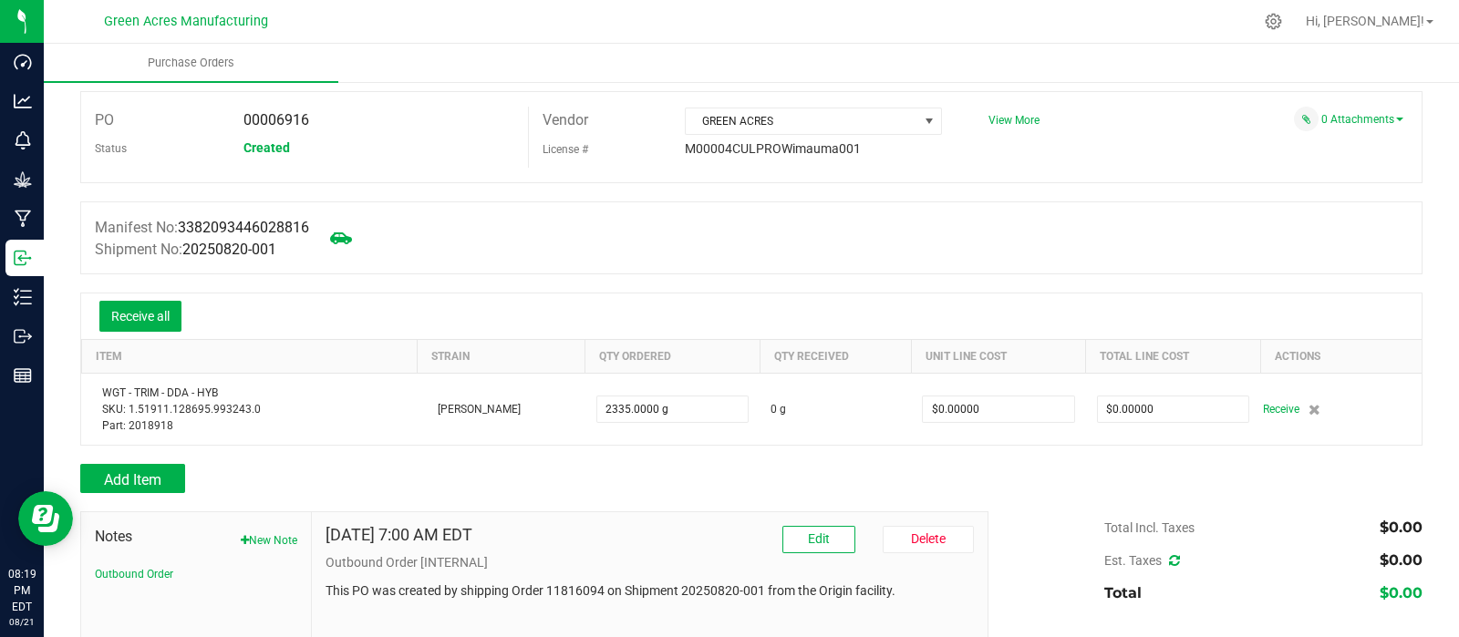
scroll to position [0, 0]
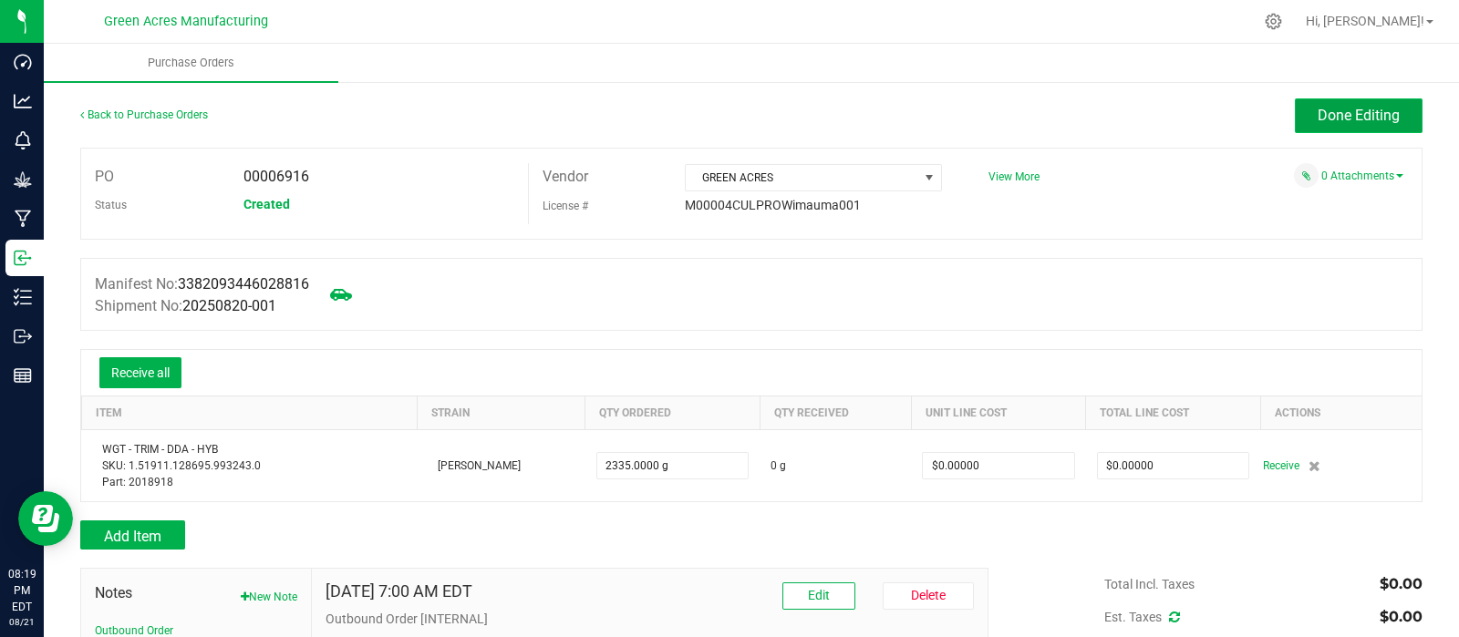
click at [1360, 111] on span "Done Editing" at bounding box center [1358, 115] width 82 height 17
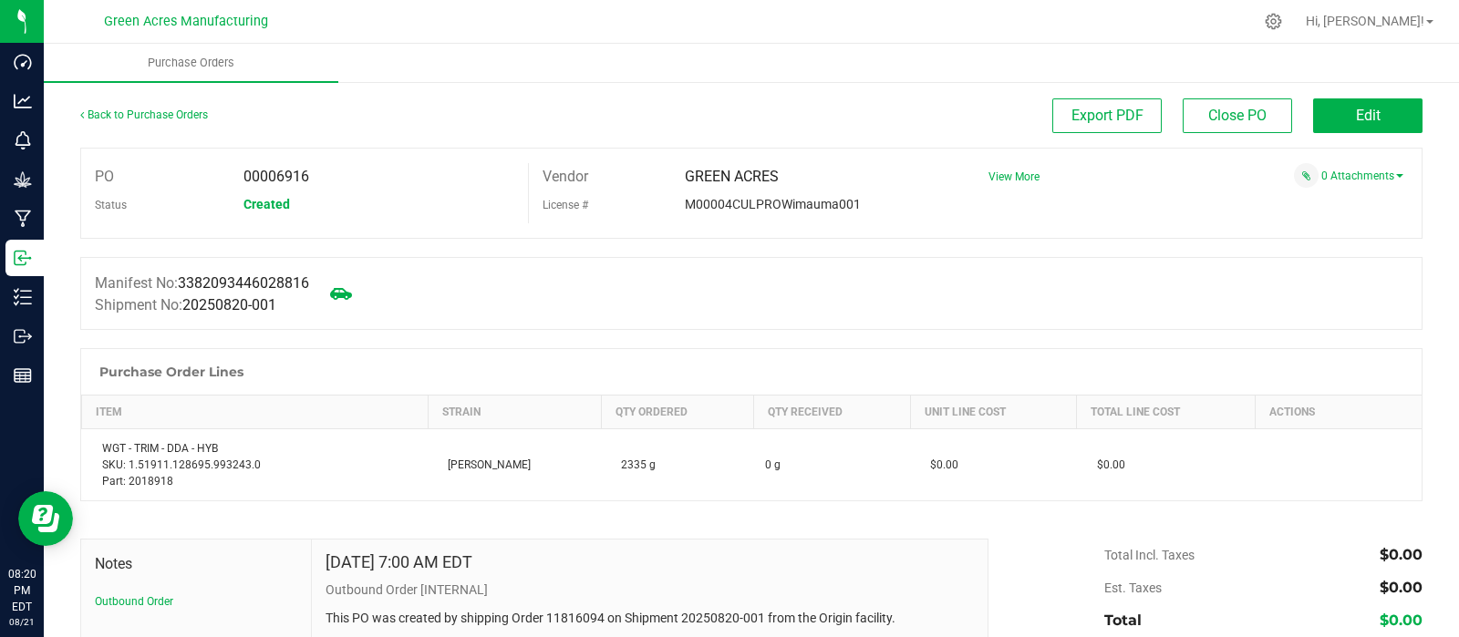
drag, startPoint x: 287, startPoint y: 303, endPoint x: 191, endPoint y: 311, distance: 96.1
click at [191, 311] on div "Shipment No: 20250820-001" at bounding box center [202, 305] width 214 height 22
copy span "20250820-001"
click at [877, 25] on div at bounding box center [789, 22] width 926 height 36
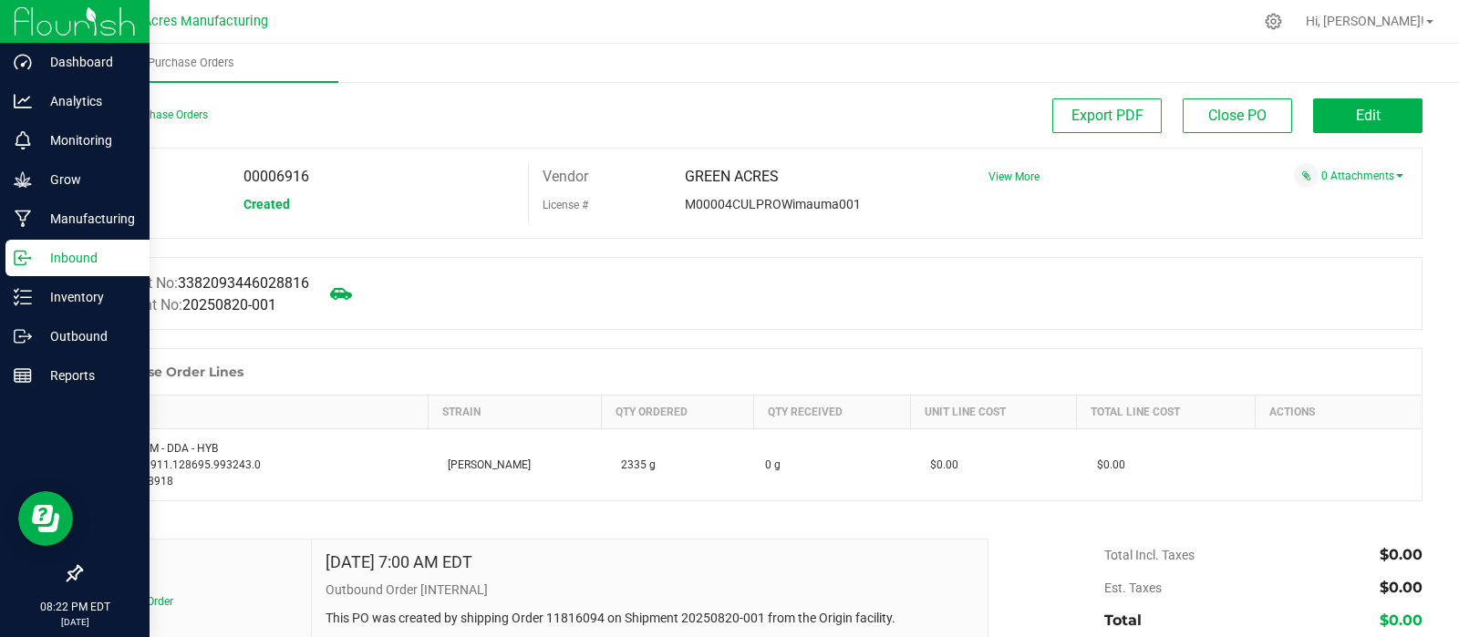
click at [73, 253] on p "Inbound" at bounding box center [86, 258] width 109 height 22
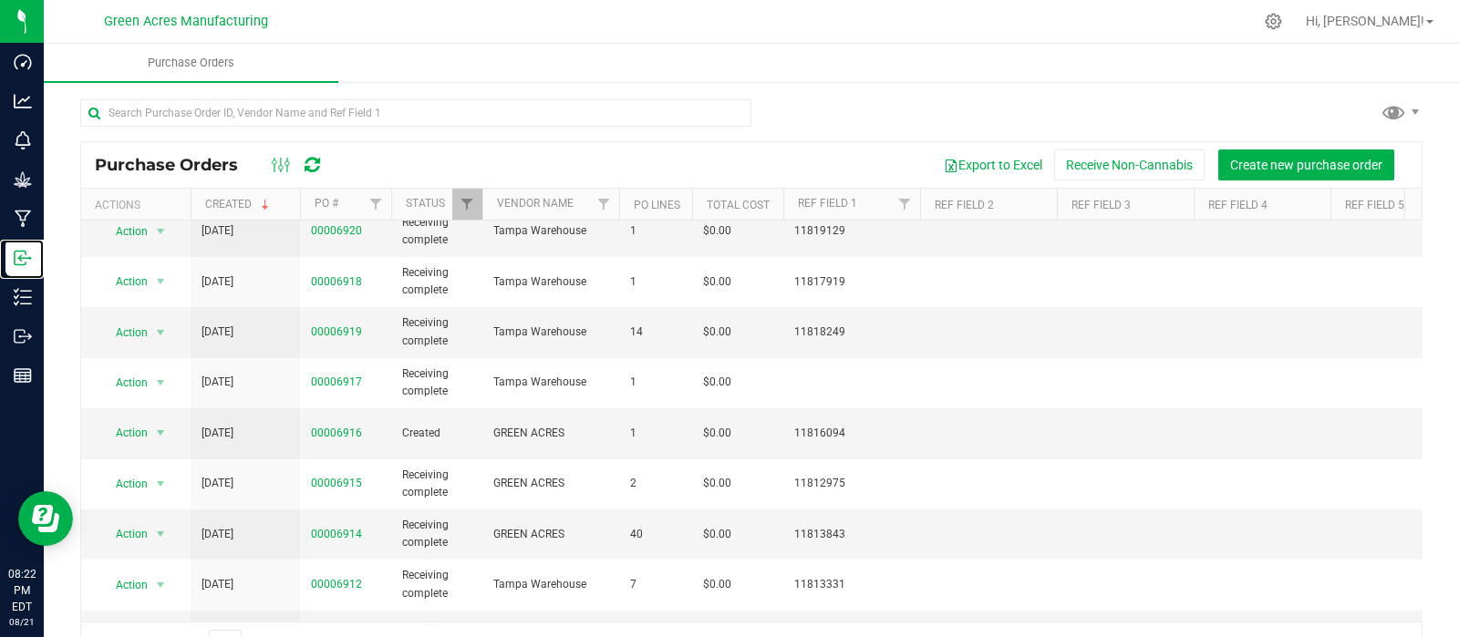
scroll to position [364, 0]
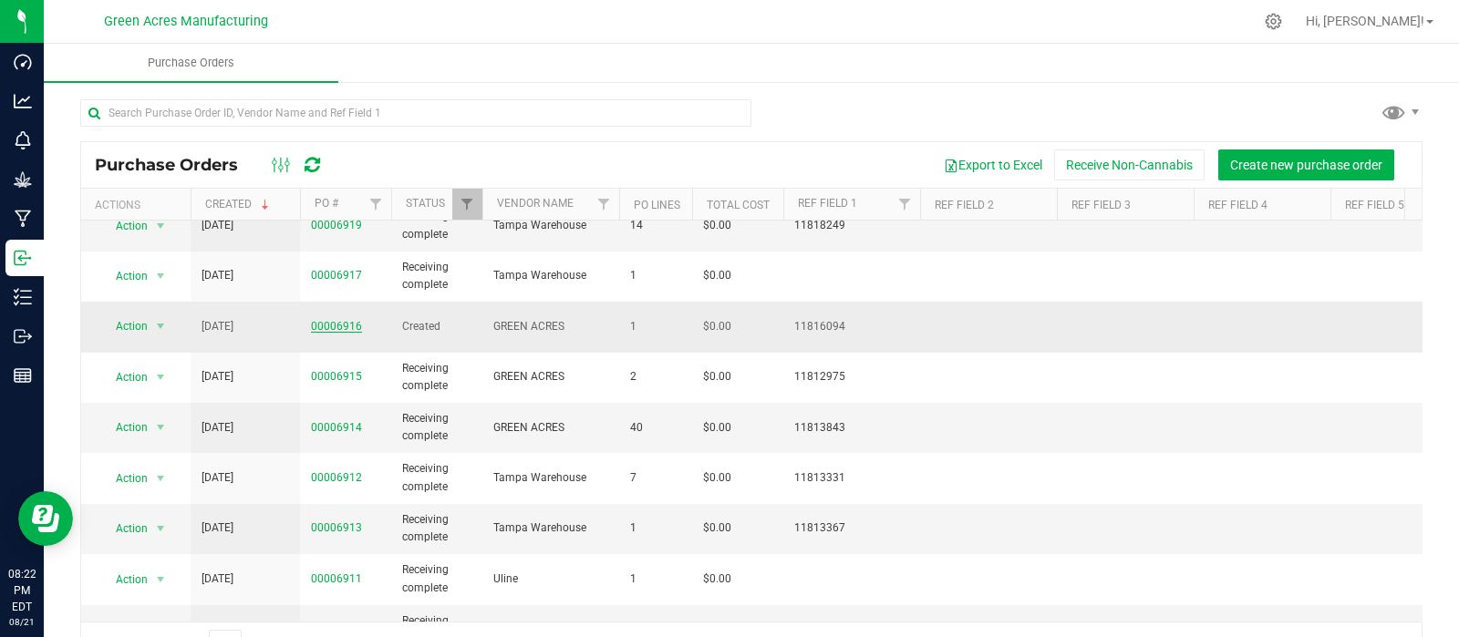
click at [337, 321] on link "00006916" at bounding box center [336, 326] width 51 height 13
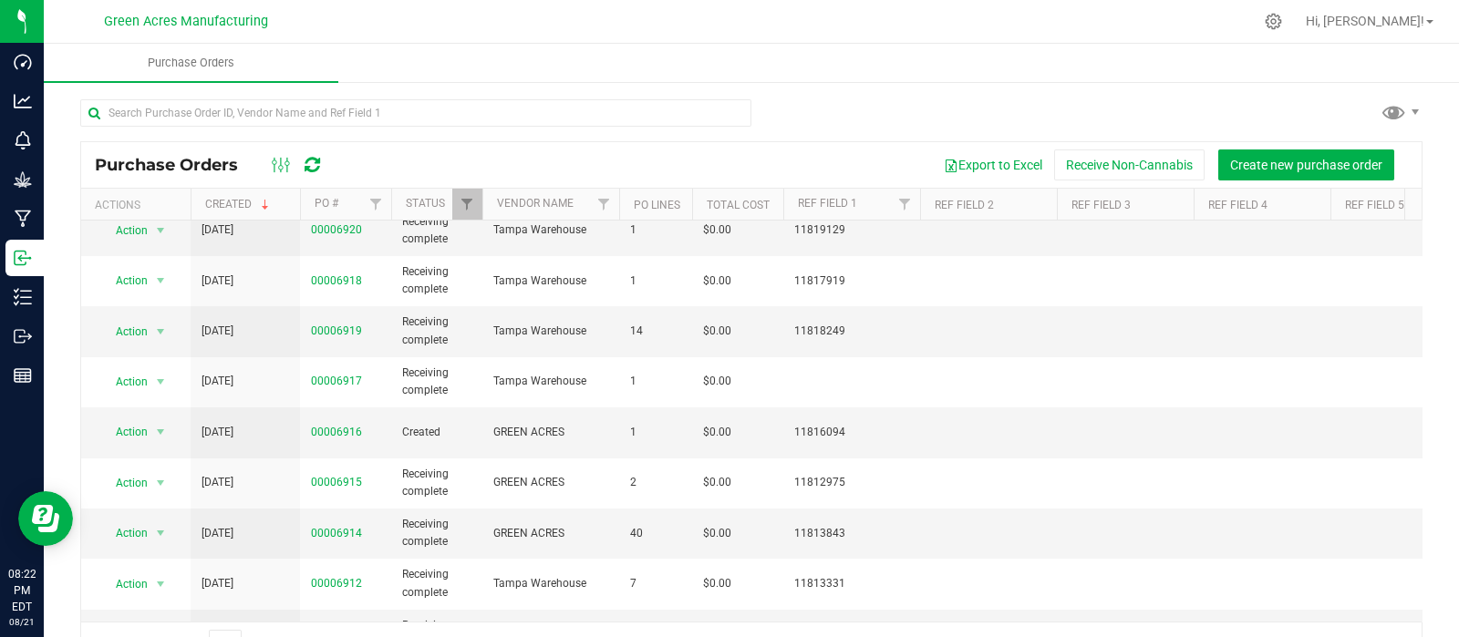
scroll to position [379, 0]
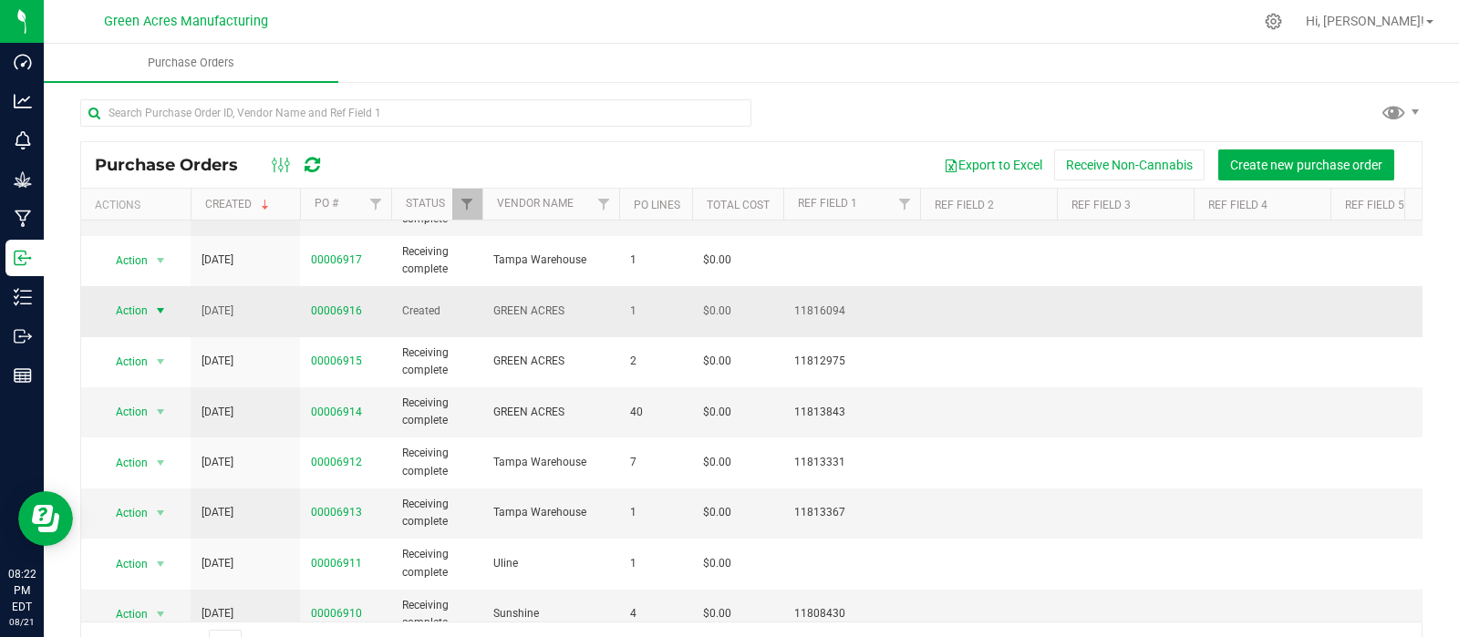
click at [159, 304] on span "select" at bounding box center [160, 311] width 15 height 15
drag, startPoint x: 332, startPoint y: 298, endPoint x: 1085, endPoint y: 490, distance: 777.1
click at [1085, 490] on td at bounding box center [1125, 514] width 137 height 50
click at [159, 304] on span "select" at bounding box center [160, 311] width 15 height 15
click at [167, 403] on li "Edit purchase order" at bounding box center [165, 411] width 130 height 27
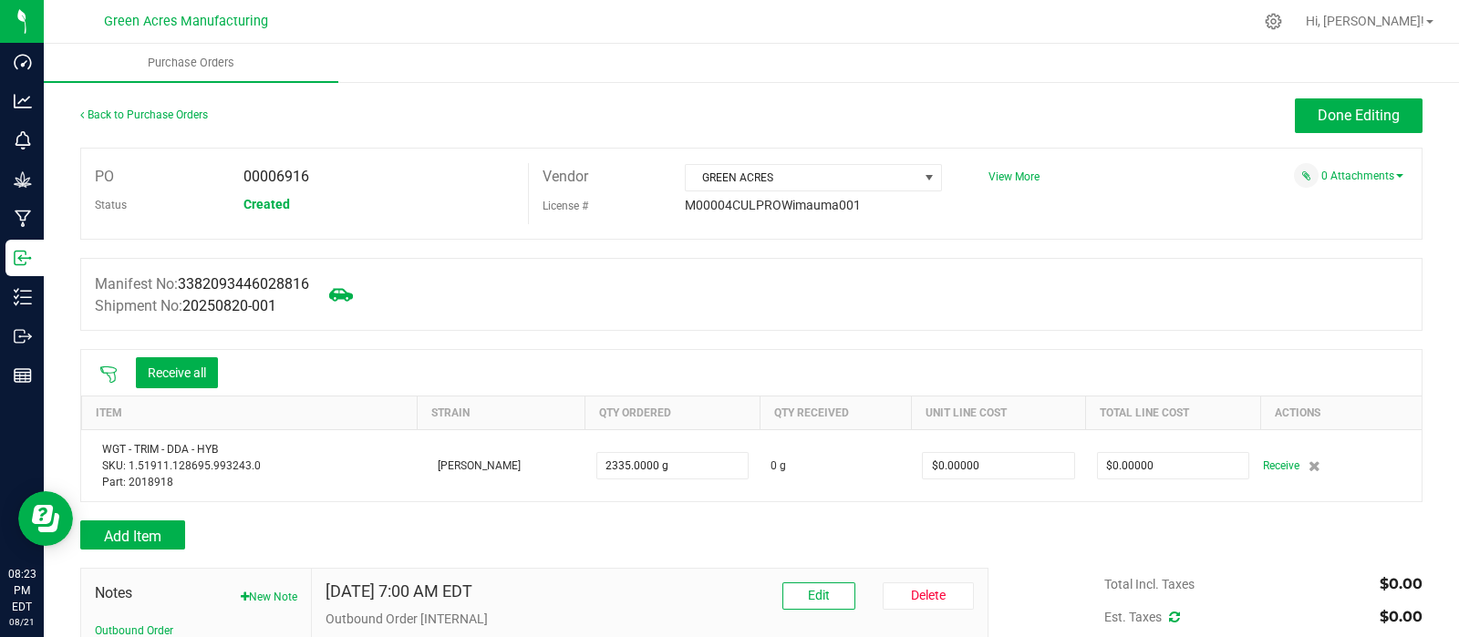
click at [344, 294] on icon at bounding box center [341, 294] width 24 height 13
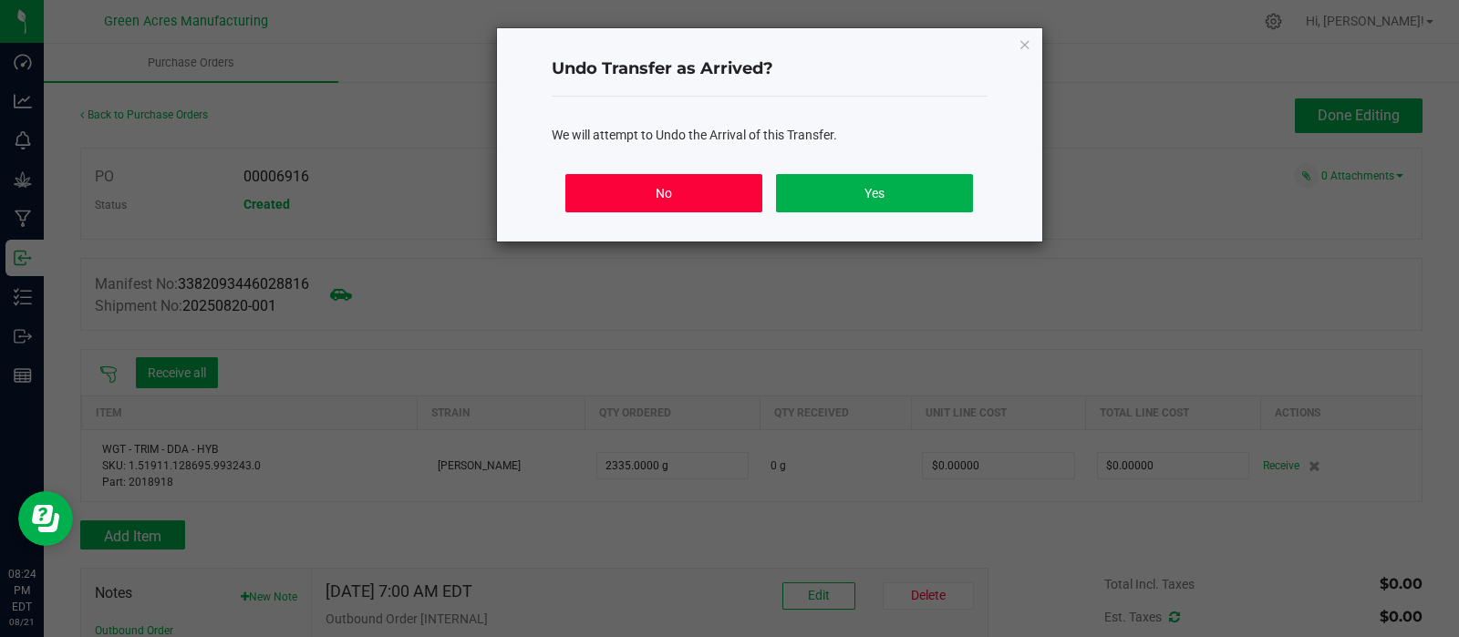
click at [734, 184] on button "No" at bounding box center [663, 193] width 196 height 38
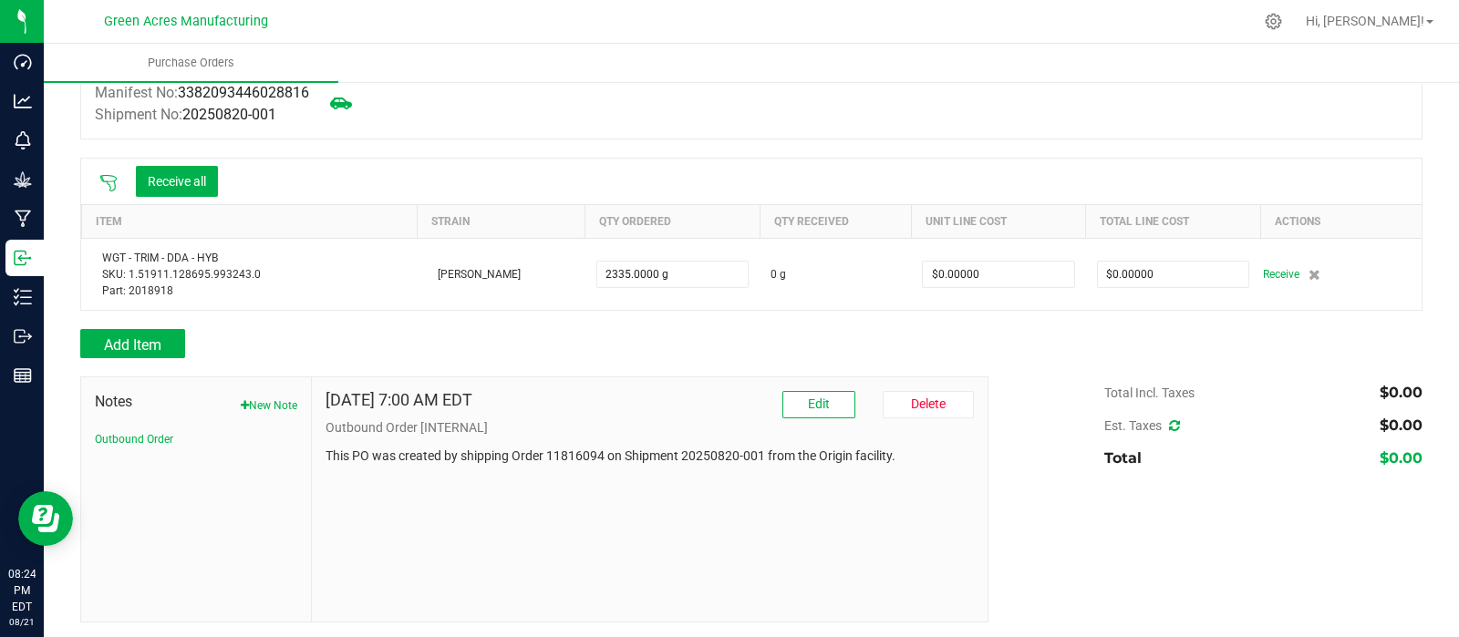
scroll to position [193, 0]
click at [188, 180] on button "Receive all" at bounding box center [177, 179] width 82 height 31
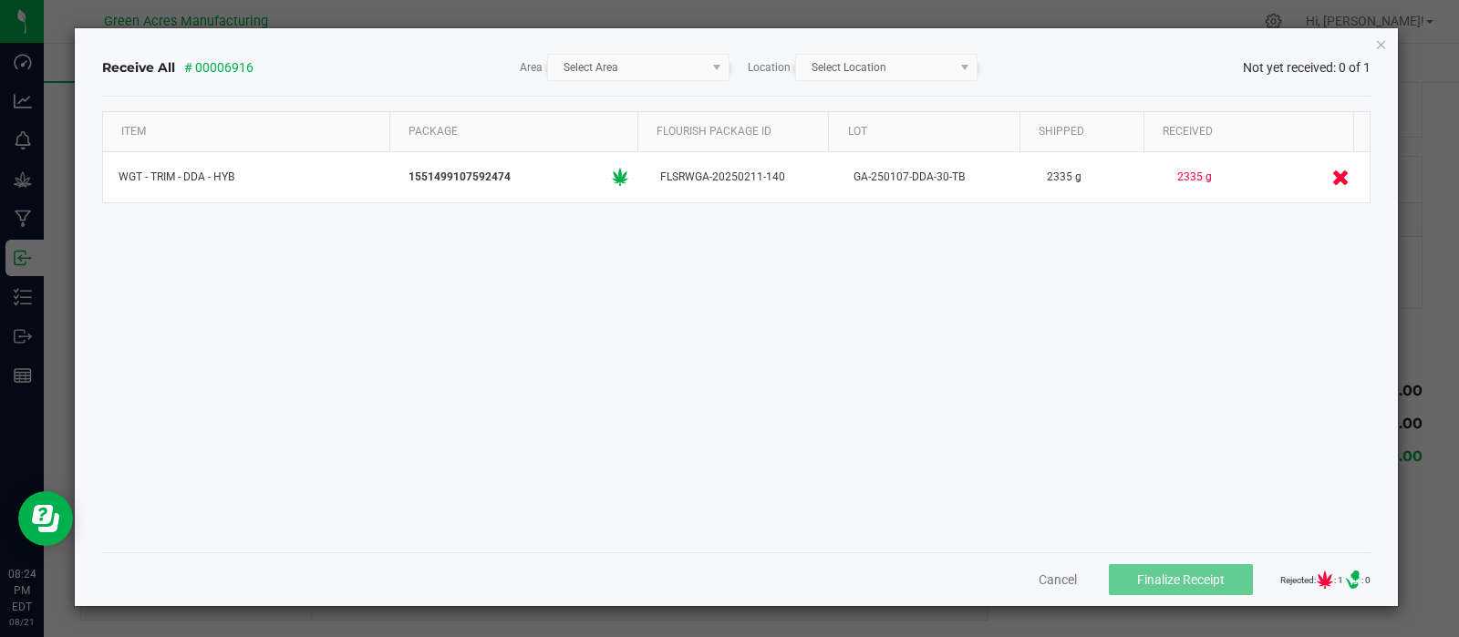
click at [1372, 45] on div "Receive All # 00006916 Area Select Area Location Select Location Not yet receiv…" at bounding box center [737, 317] width 1324 height 578
click at [1377, 45] on icon "Close" at bounding box center [1381, 44] width 13 height 22
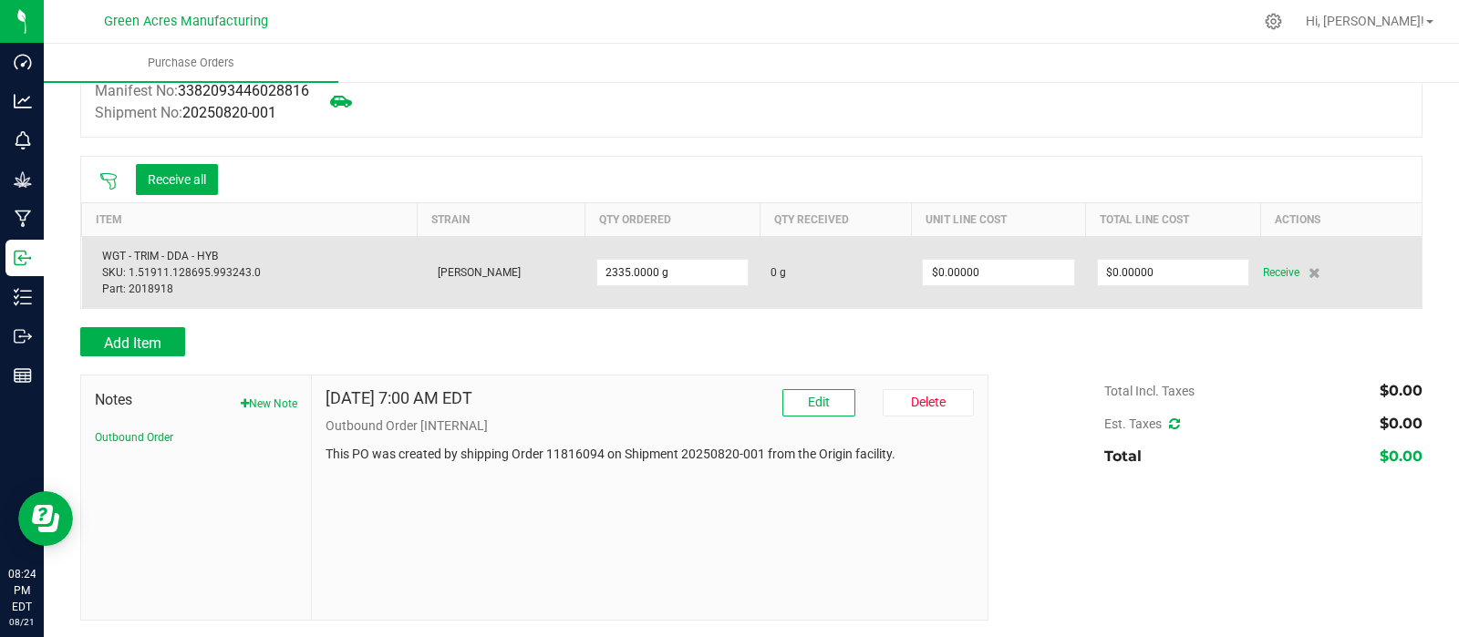
click at [770, 267] on span "0 g" at bounding box center [777, 272] width 15 height 16
drag, startPoint x: 777, startPoint y: 272, endPoint x: 756, endPoint y: 272, distance: 21.0
click at [759, 272] on td "0 g" at bounding box center [834, 272] width 151 height 72
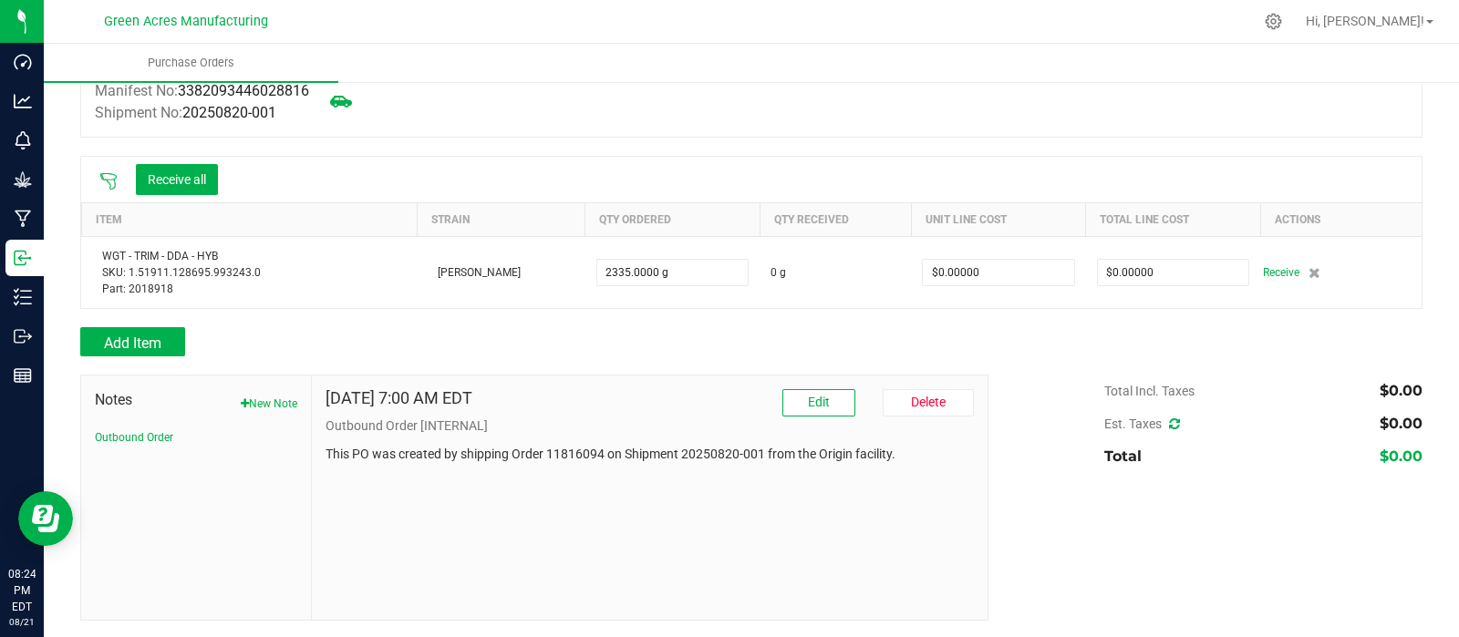
click at [747, 337] on div "Add Item" at bounding box center [527, 341] width 894 height 29
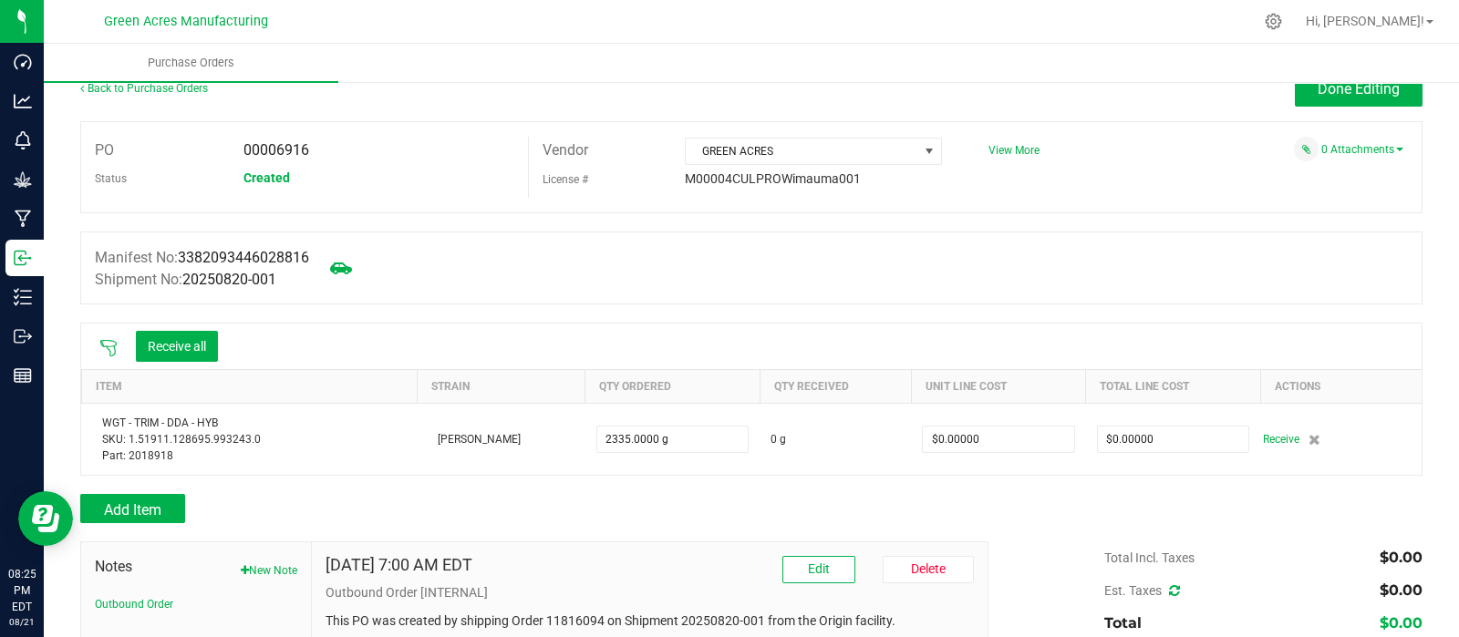
scroll to position [0, 0]
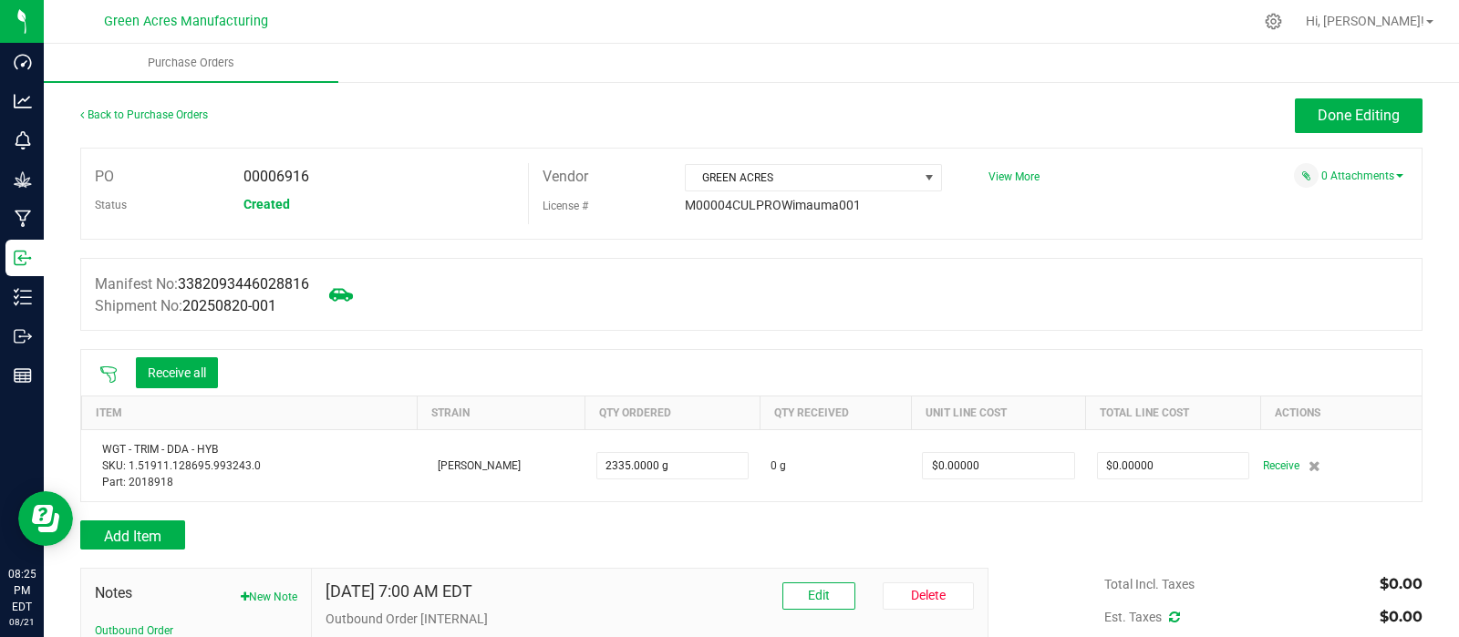
click at [350, 294] on icon at bounding box center [341, 294] width 24 height 13
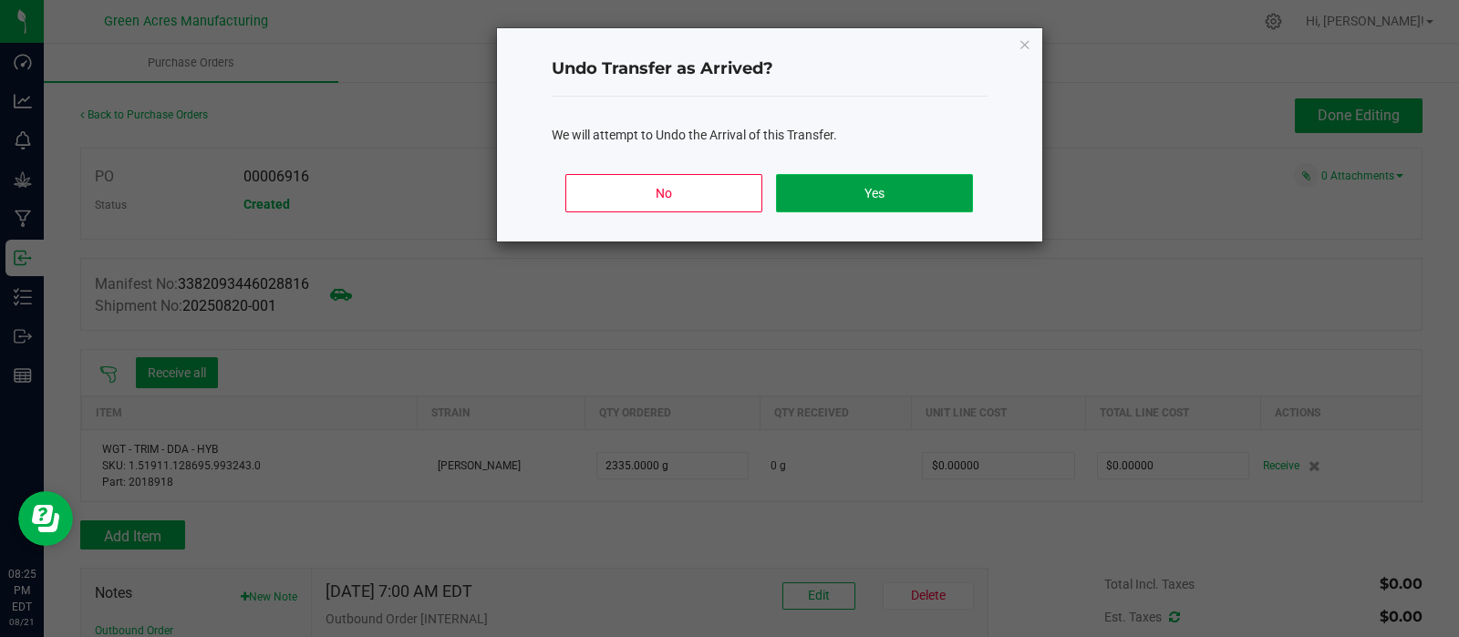
click at [834, 210] on button "Yes" at bounding box center [874, 193] width 196 height 38
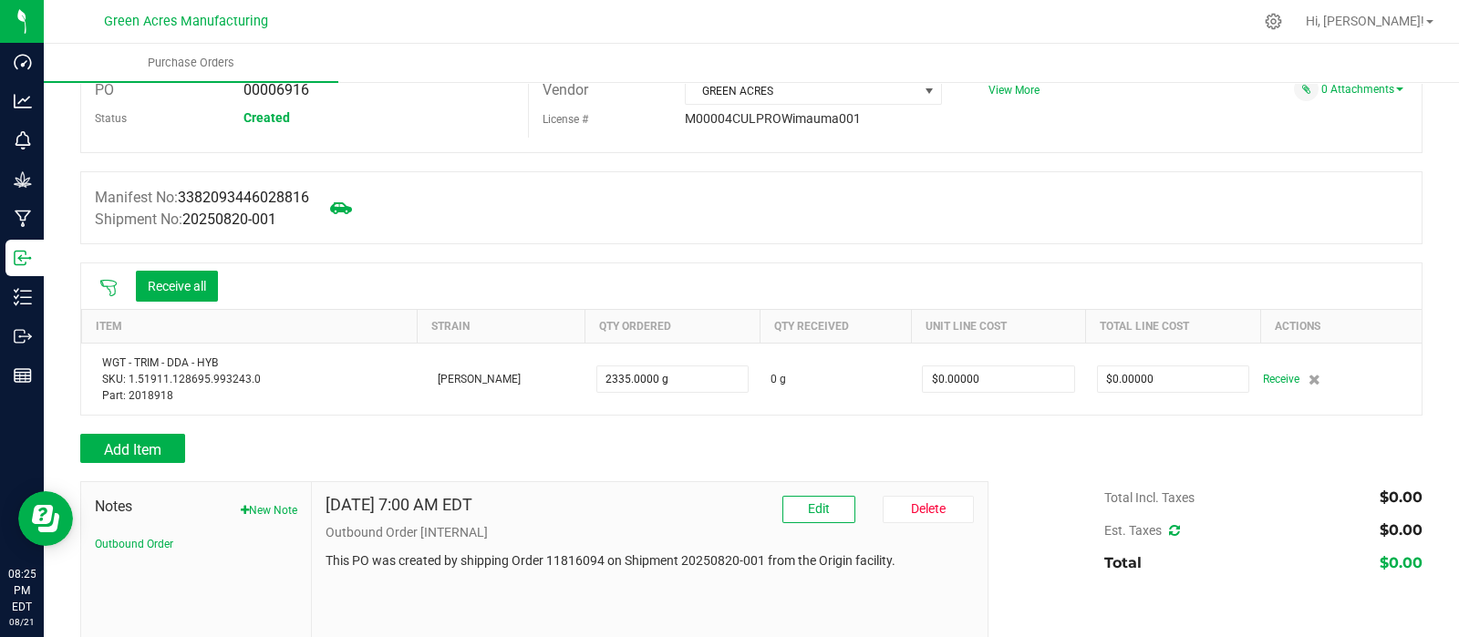
scroll to position [193, 0]
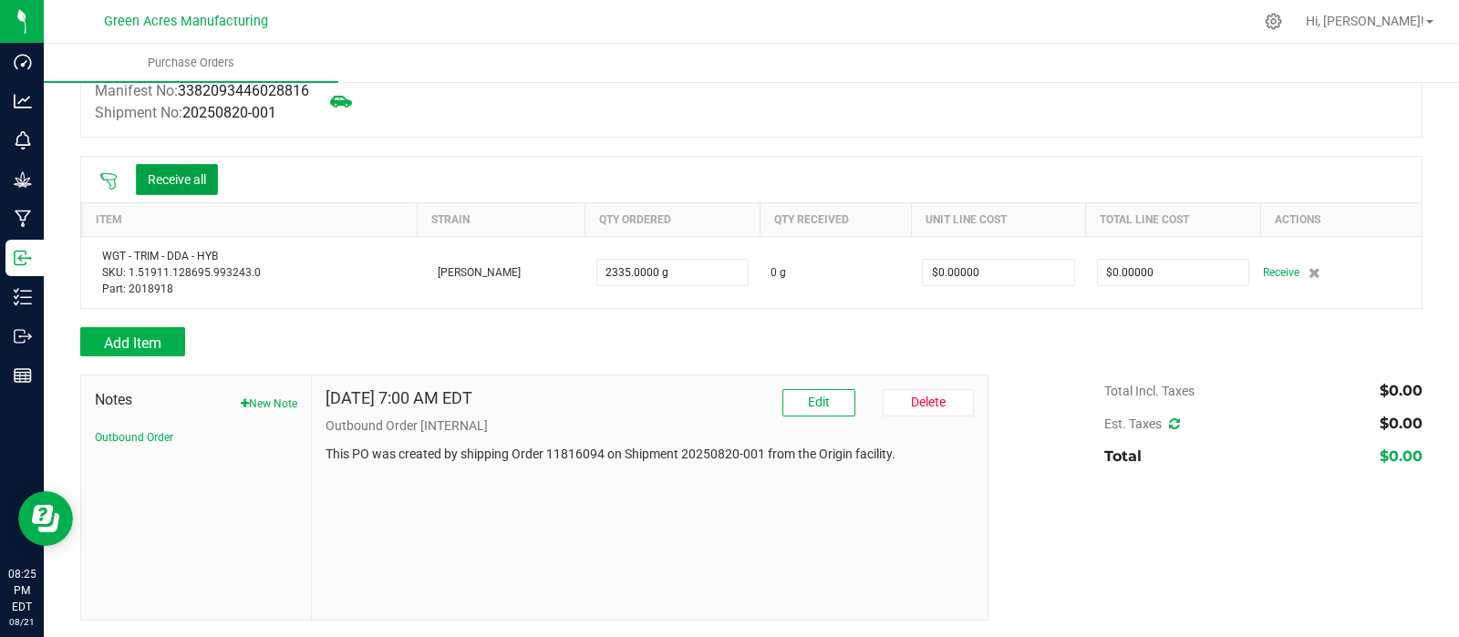
click at [182, 177] on button "Receive all" at bounding box center [177, 179] width 82 height 31
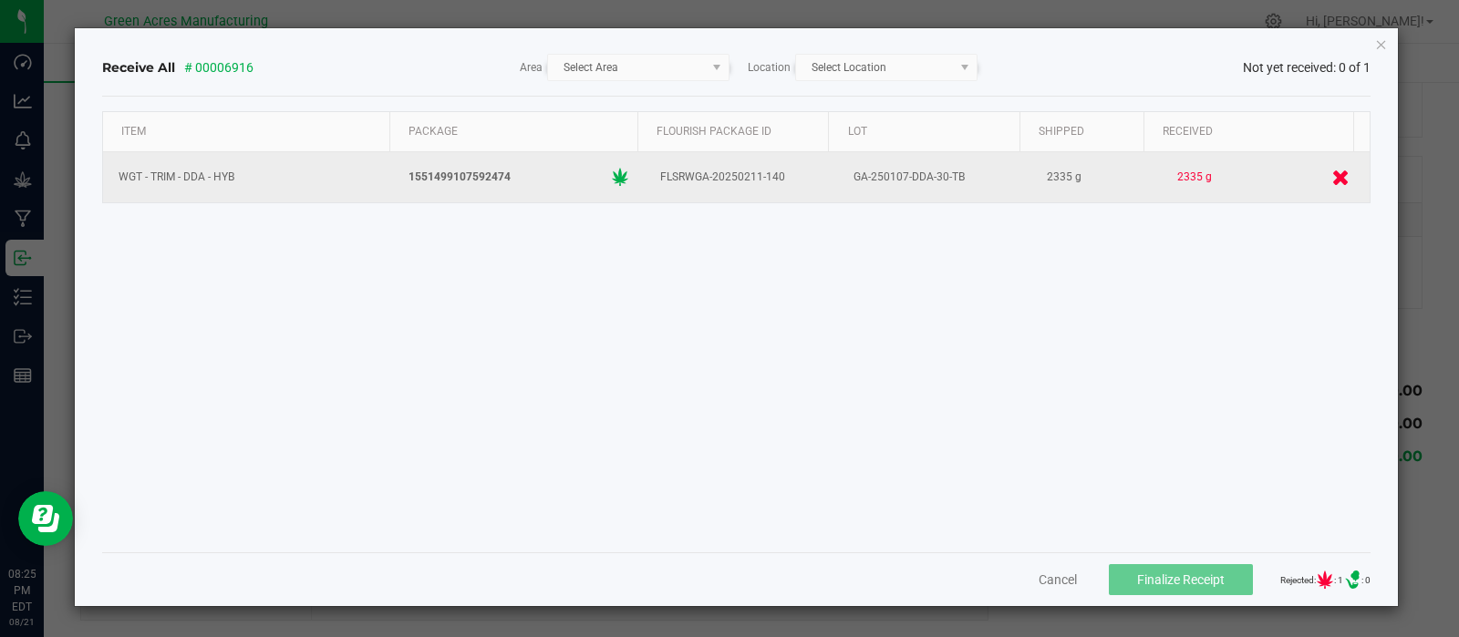
click at [1183, 180] on div "2335 g" at bounding box center [1195, 177] width 44 height 26
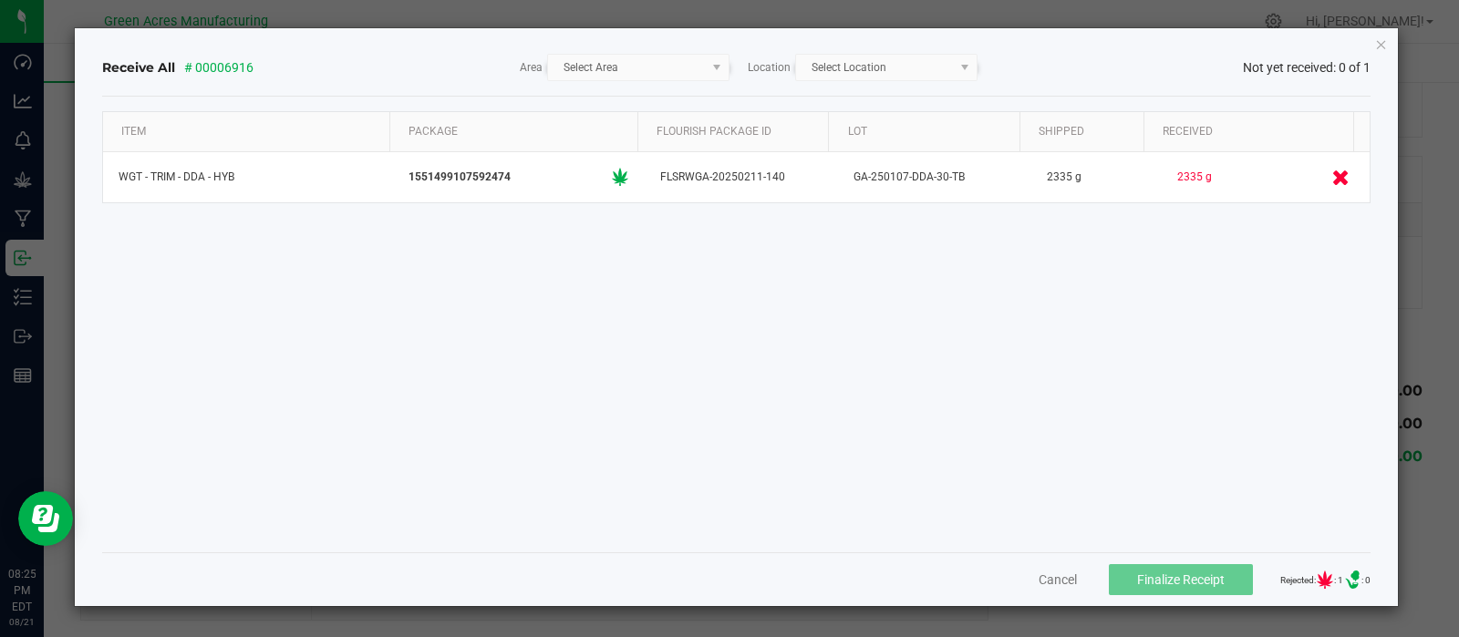
click at [711, 67] on kendo-dropdownlist "Select Area" at bounding box center [638, 67] width 182 height 27
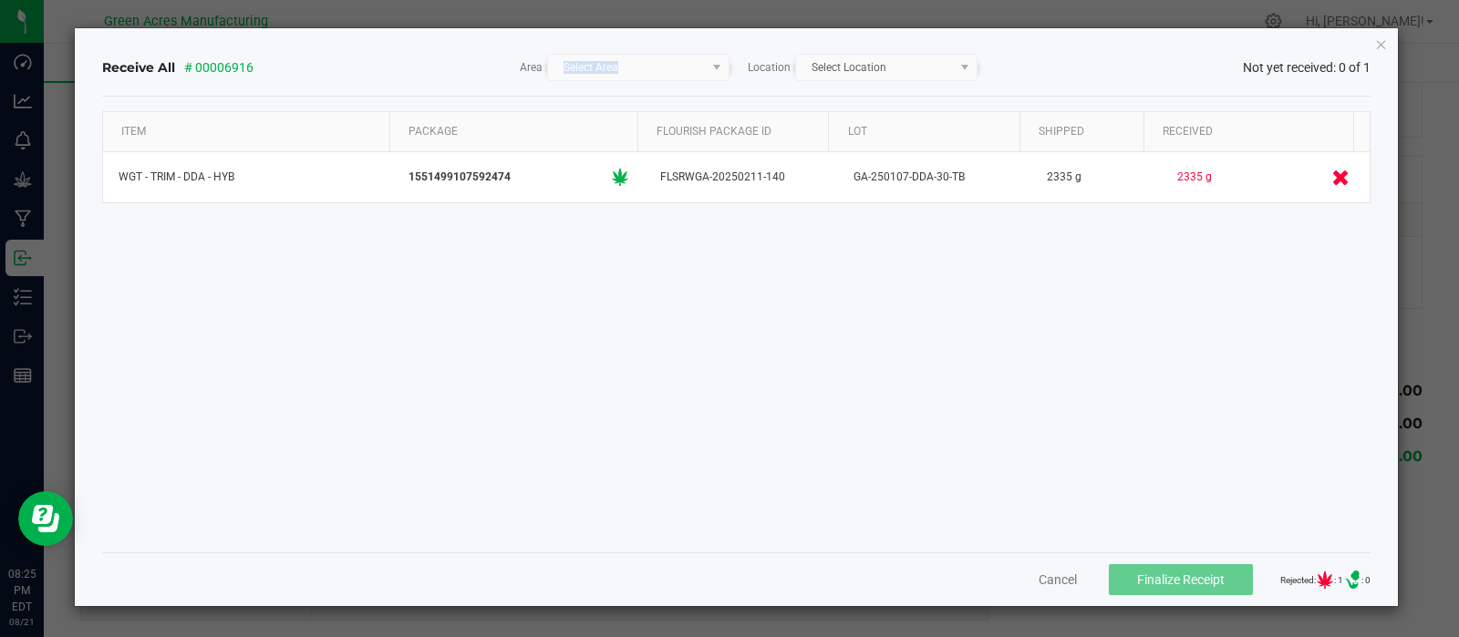
click at [711, 67] on kendo-dropdownlist "Select Area" at bounding box center [638, 67] width 182 height 27
drag, startPoint x: 672, startPoint y: 364, endPoint x: 672, endPoint y: 348, distance: 15.5
click at [672, 348] on div "Item Package Flourish Package ID Lot Shipped Received WGT - TRIM - DDA - HYB 15…" at bounding box center [736, 324] width 1269 height 427
click at [734, 73] on div "Area Select Area Location Select Location" at bounding box center [749, 67] width 476 height 27
click at [928, 77] on kendo-dropdownlist "Select Location" at bounding box center [886, 67] width 182 height 27
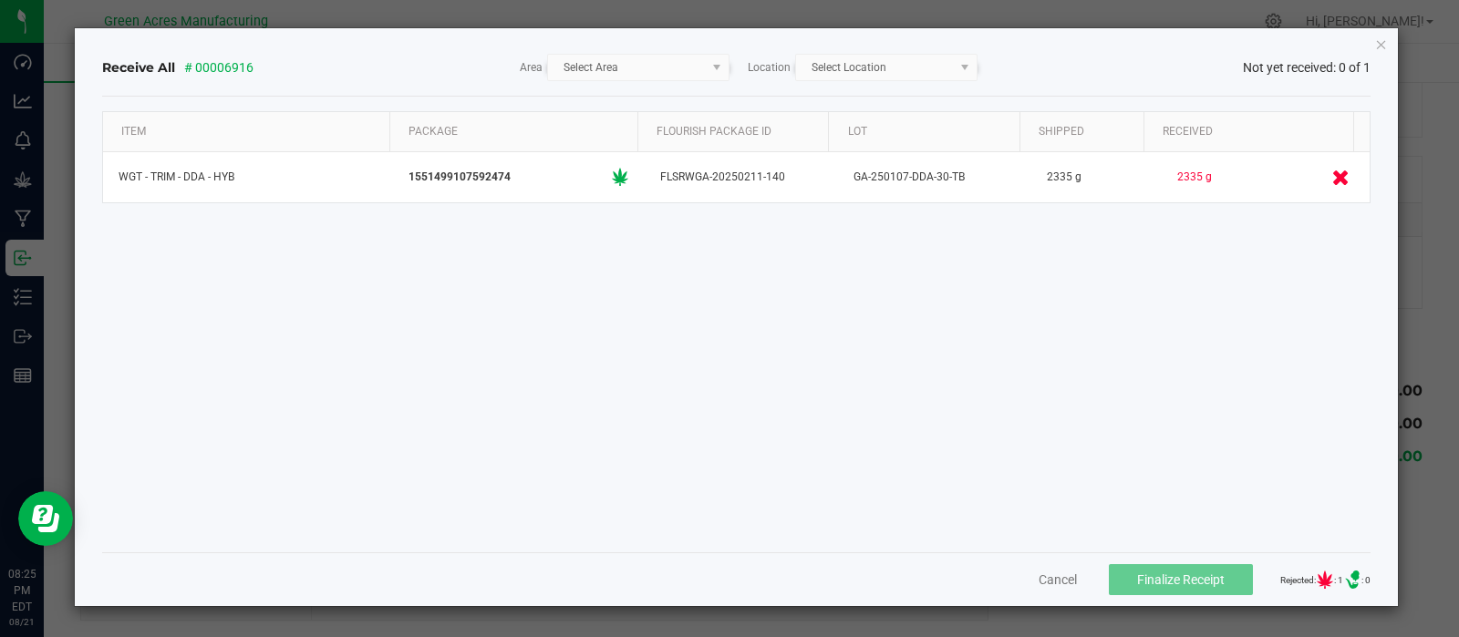
click at [884, 430] on div "Item Package Flourish Package ID Lot Shipped Received WGT - TRIM - DDA - HYB 15…" at bounding box center [736, 324] width 1269 height 427
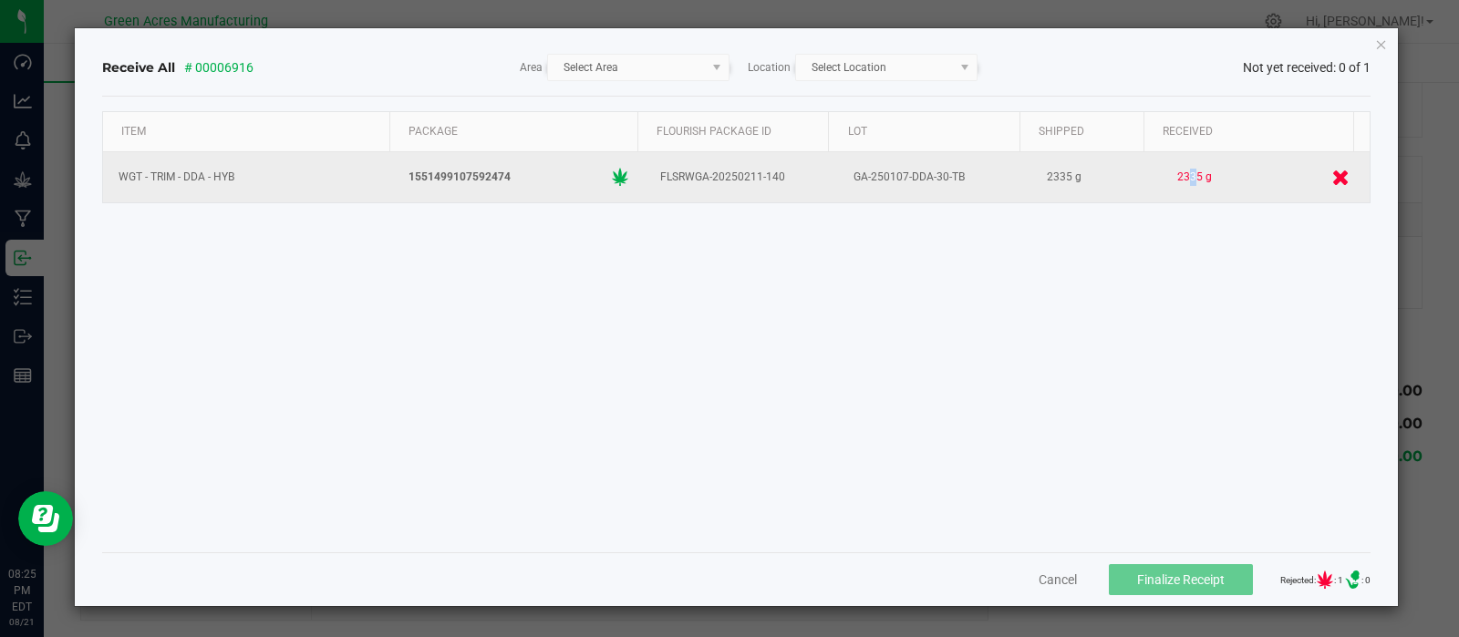
click at [1183, 185] on div "2335 g" at bounding box center [1195, 177] width 44 height 26
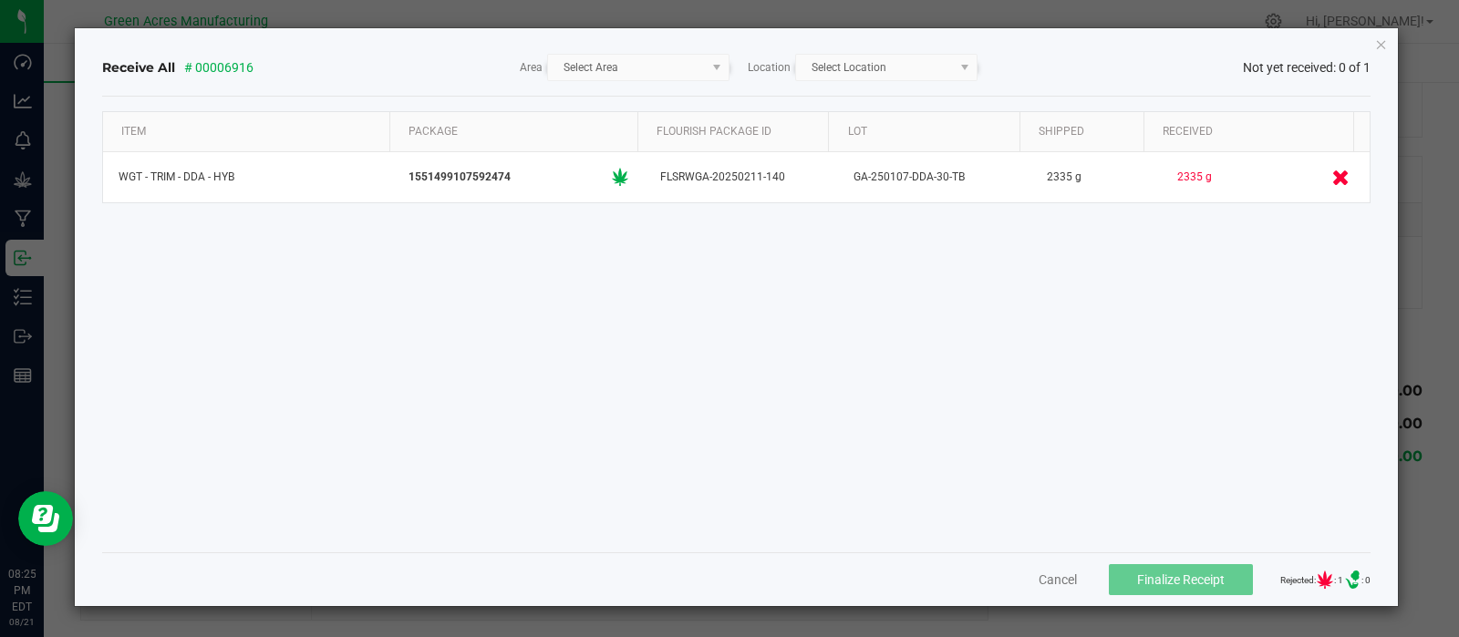
click at [1112, 253] on div "Item Package Flourish Package ID Lot Shipped Received WGT - TRIM - DDA - HYB 15…" at bounding box center [736, 324] width 1269 height 427
click at [716, 69] on kendo-dropdownlist "Select Area" at bounding box center [638, 67] width 182 height 27
click at [1379, 45] on icon "Close" at bounding box center [1381, 44] width 13 height 22
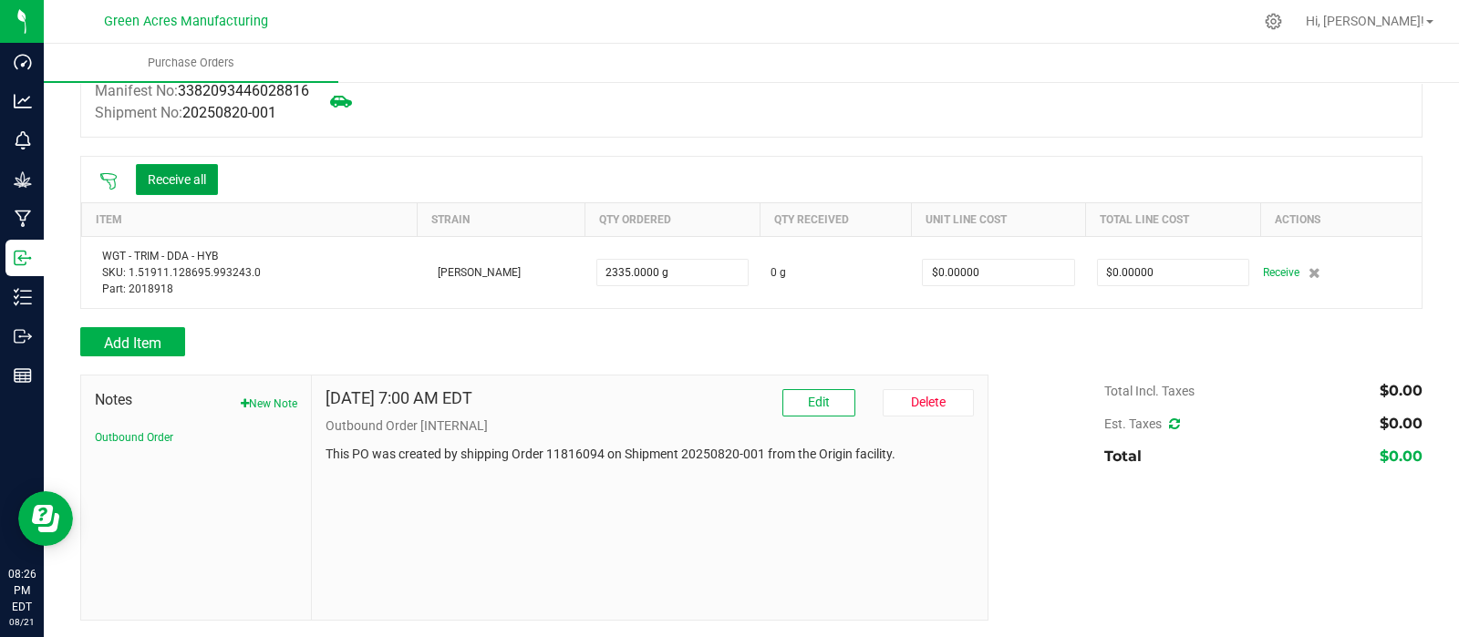
scroll to position [0, 0]
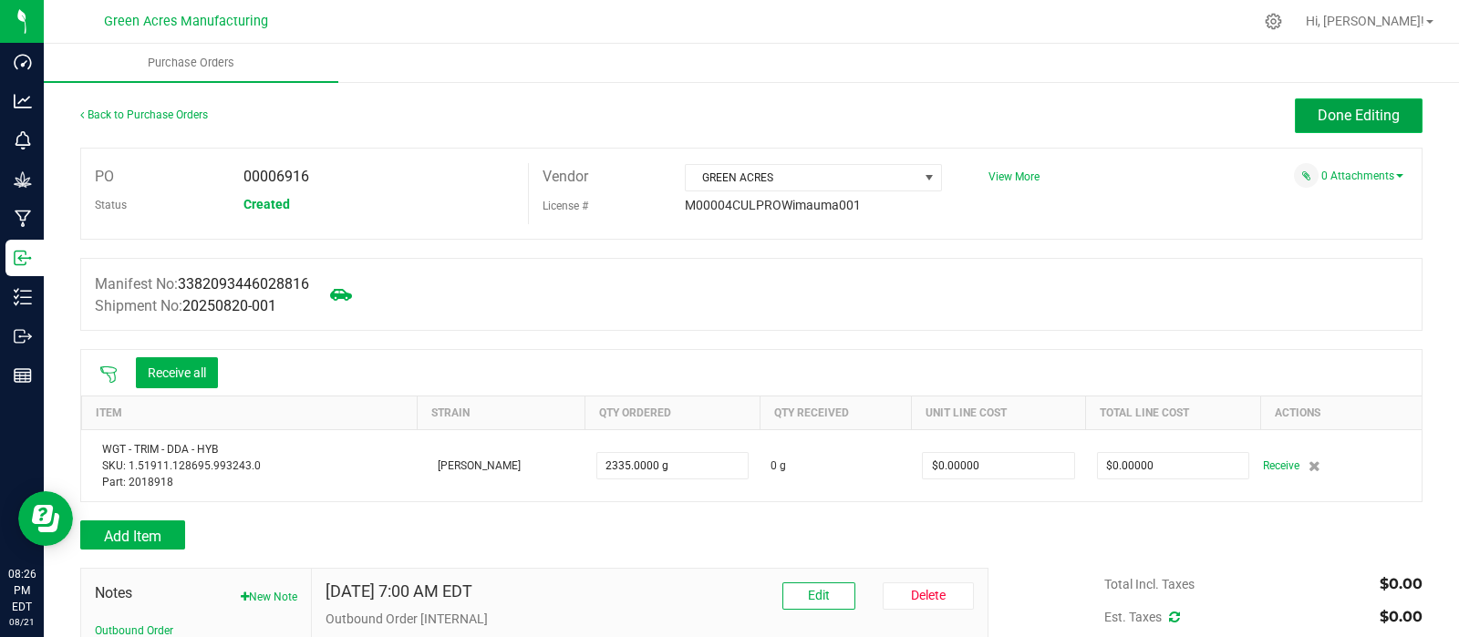
click at [1330, 117] on span "Done Editing" at bounding box center [1358, 115] width 82 height 17
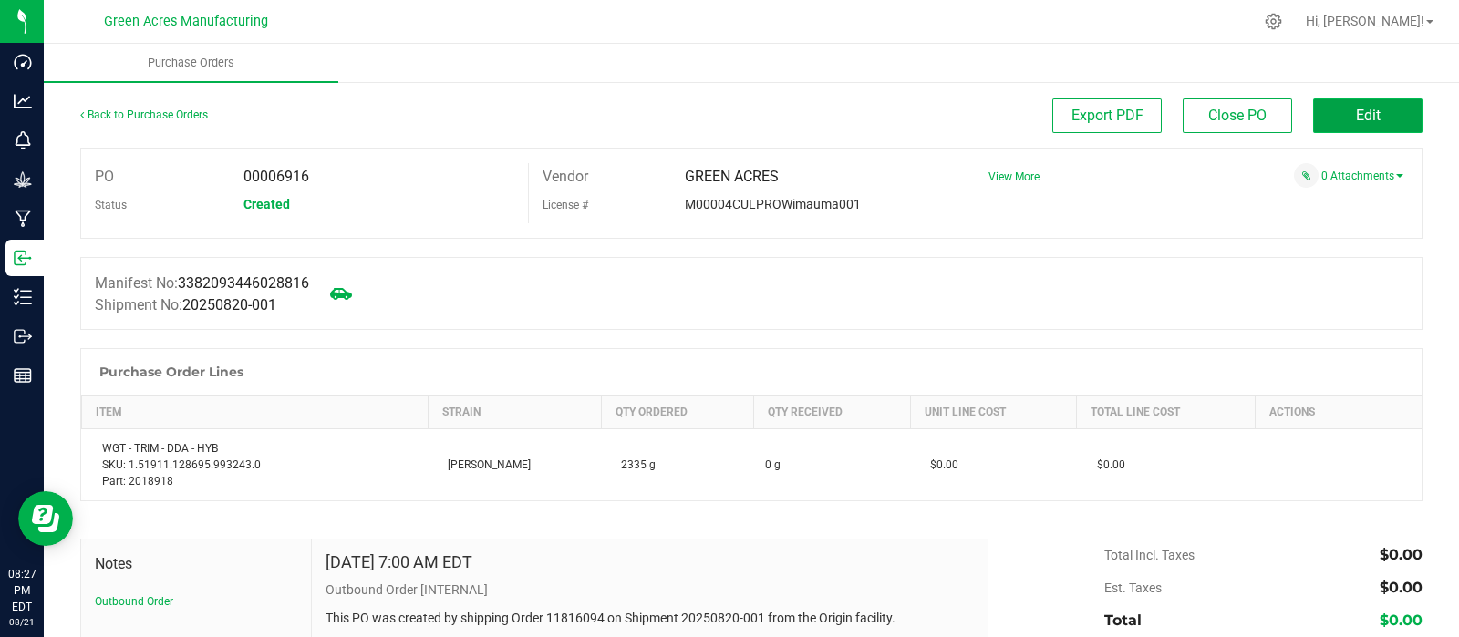
click at [1356, 111] on span "Edit" at bounding box center [1368, 115] width 25 height 17
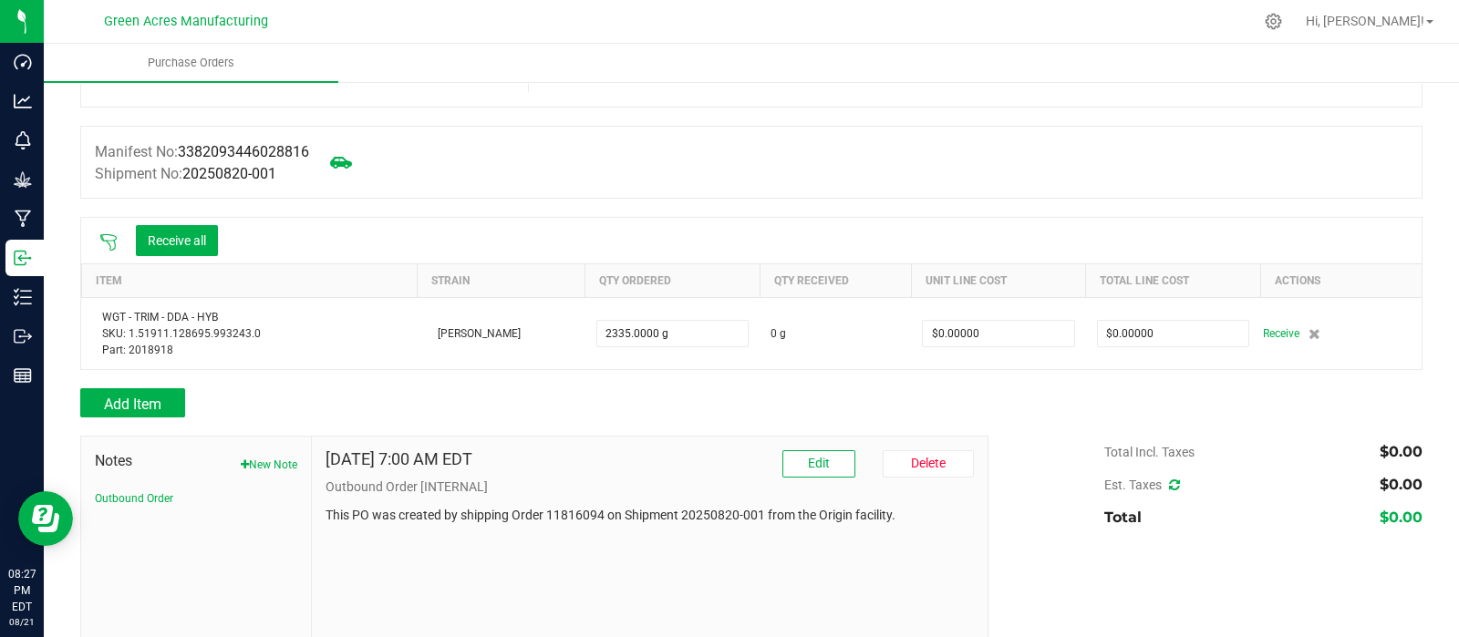
scroll to position [133, 0]
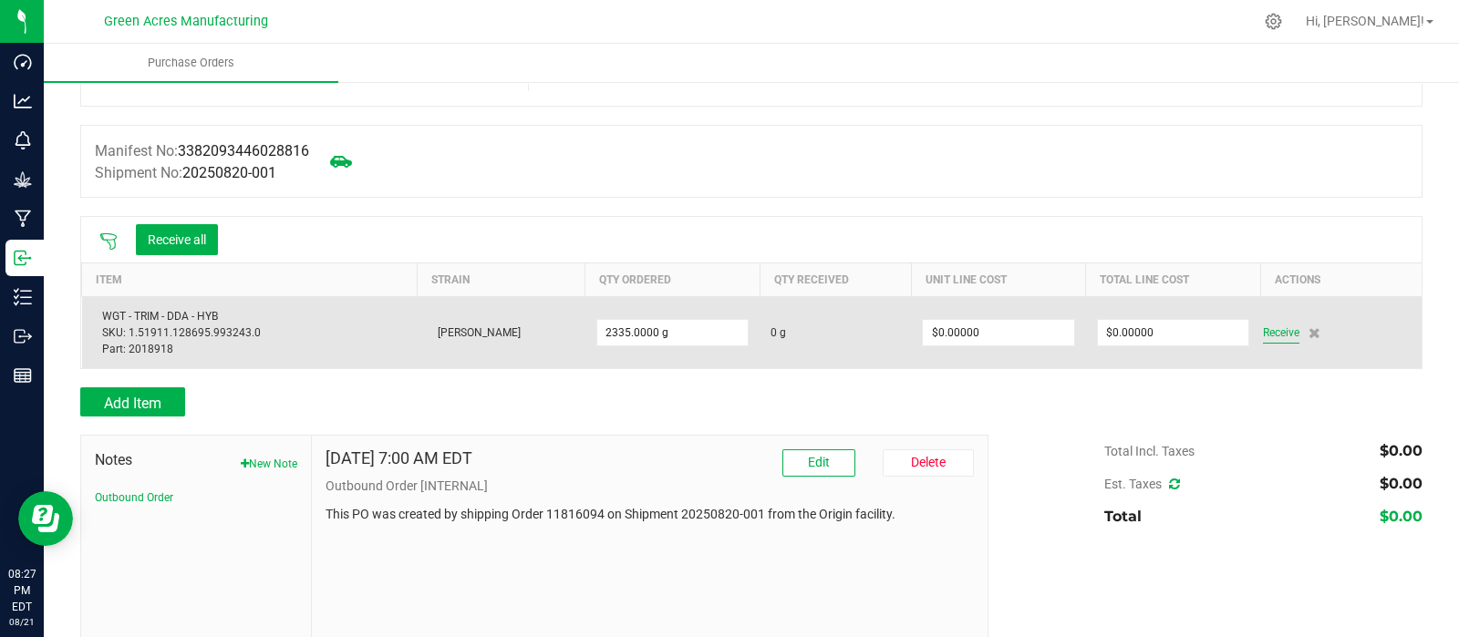
click at [1263, 329] on span "Receive" at bounding box center [1281, 333] width 36 height 22
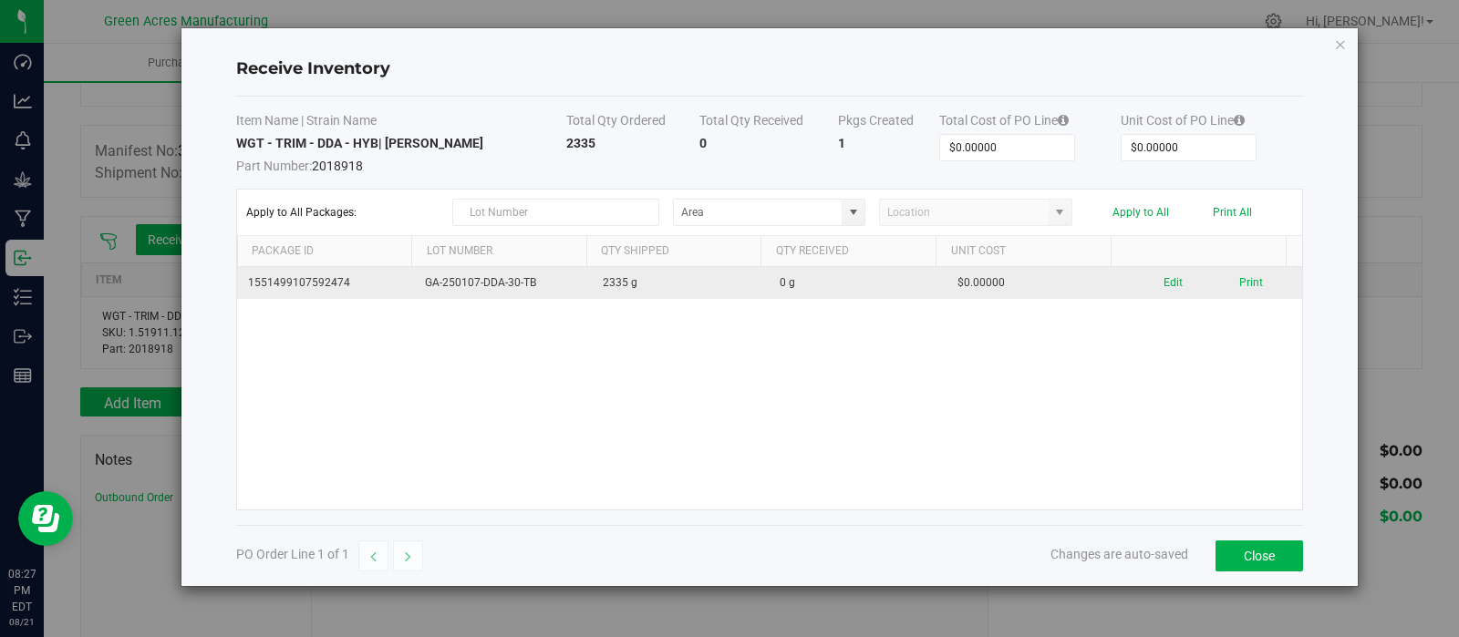
drag, startPoint x: 542, startPoint y: 280, endPoint x: 392, endPoint y: 274, distance: 150.5
click at [392, 274] on tr "1551499107592474 GA-250107-DDA-30-TB 2335 g 0 g $0.00000 Edit Print" at bounding box center [769, 283] width 1065 height 32
copy tr "GA-250107-DDA-30-TB"
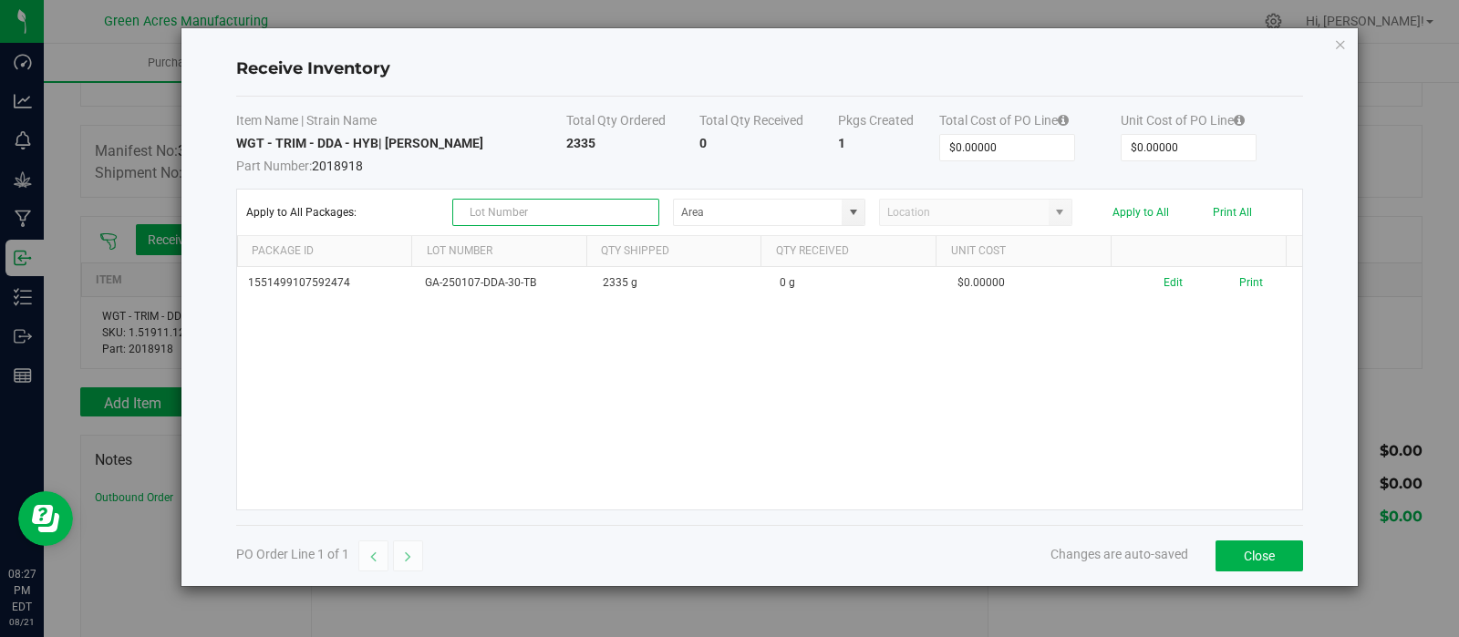
click at [529, 211] on input "text" at bounding box center [555, 212] width 206 height 27
paste input "GA-250107-DDA-30-TB"
click at [472, 211] on input "GA-250107-DDA-30-TB" at bounding box center [555, 212] width 206 height 27
click at [850, 215] on span at bounding box center [853, 212] width 15 height 15
type input "GA-250107-DDA-30-TB"
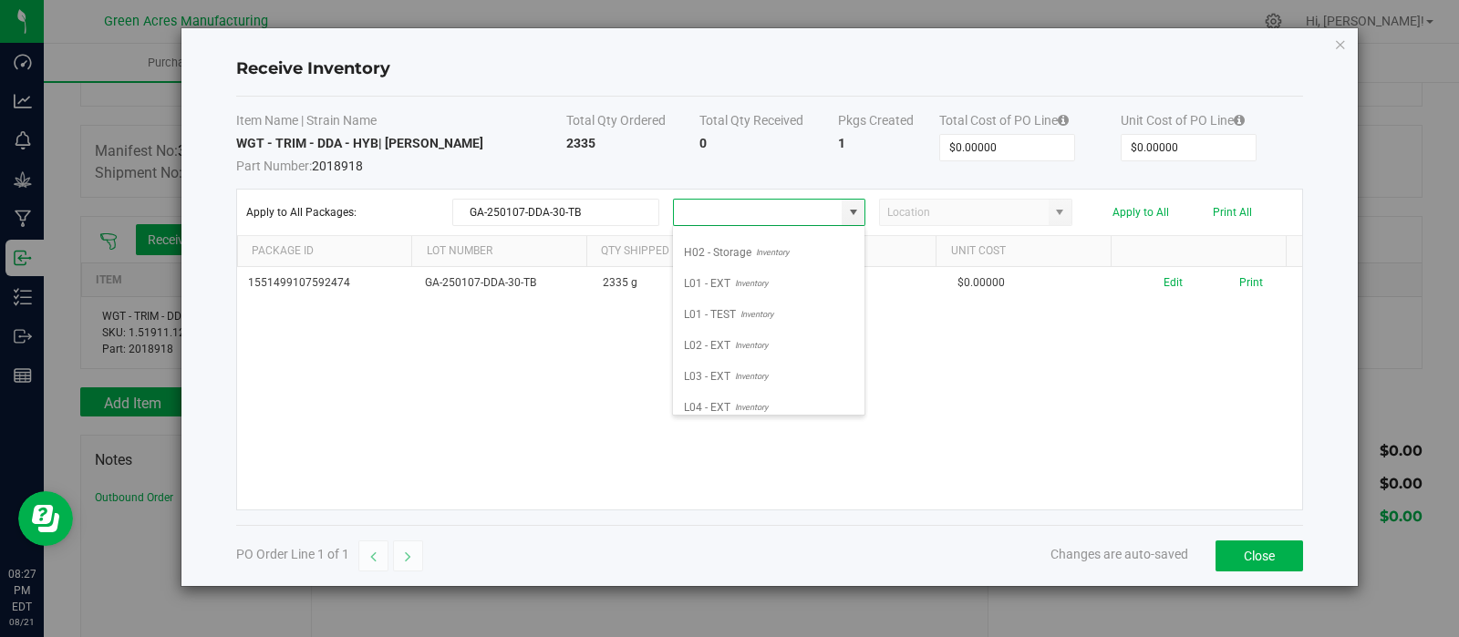
scroll to position [409, 0]
click at [748, 252] on span "Inventory" at bounding box center [748, 237] width 37 height 27
type input "L01 - EXT"
click at [1062, 209] on span at bounding box center [1059, 212] width 15 height 15
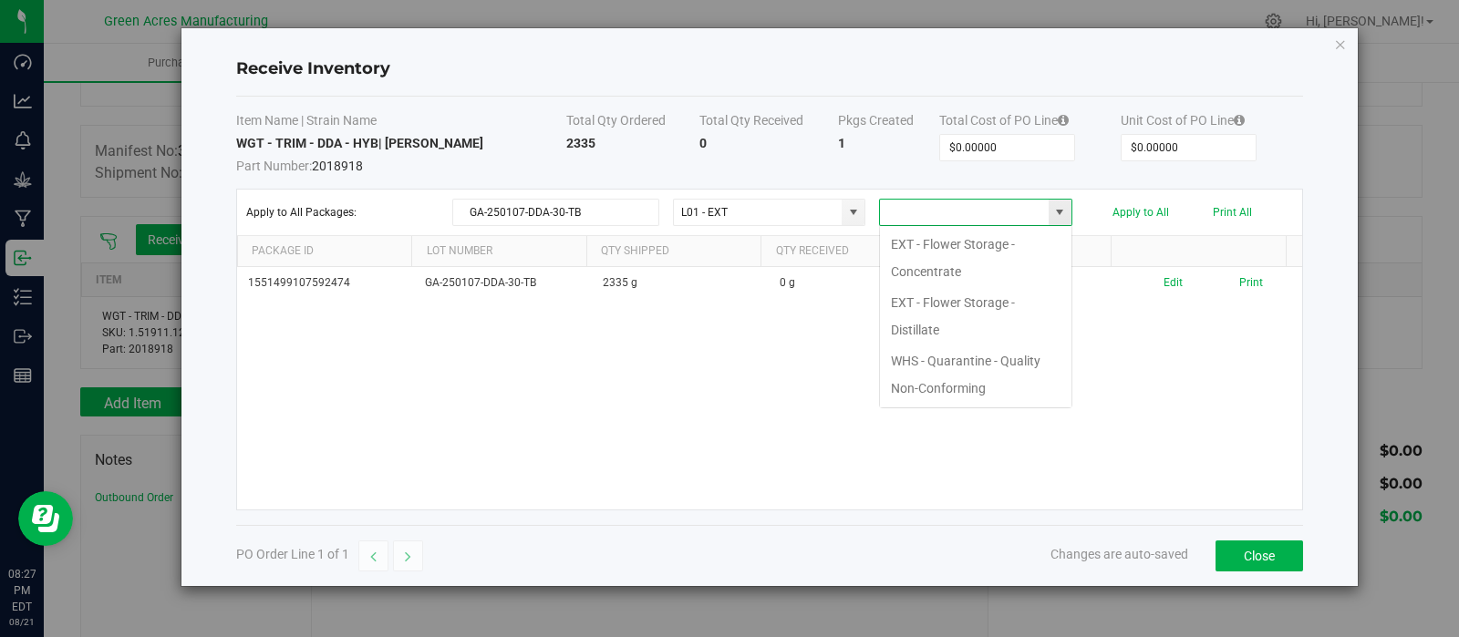
scroll to position [26, 192]
click at [992, 312] on li "EXT - Flower Storage - Distillate" at bounding box center [975, 316] width 191 height 58
type input "EXT - Flower Storage - Distillate"
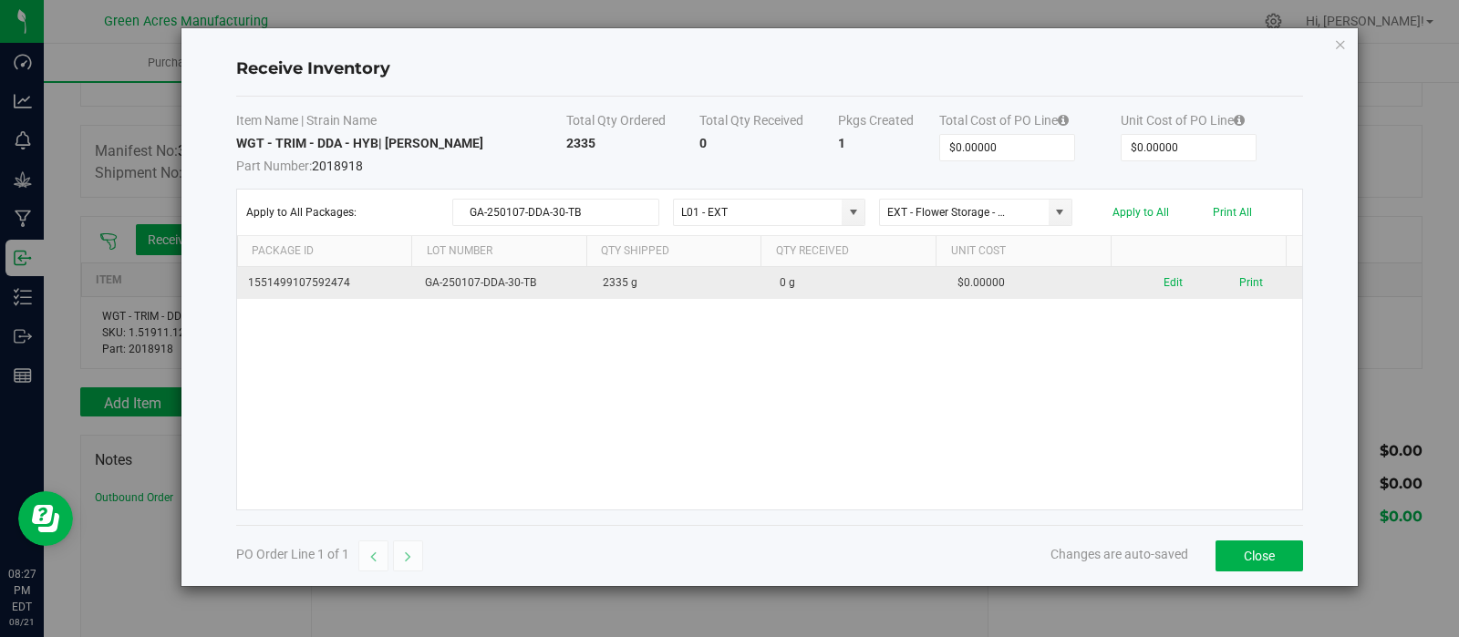
click at [781, 284] on td "0 g" at bounding box center [858, 283] width 178 height 32
click at [775, 281] on td "0 g" at bounding box center [858, 283] width 178 height 32
drag, startPoint x: 780, startPoint y: 284, endPoint x: 742, endPoint y: 286, distance: 37.5
click at [742, 286] on tr "1551499107592474 GA-250107-DDA-30-TB 2335 g 0 g $0.00000 Edit Print" at bounding box center [769, 283] width 1065 height 32
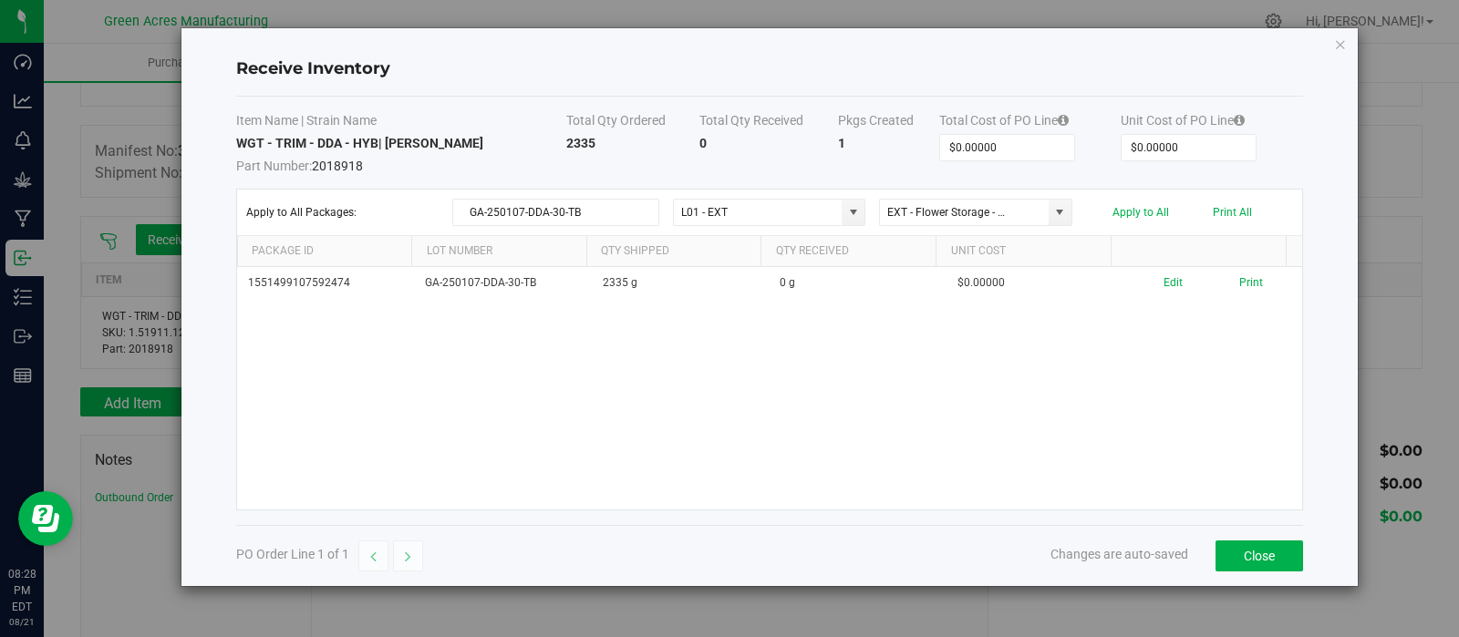
click at [748, 348] on div "1551499107592474 GA-250107-DDA-30-TB 2335 g 0 g $0.00000 Edit Print" at bounding box center [769, 388] width 1065 height 243
click at [1239, 544] on button "Close" at bounding box center [1259, 556] width 88 height 31
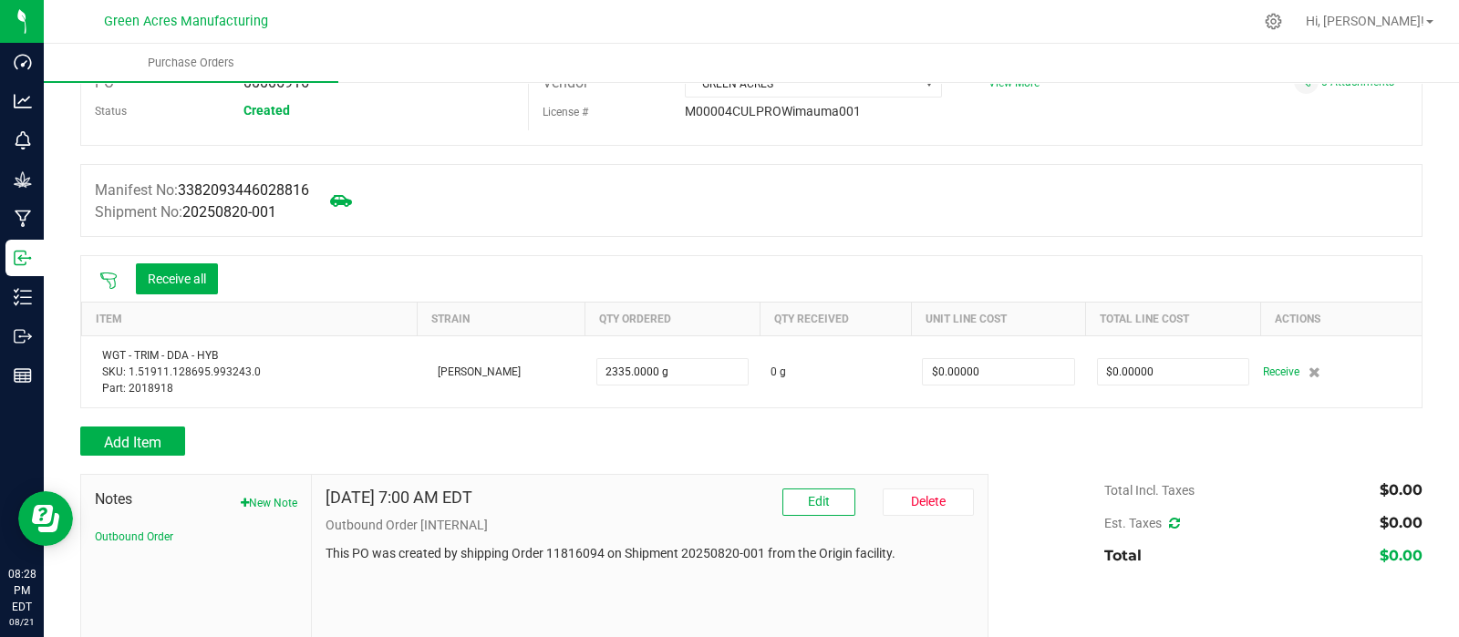
scroll to position [0, 0]
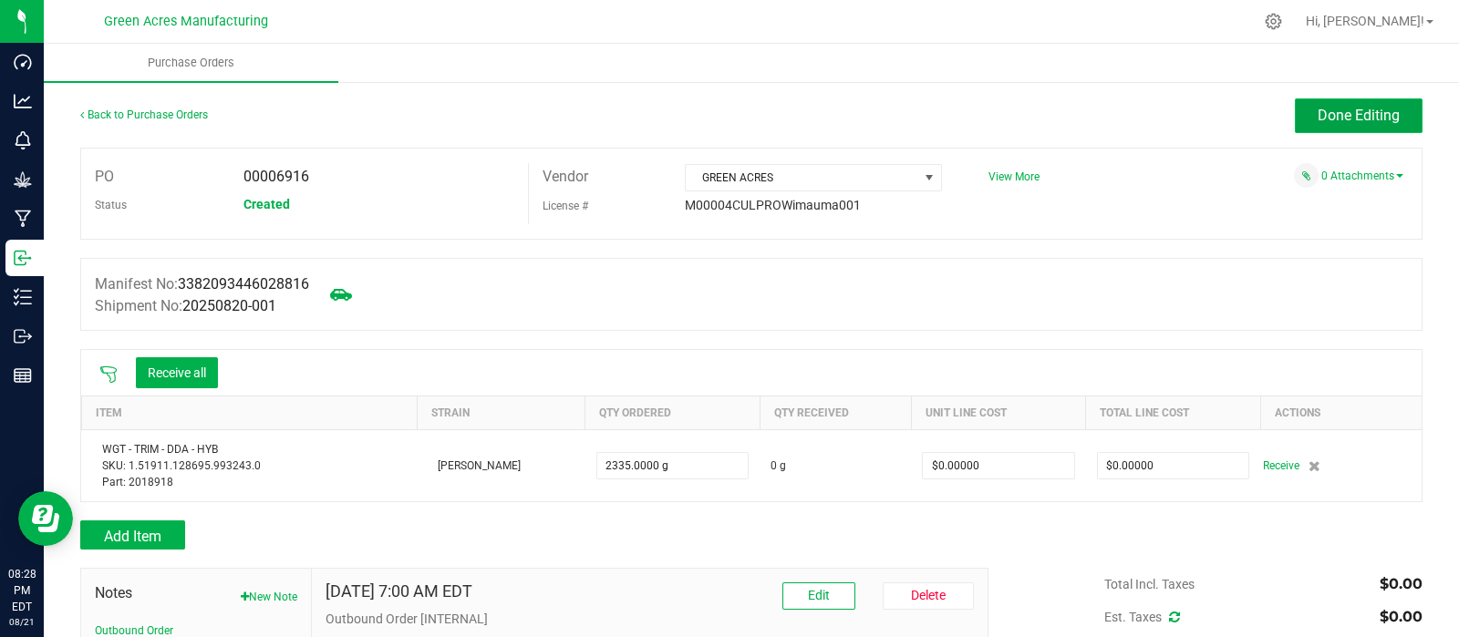
click at [1317, 116] on span "Done Editing" at bounding box center [1358, 115] width 82 height 17
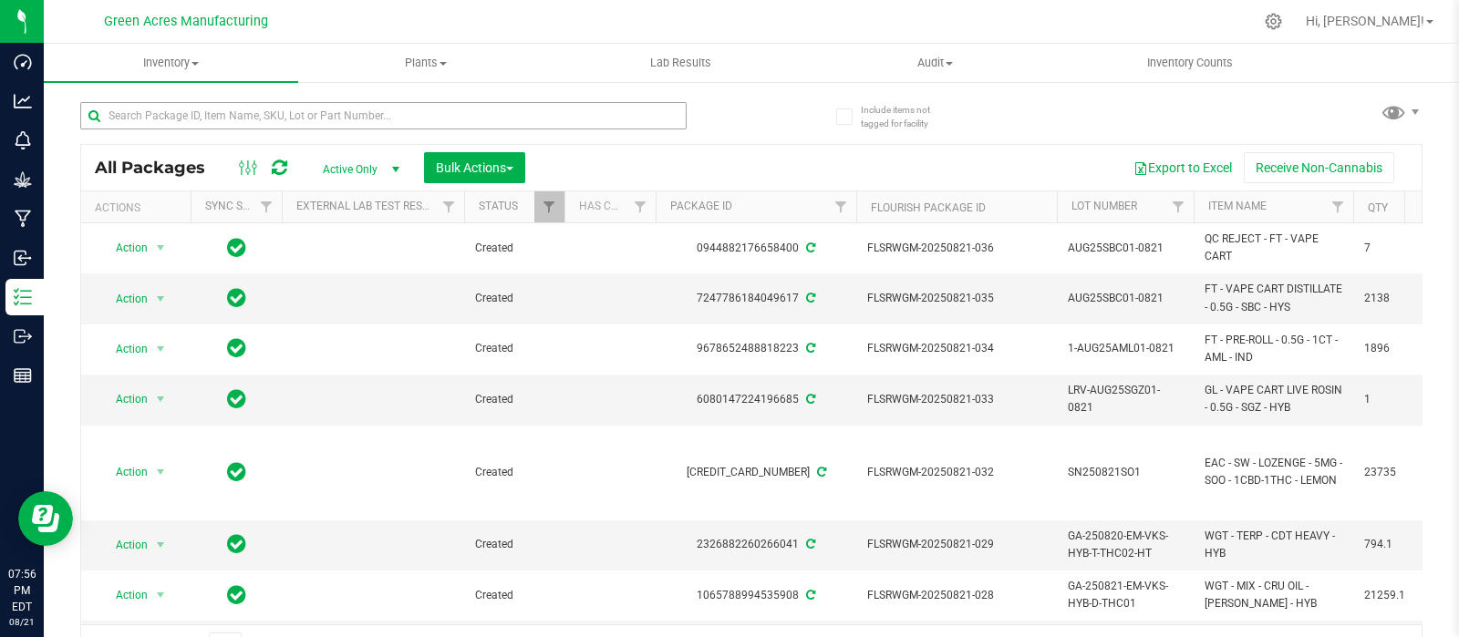
scroll to position [0, 45]
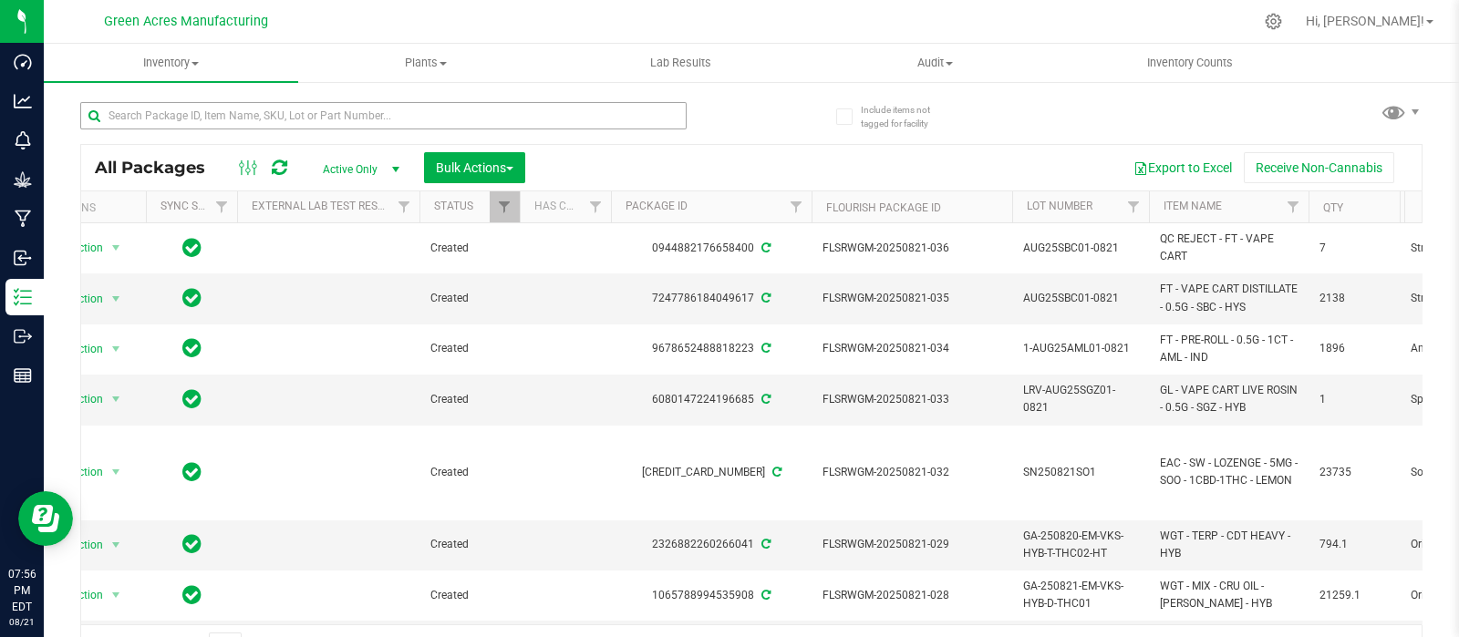
click at [178, 112] on input "text" at bounding box center [383, 115] width 606 height 27
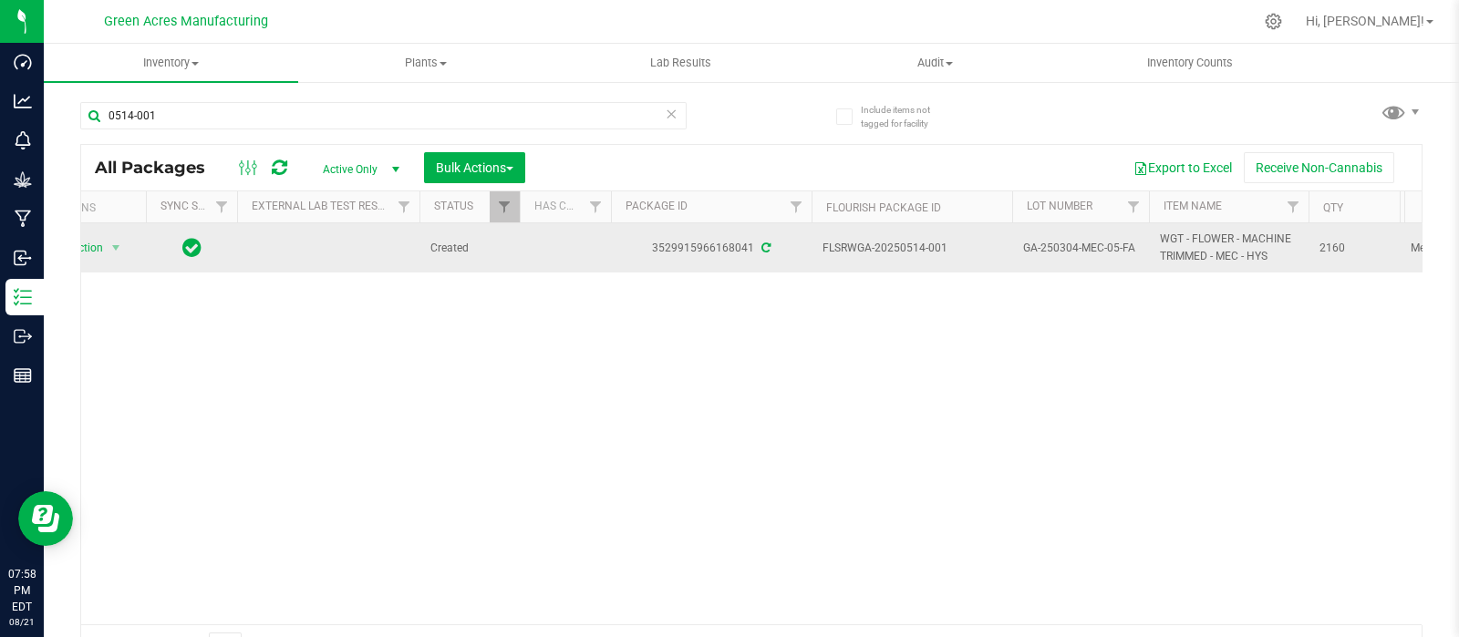
type input "0514-001"
drag, startPoint x: 1132, startPoint y: 245, endPoint x: 1017, endPoint y: 248, distance: 115.8
click at [1017, 248] on td "GA-250304-MEC-05-FA" at bounding box center [1080, 247] width 137 height 49
drag, startPoint x: 1136, startPoint y: 248, endPoint x: 994, endPoint y: 252, distance: 142.3
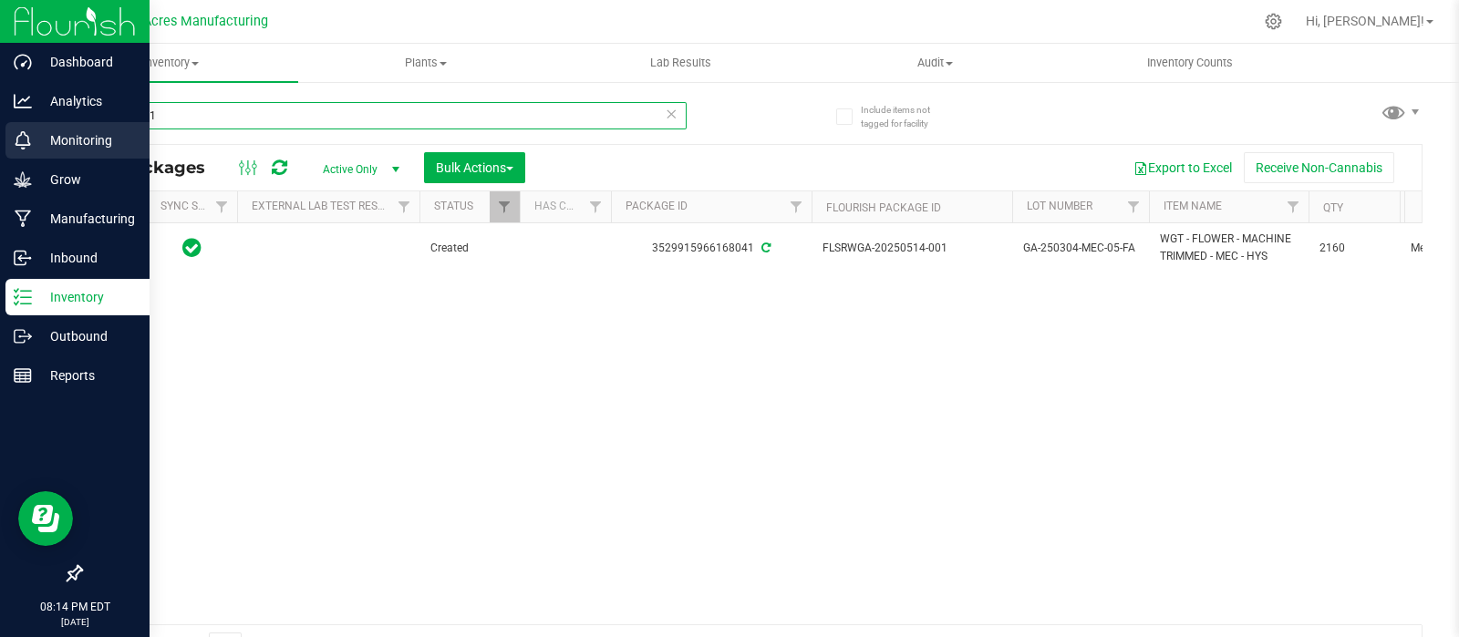
drag, startPoint x: 162, startPoint y: 117, endPoint x: 36, endPoint y: 125, distance: 127.0
click at [36, 125] on div "Dashboard Analytics Monitoring Grow Manufacturing Inbound Inventory Outbound Re…" at bounding box center [729, 318] width 1459 height 637
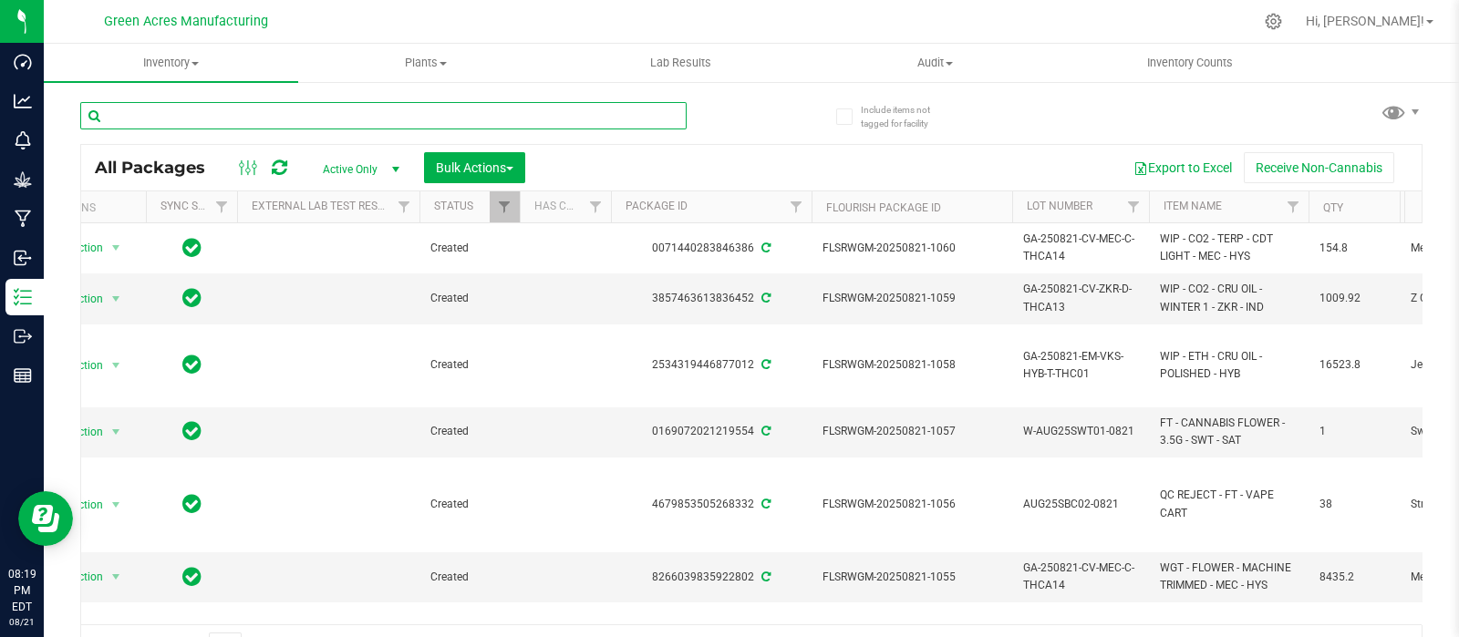
click at [402, 118] on input "text" at bounding box center [383, 115] width 606 height 27
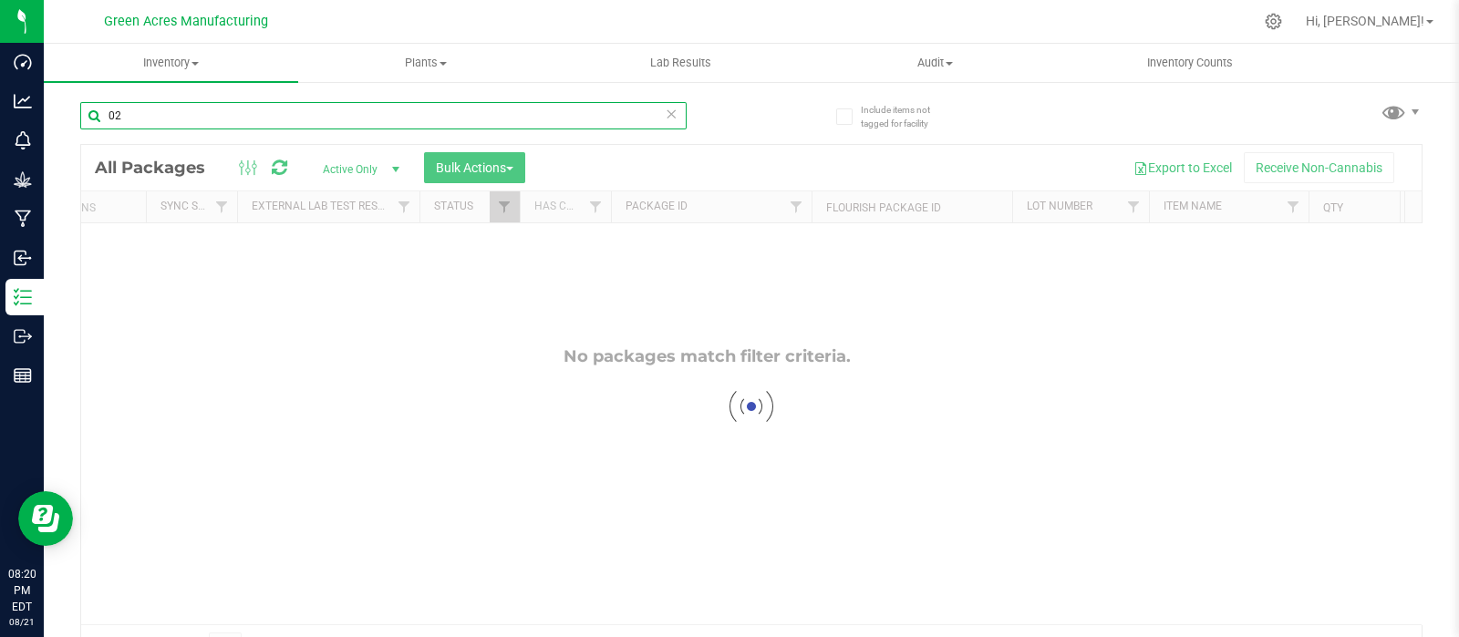
type input "0"
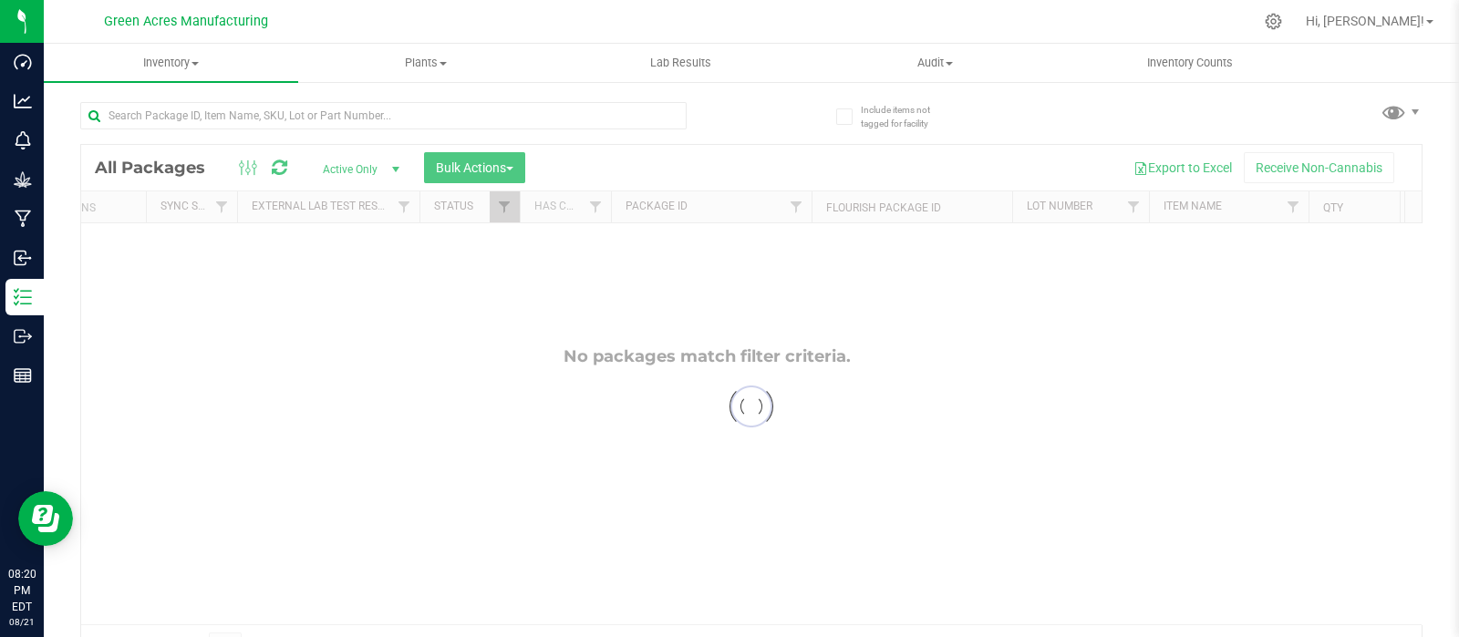
click at [90, 613] on div at bounding box center [751, 406] width 1340 height 523
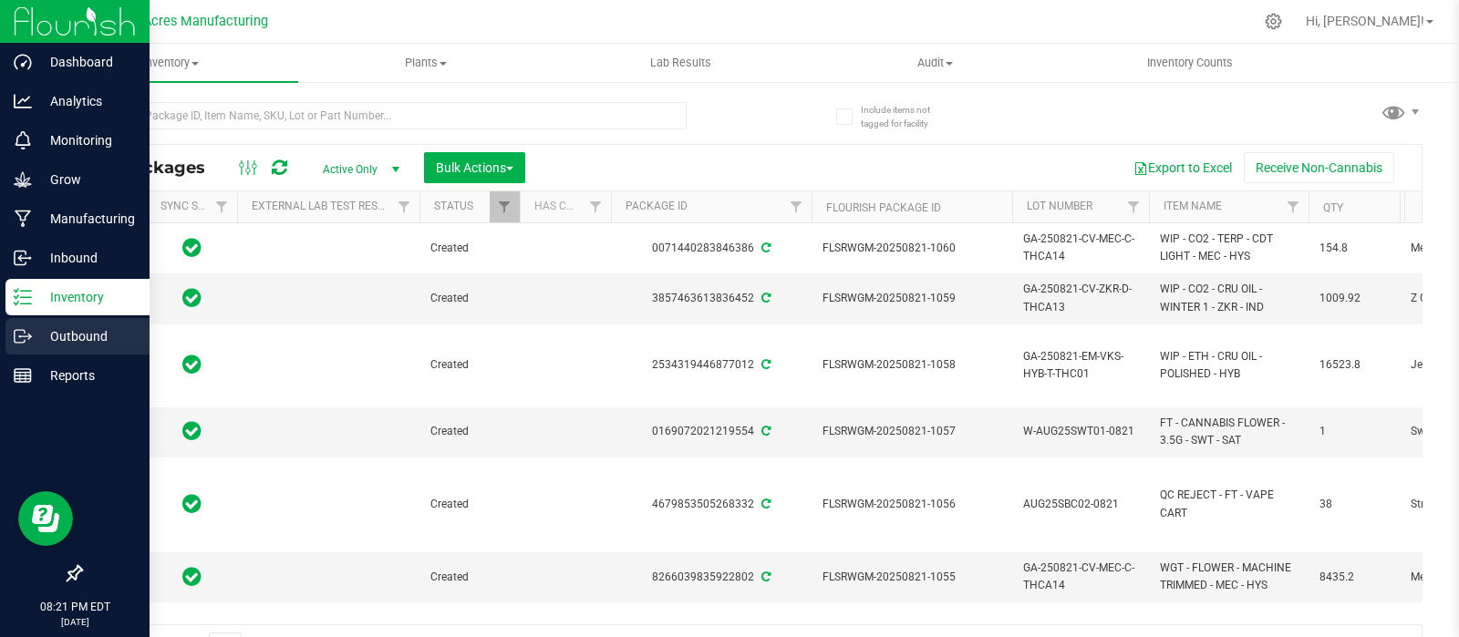
click at [73, 332] on p "Outbound" at bounding box center [86, 336] width 109 height 22
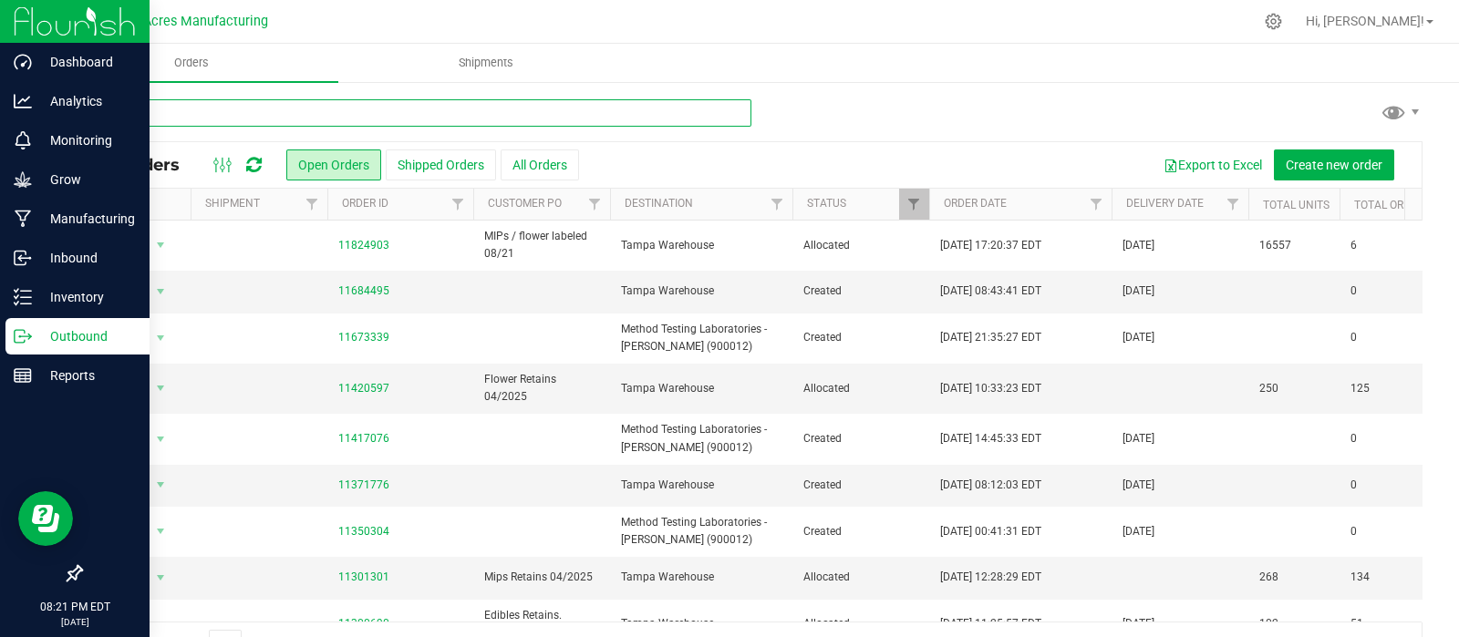
click at [267, 108] on input "text" at bounding box center [415, 112] width 671 height 27
paste input "20250820-001"
type input "20250820-001"
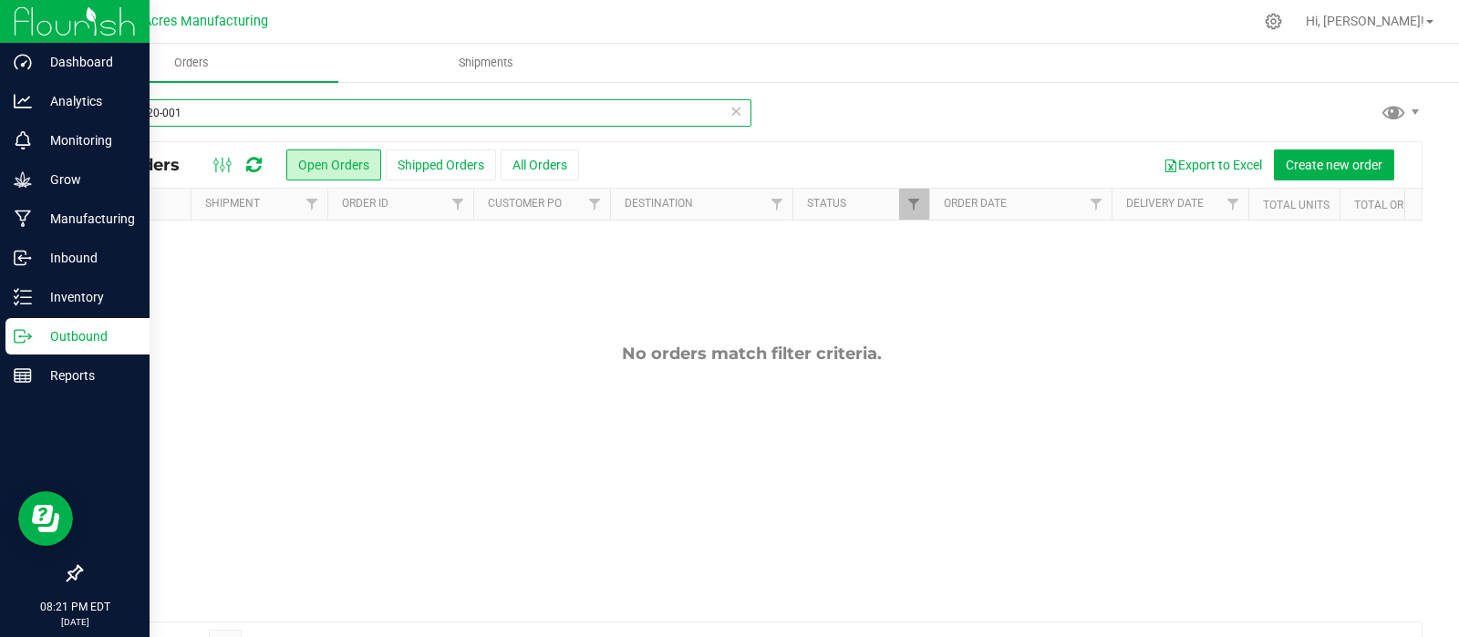
drag, startPoint x: 196, startPoint y: 114, endPoint x: 85, endPoint y: 116, distance: 111.2
click at [85, 116] on input "20250820-001" at bounding box center [415, 112] width 671 height 27
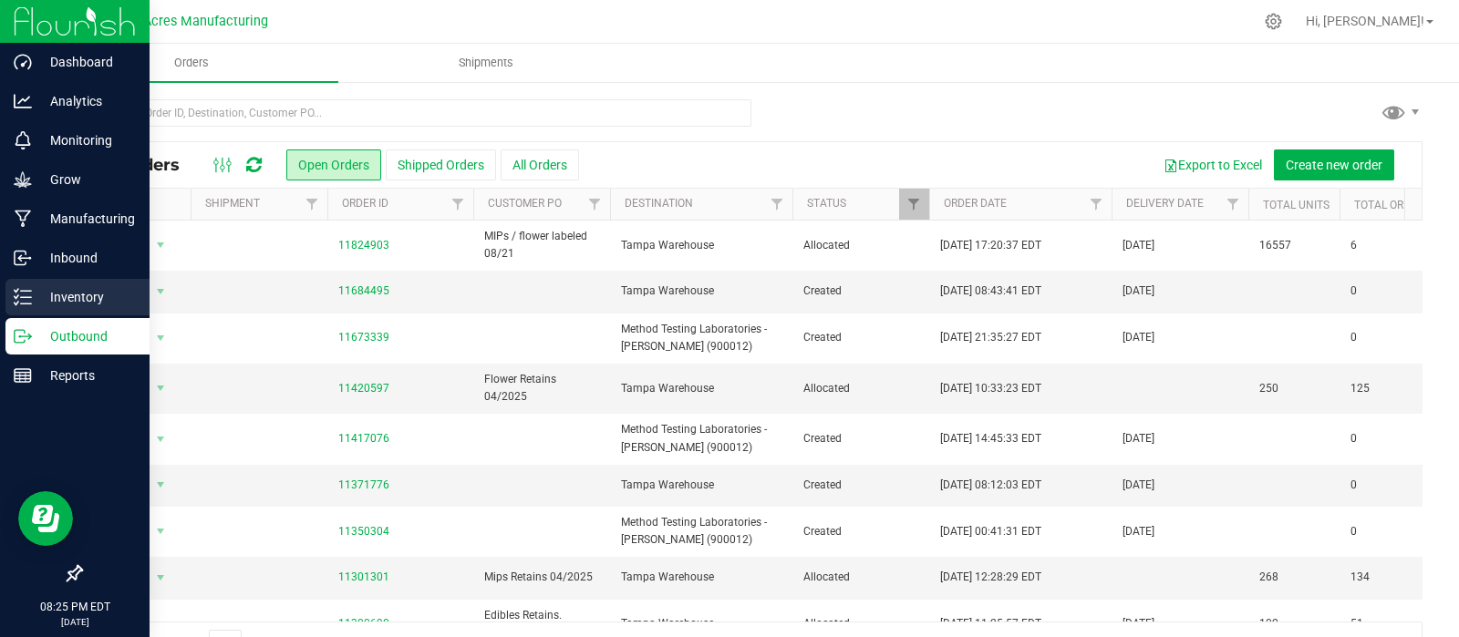
click at [84, 294] on p "Inventory" at bounding box center [86, 297] width 109 height 22
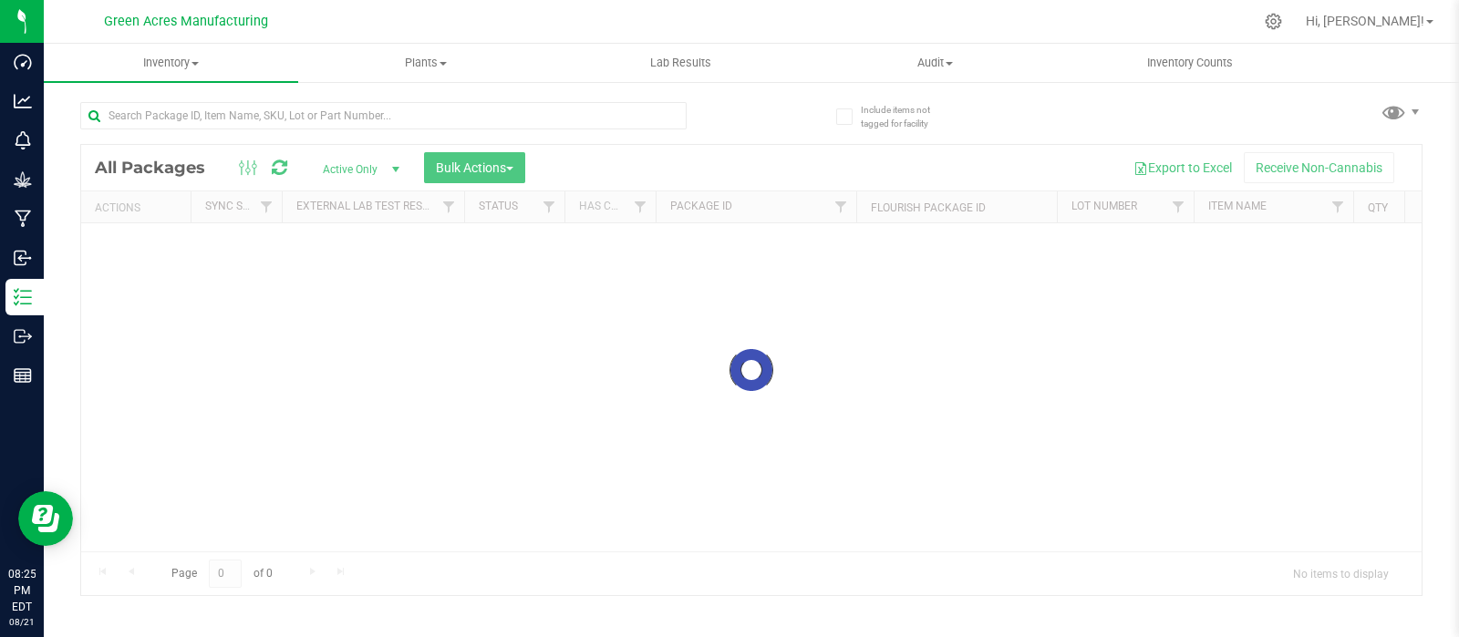
click at [392, 170] on div at bounding box center [751, 370] width 1340 height 450
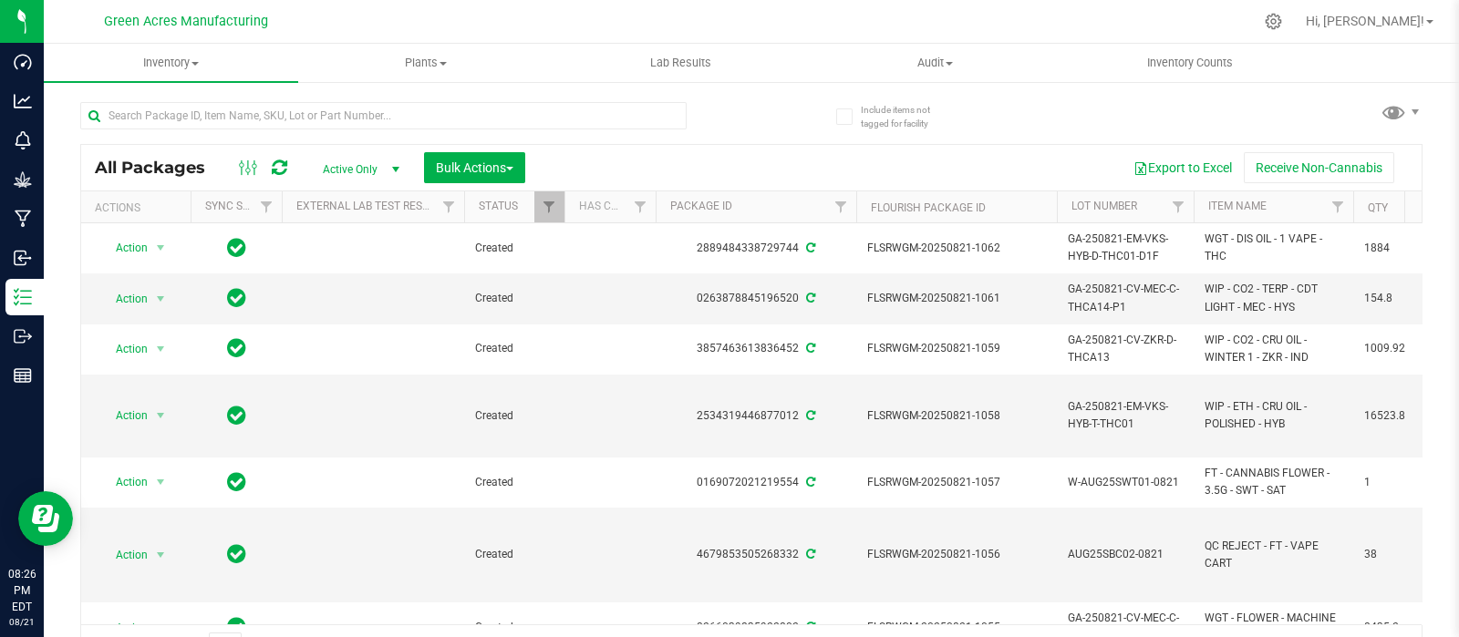
click at [391, 166] on span "select" at bounding box center [395, 169] width 15 height 15
click at [339, 271] on li "All" at bounding box center [356, 279] width 98 height 27
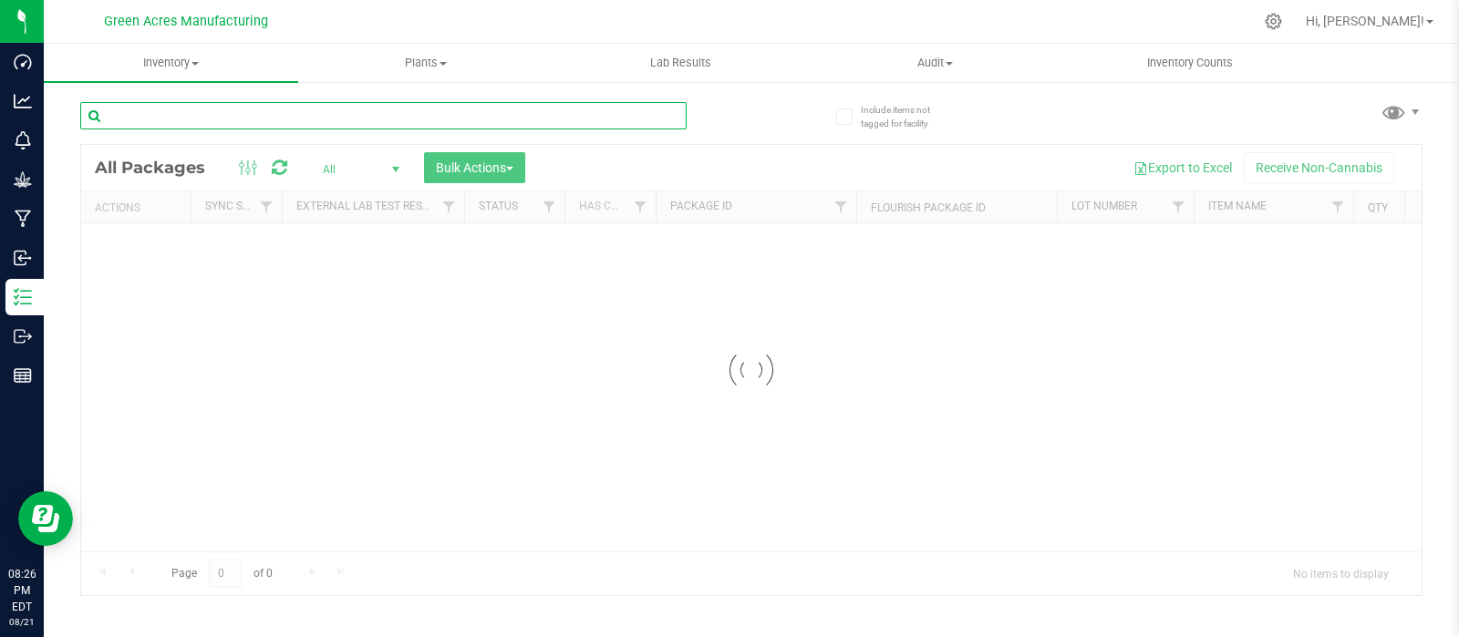
click at [283, 112] on input "text" at bounding box center [383, 115] width 606 height 27
type input "0211-140"
